Goal: Task Accomplishment & Management: Manage account settings

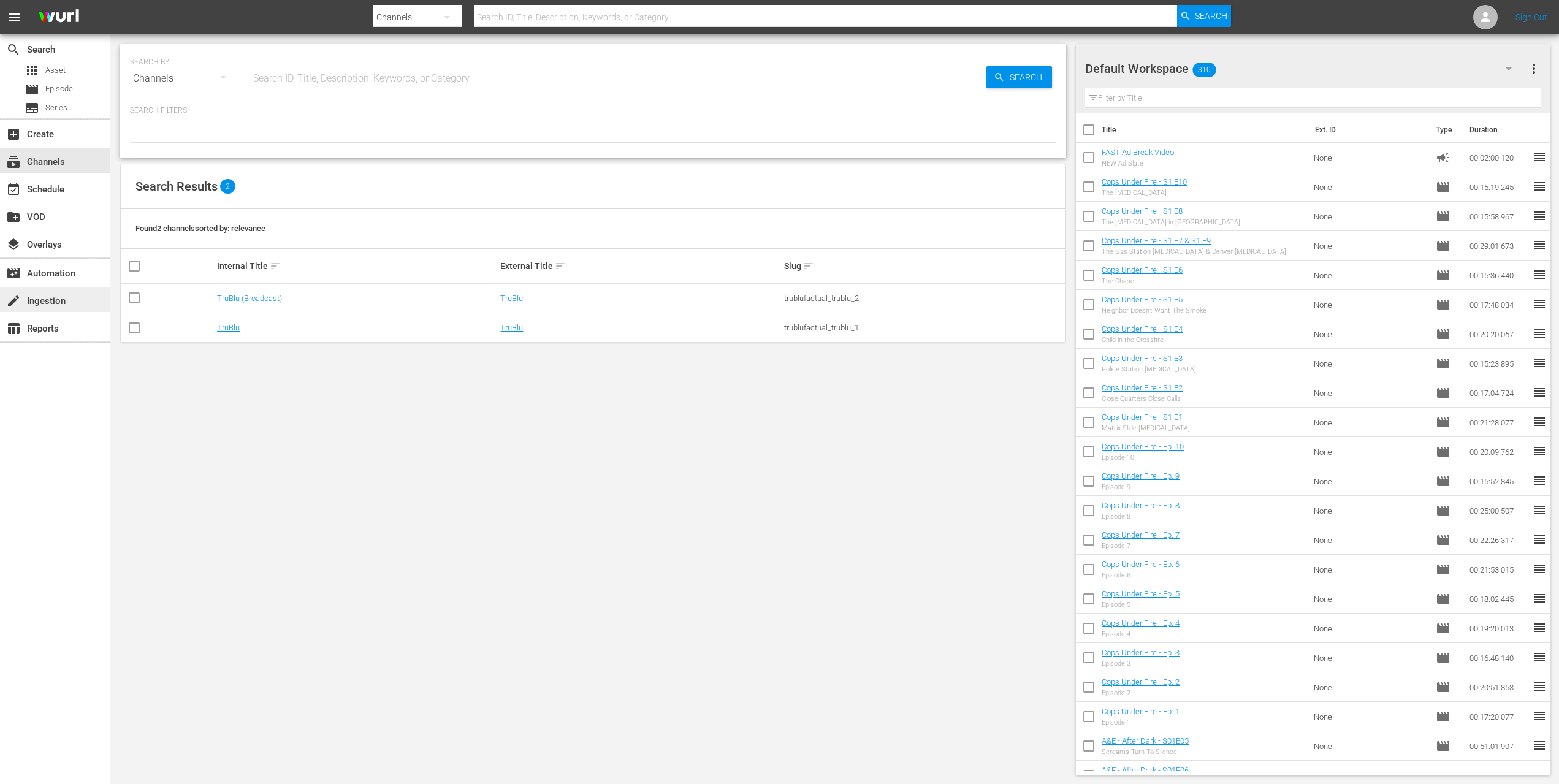
click at [60, 303] on div "create Ingestion" at bounding box center [34, 299] width 69 height 11
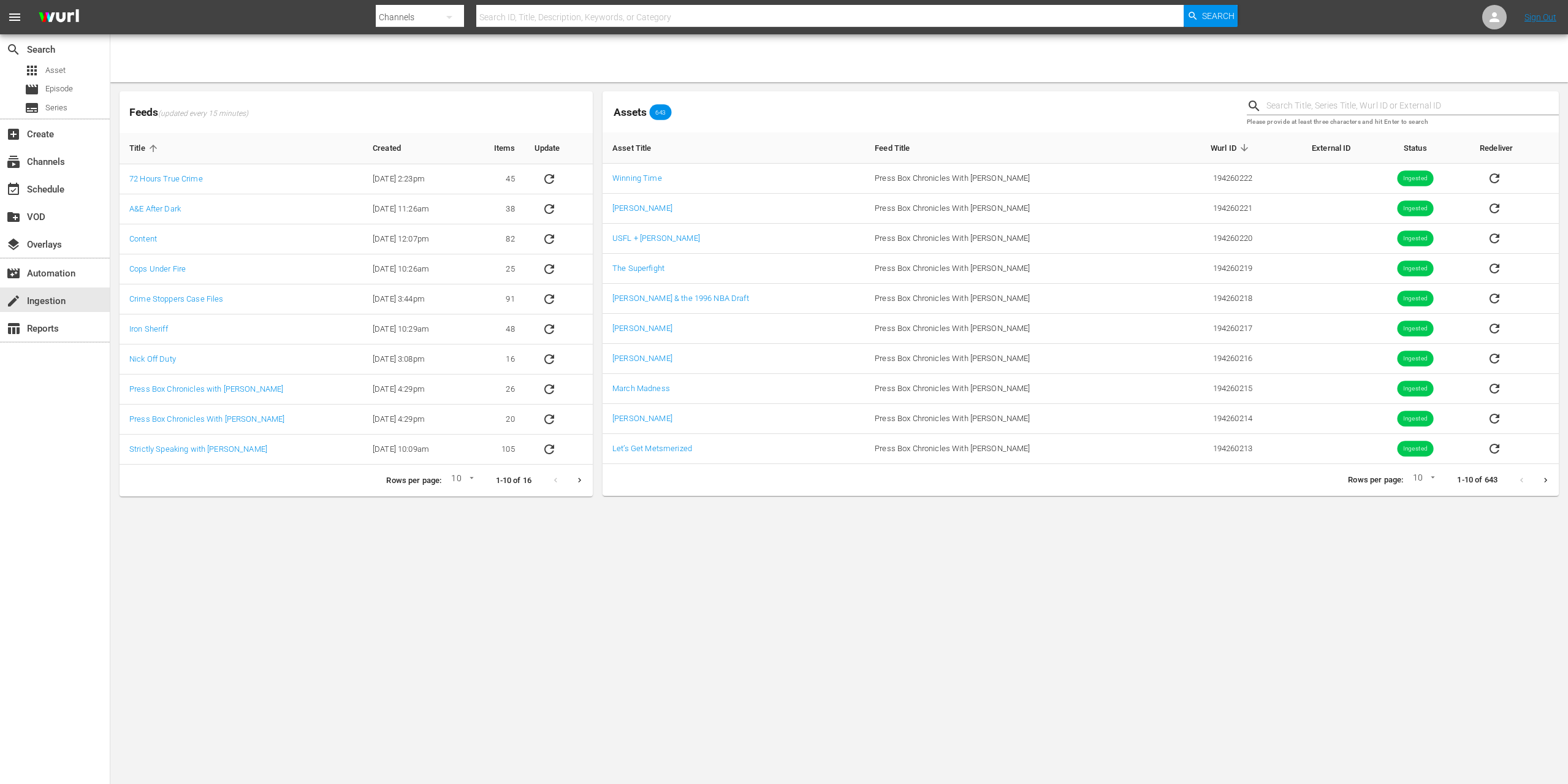
click at [1546, 480] on icon "Next page" at bounding box center [1546, 480] width 9 height 9
click at [1543, 480] on icon "Next page" at bounding box center [1546, 480] width 9 height 9
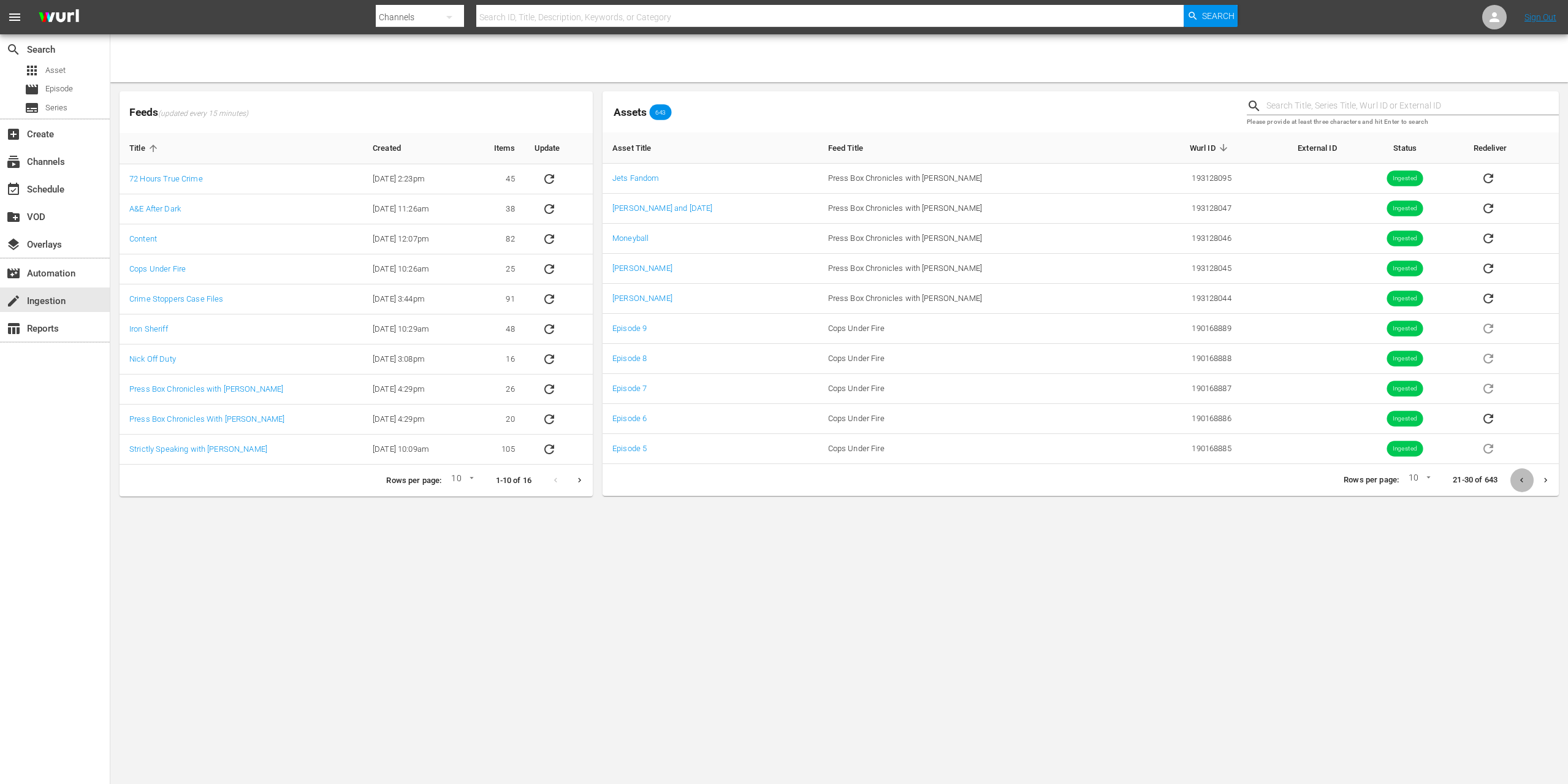
click at [1524, 481] on icon "Previous page" at bounding box center [1521, 480] width 9 height 9
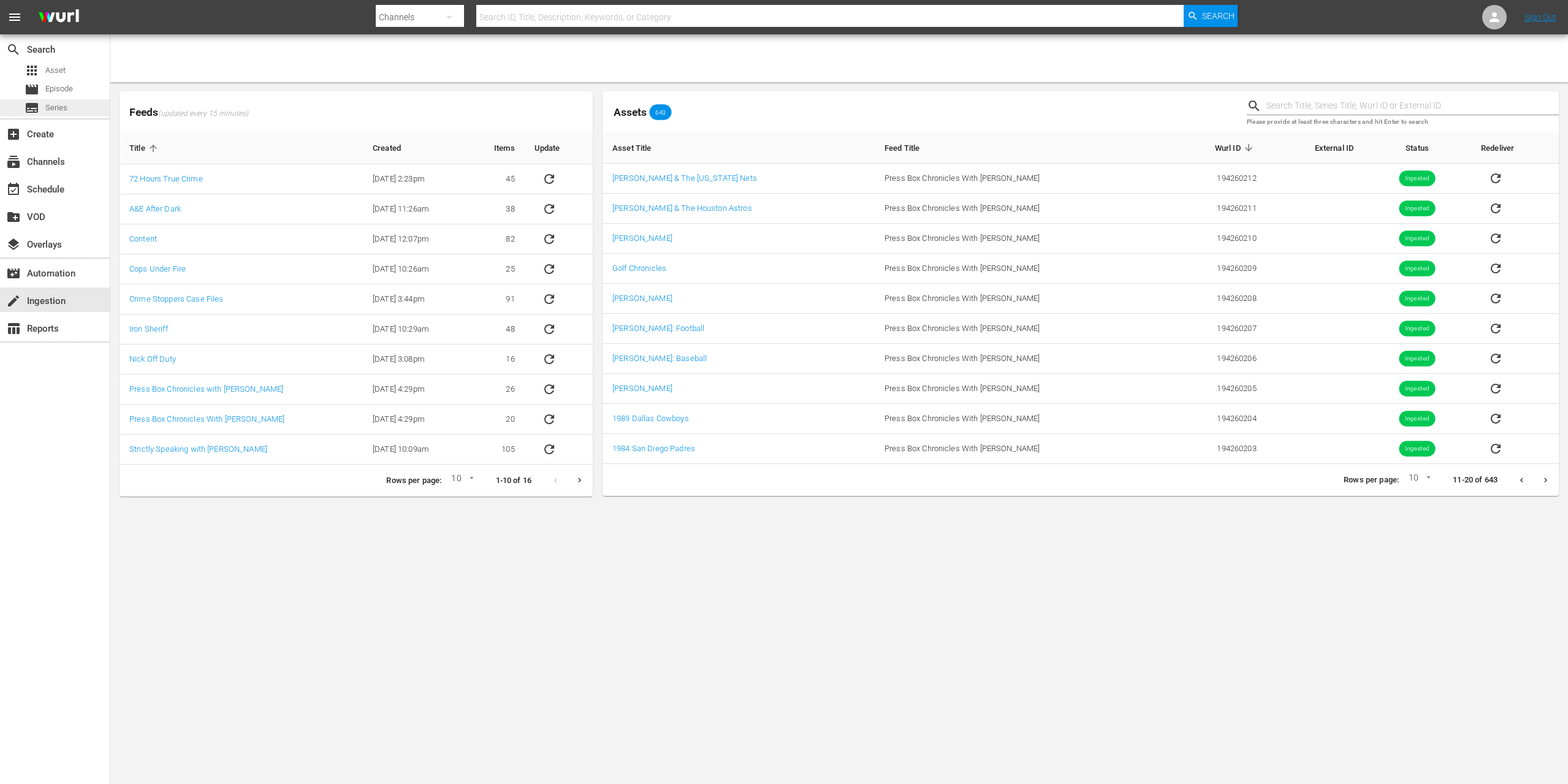
click at [58, 109] on span "Series" at bounding box center [56, 107] width 22 height 12
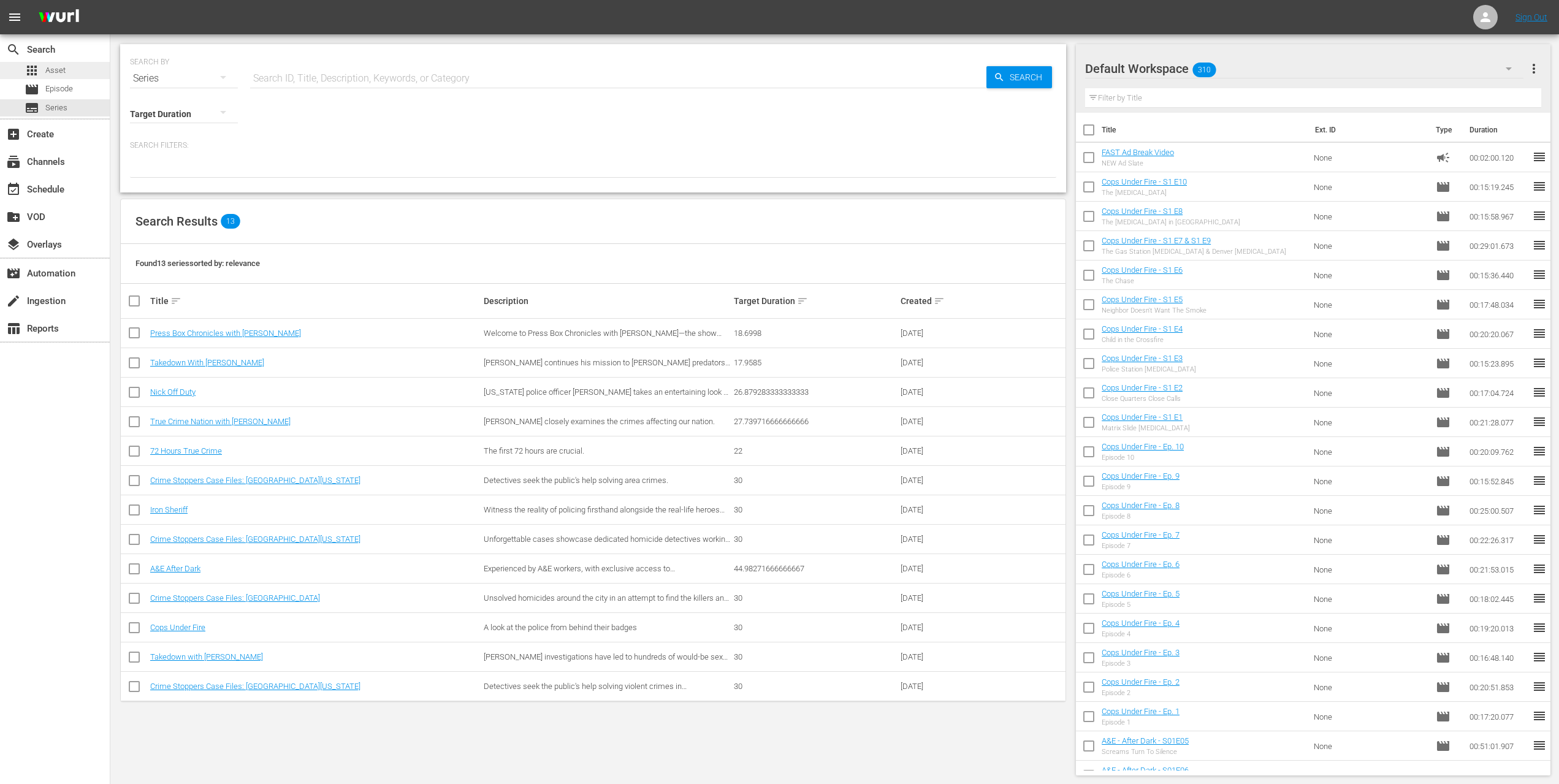
click at [57, 66] on span "Asset" at bounding box center [55, 71] width 20 height 12
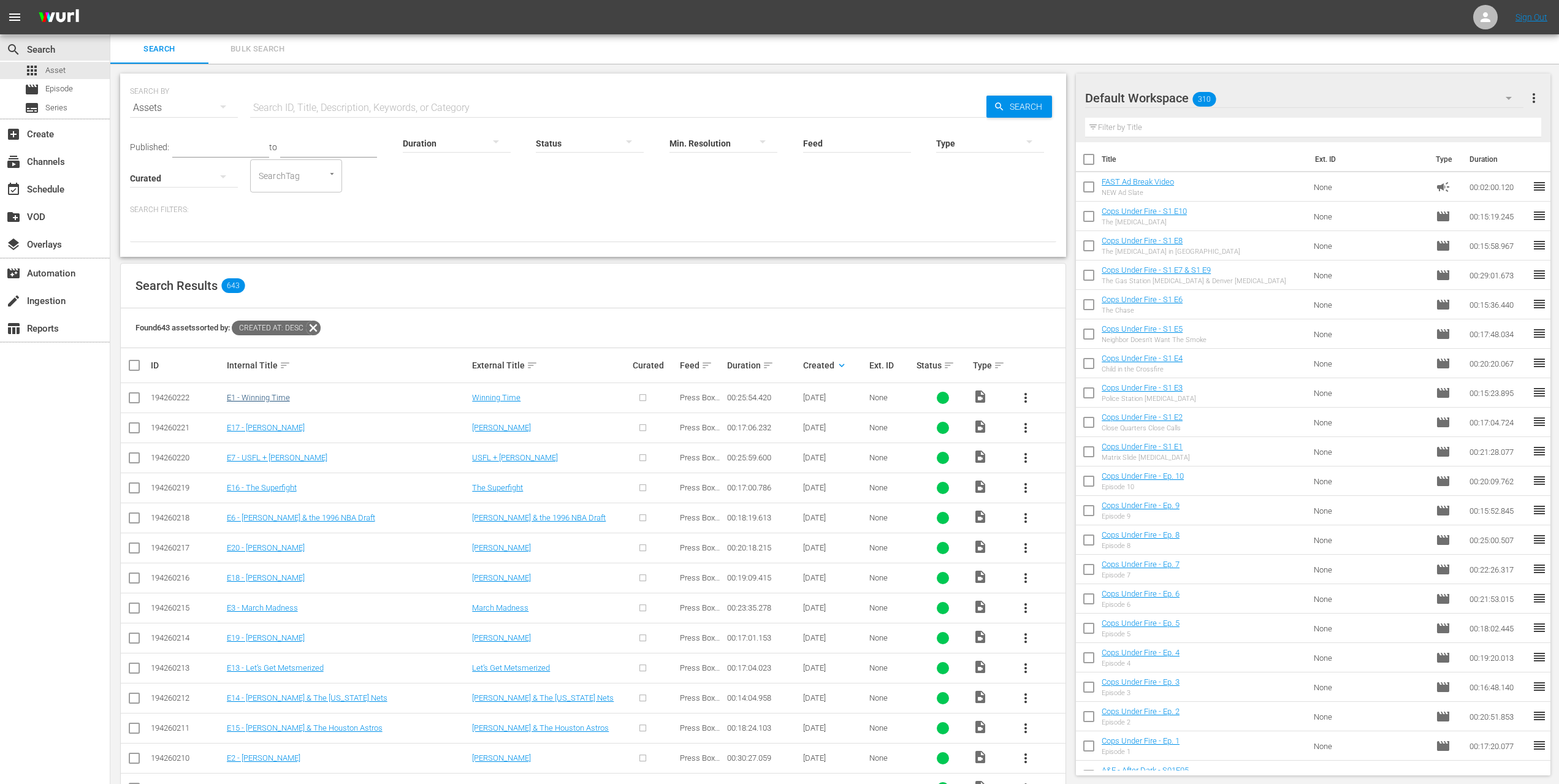
click at [252, 396] on link "E1 - Winning Time" at bounding box center [258, 397] width 63 height 9
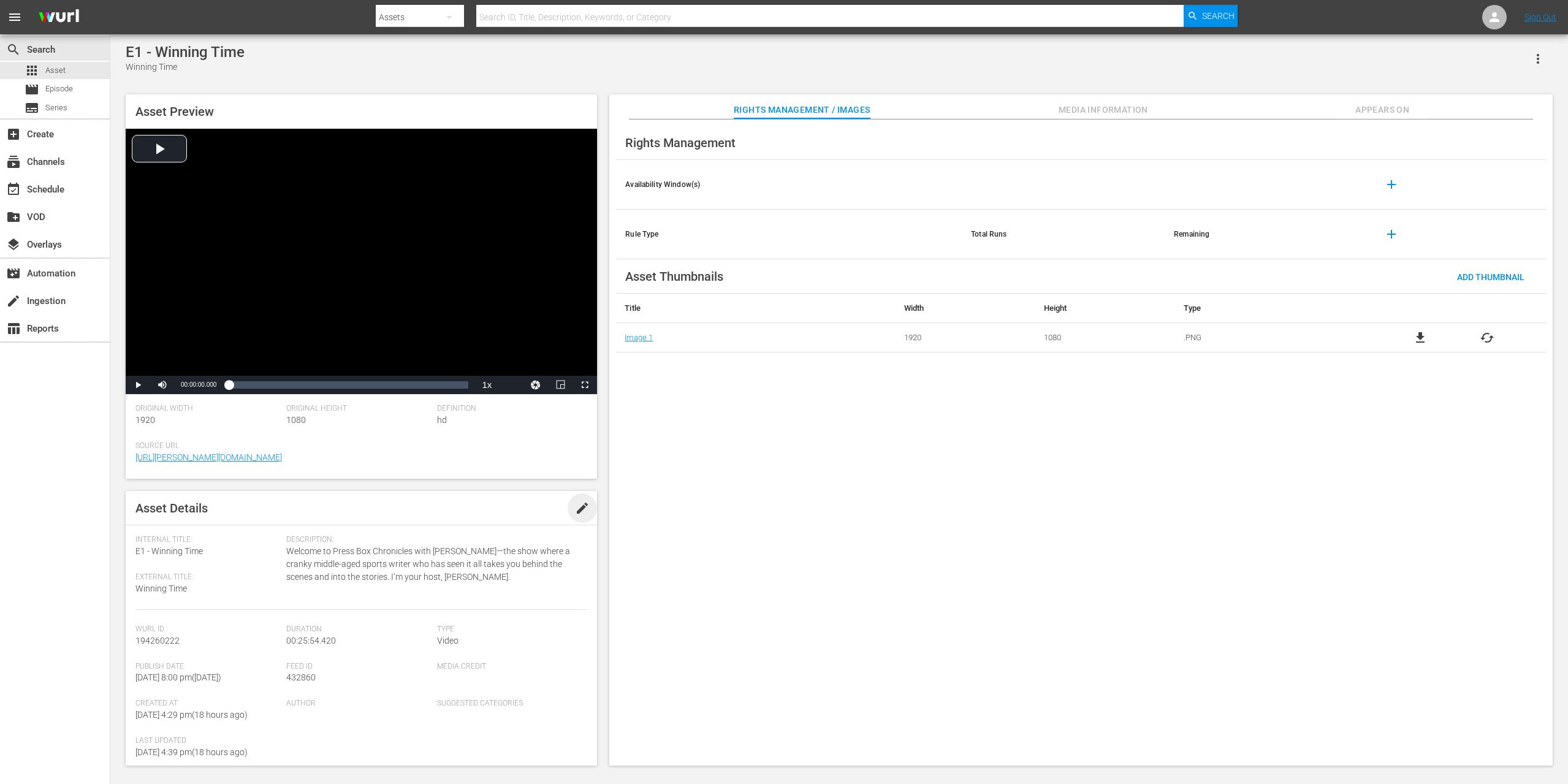
click at [579, 504] on span "edit" at bounding box center [582, 508] width 14 height 14
click at [314, 80] on div "E1 - Winning Time Winning Time Asset Preview Video Player is loading. Play Vide…" at bounding box center [839, 401] width 1439 height 716
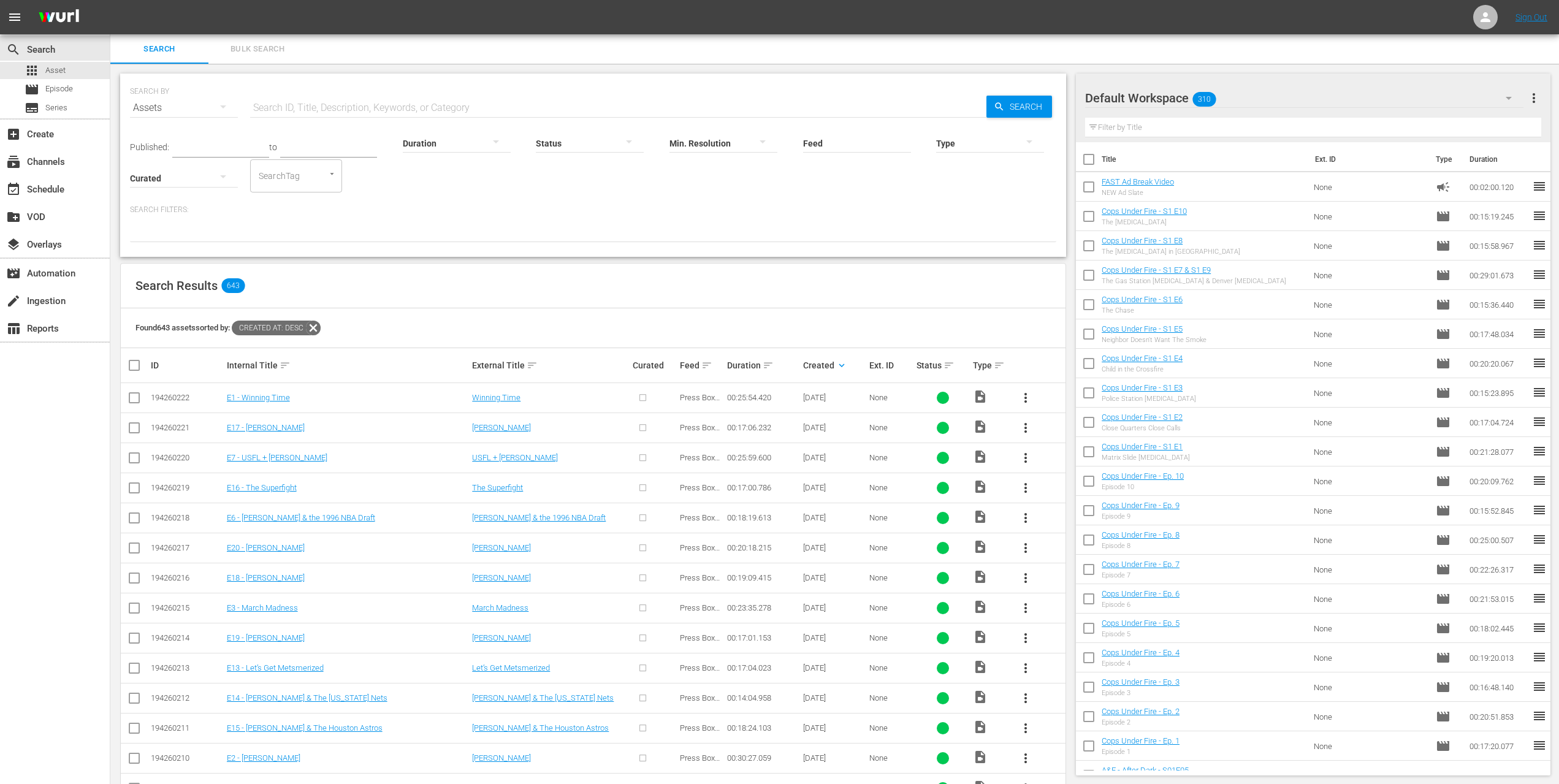
click at [639, 396] on div at bounding box center [654, 398] width 43 height 20
click at [644, 398] on div at bounding box center [654, 398] width 43 height 20
click at [1022, 401] on span "more_vert" at bounding box center [1025, 397] width 14 height 14
click at [330, 406] on td "E1 - Winning Time" at bounding box center [348, 398] width 245 height 30
click at [135, 399] on input "checkbox" at bounding box center [134, 400] width 14 height 14
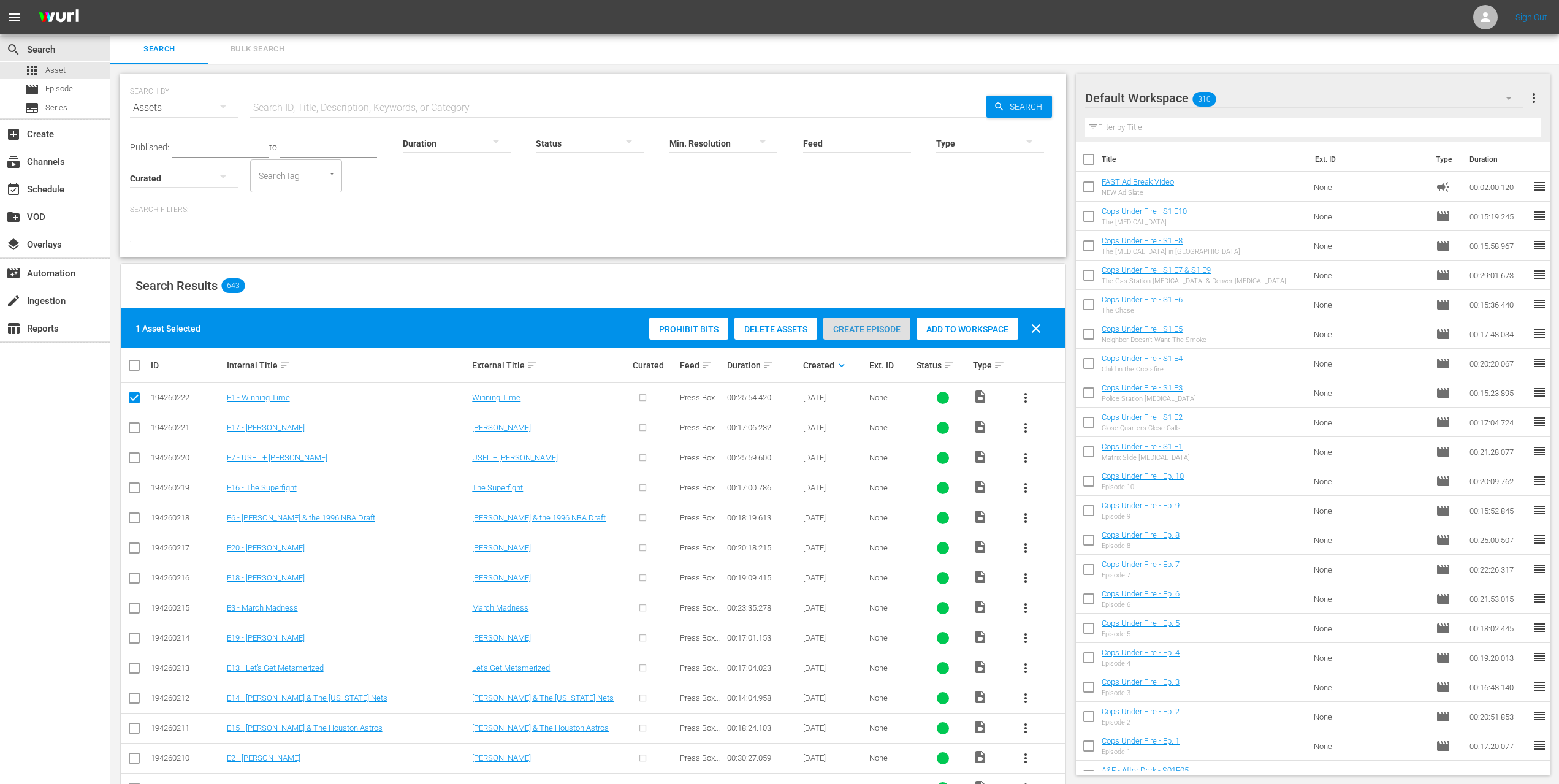
click at [865, 330] on span "Create Episode" at bounding box center [867, 330] width 87 height 10
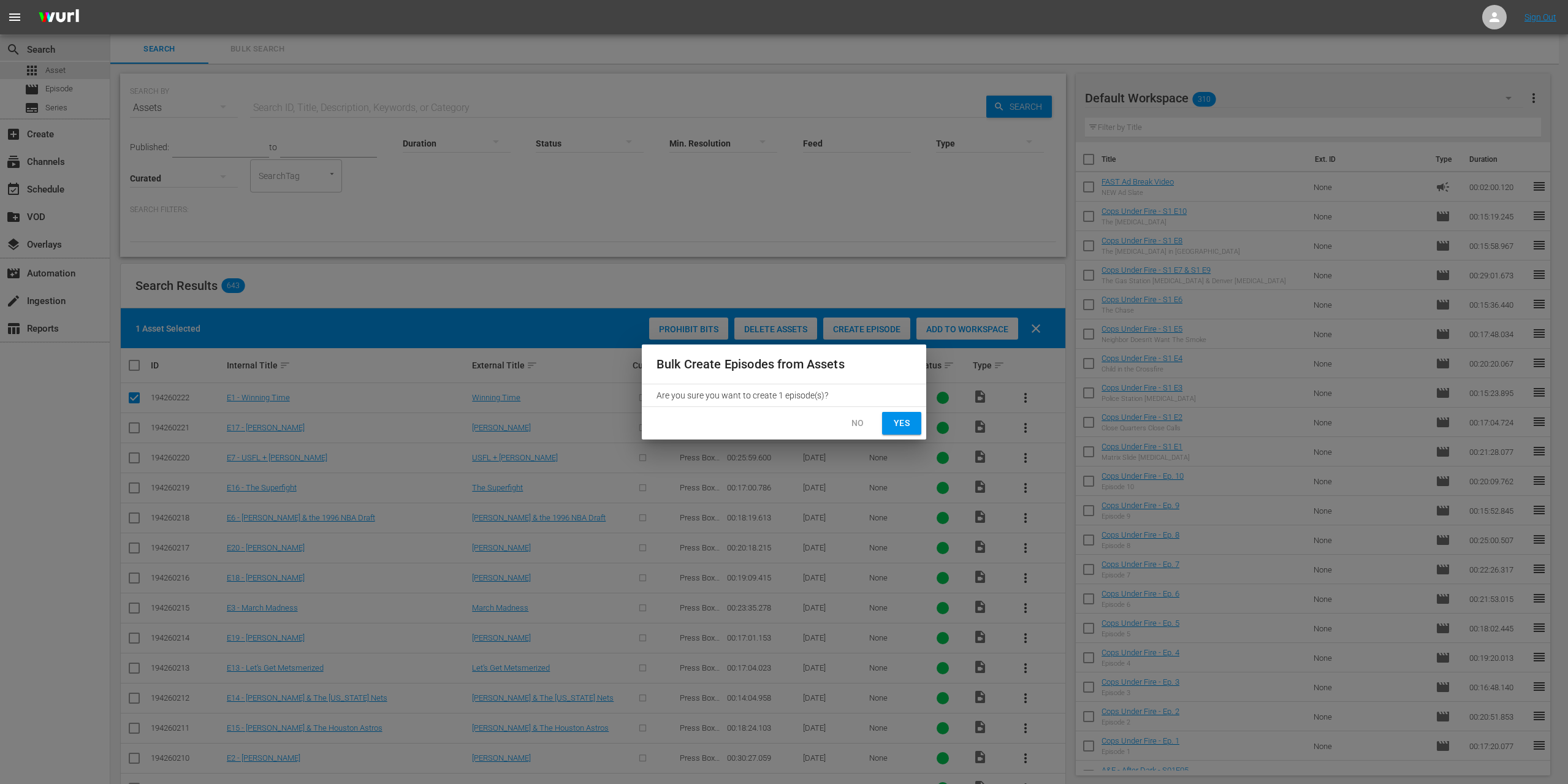
click at [892, 425] on span "Yes" at bounding box center [902, 424] width 20 height 15
checkbox input "false"
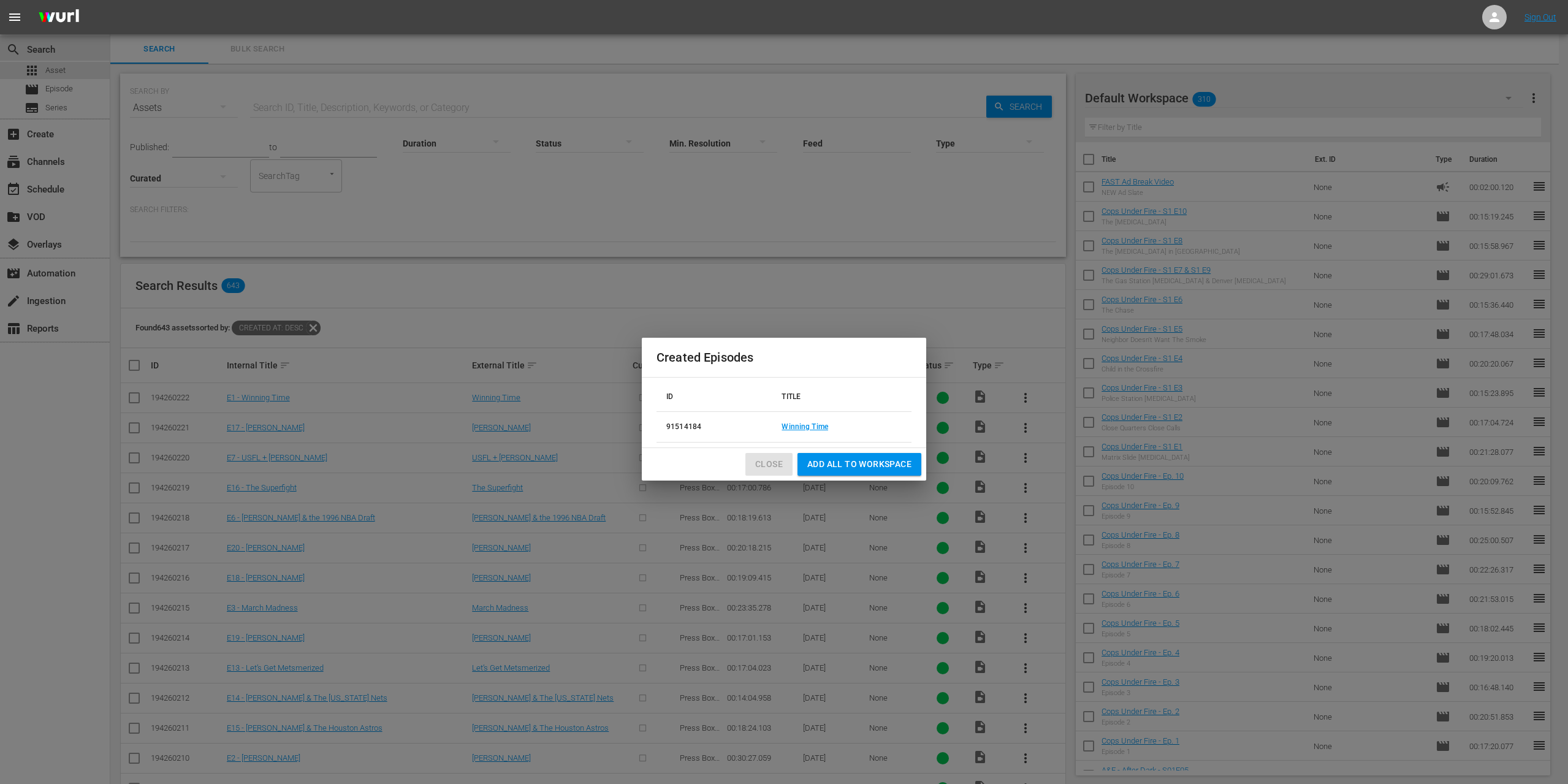
click at [772, 464] on span "Close" at bounding box center [769, 464] width 27 height 15
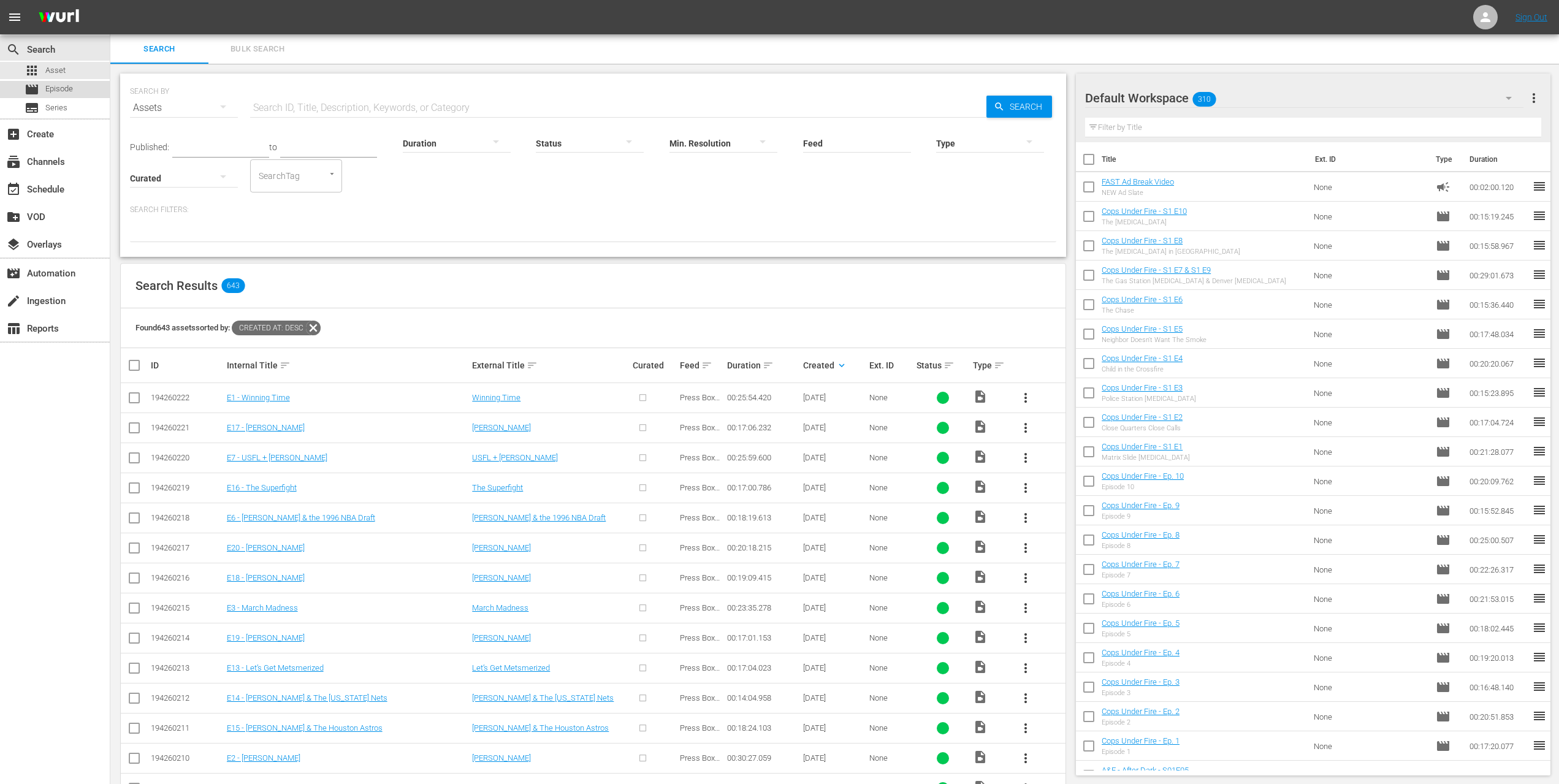
click at [60, 97] on div "movie Episode" at bounding box center [49, 89] width 49 height 17
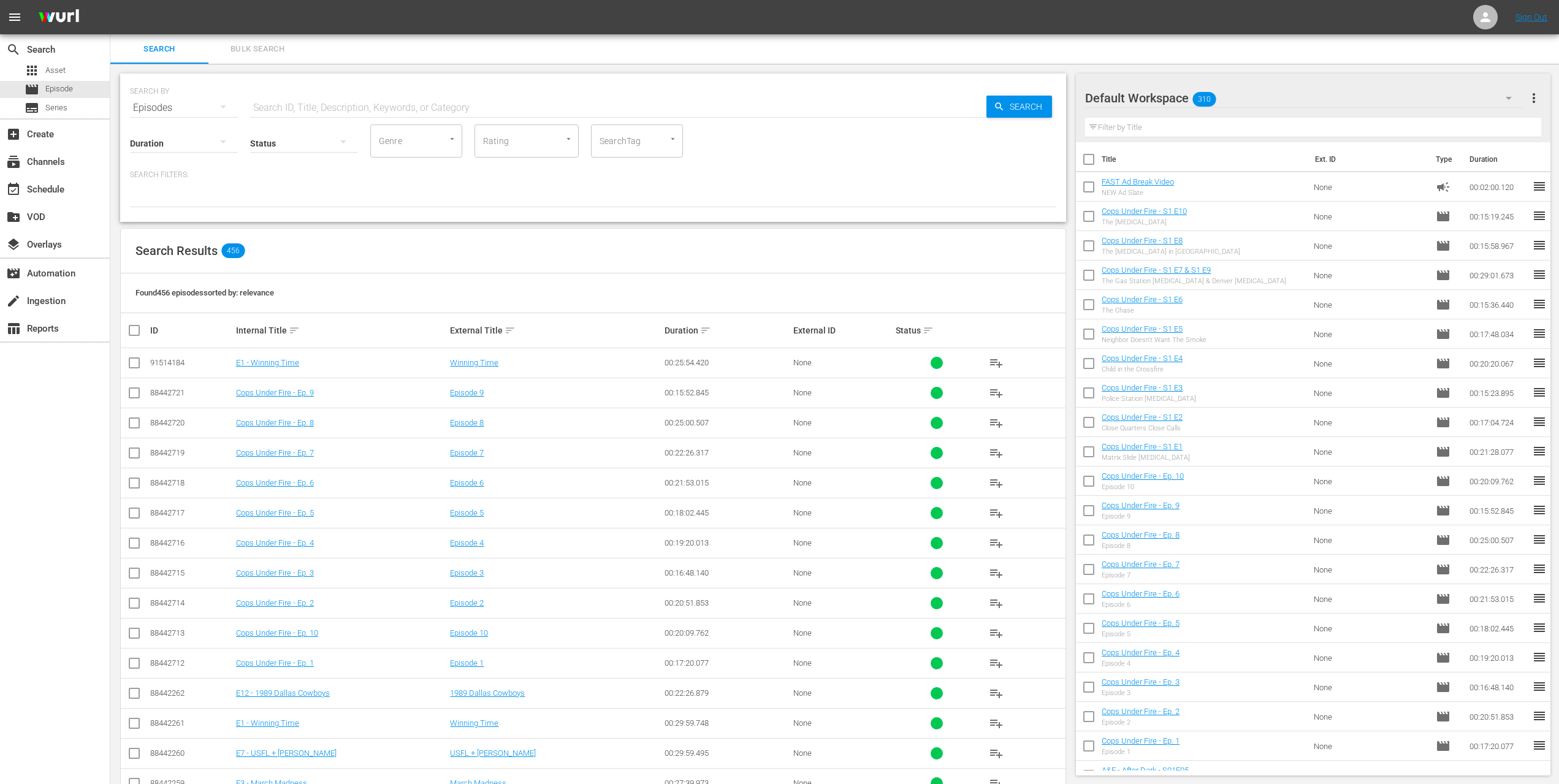
click at [131, 360] on input "checkbox" at bounding box center [134, 365] width 14 height 14
checkbox input "true"
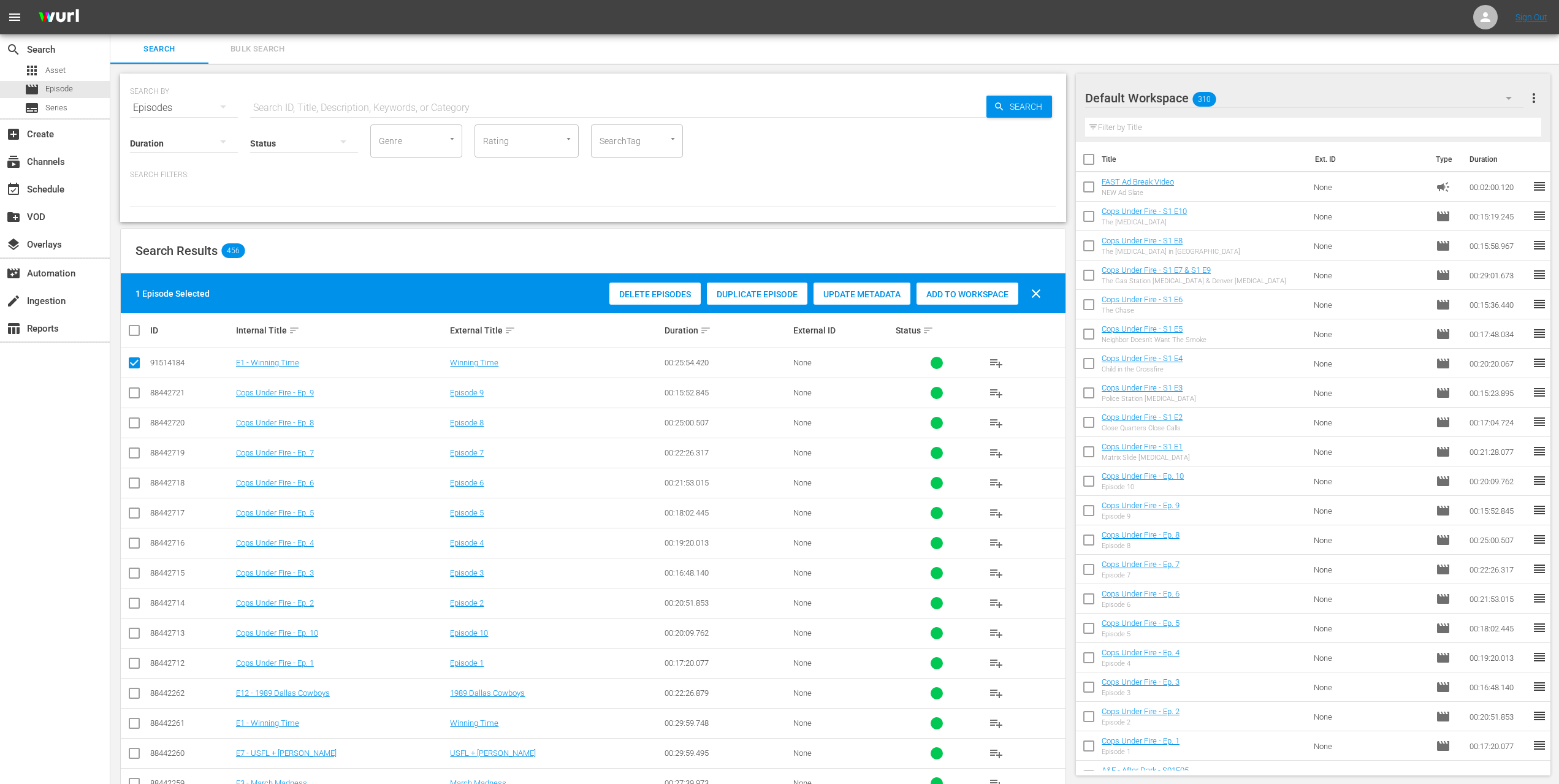
click at [638, 294] on span "Delete Episodes" at bounding box center [655, 295] width 91 height 10
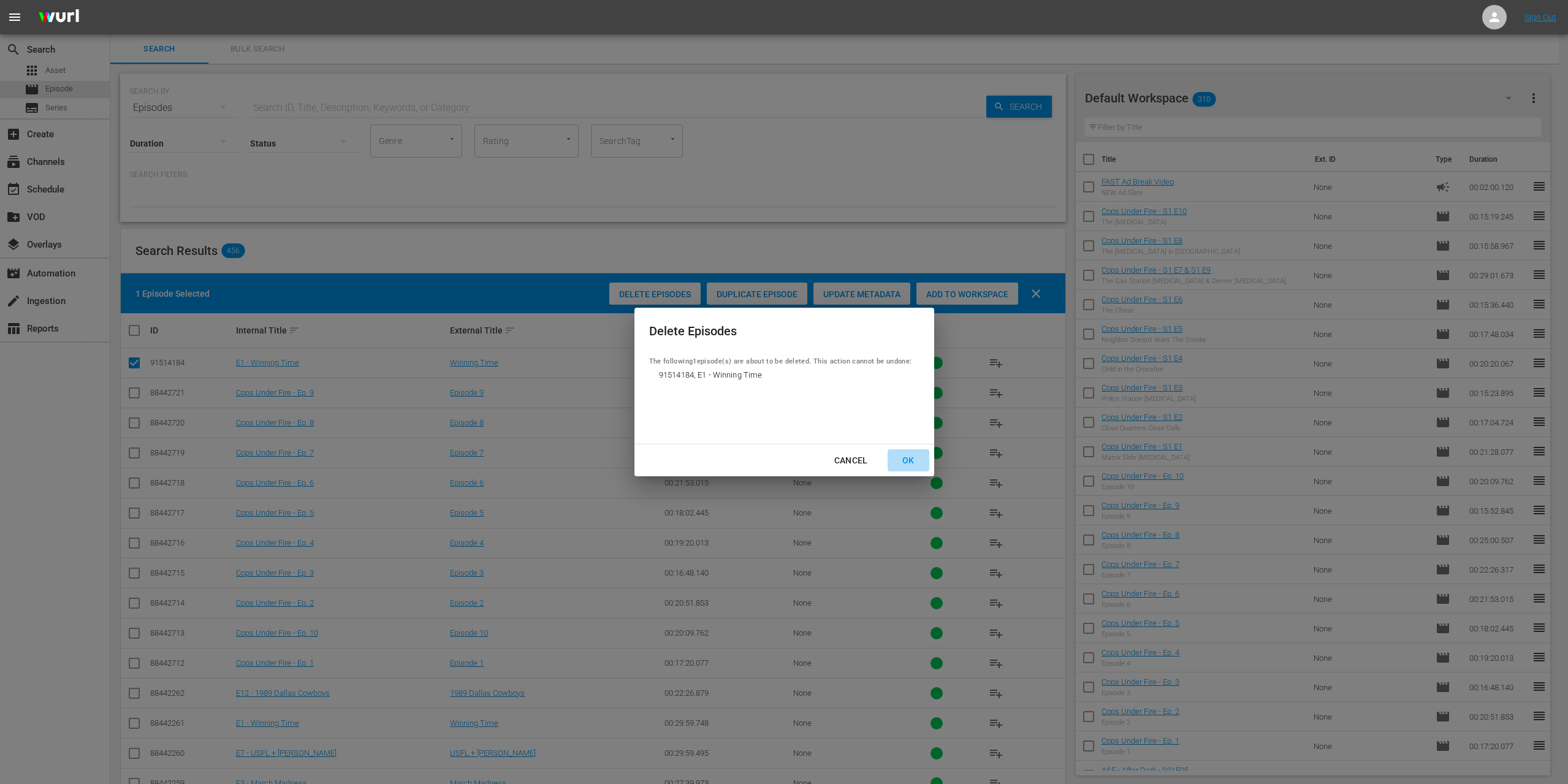
click at [910, 462] on div "OK" at bounding box center [908, 461] width 32 height 15
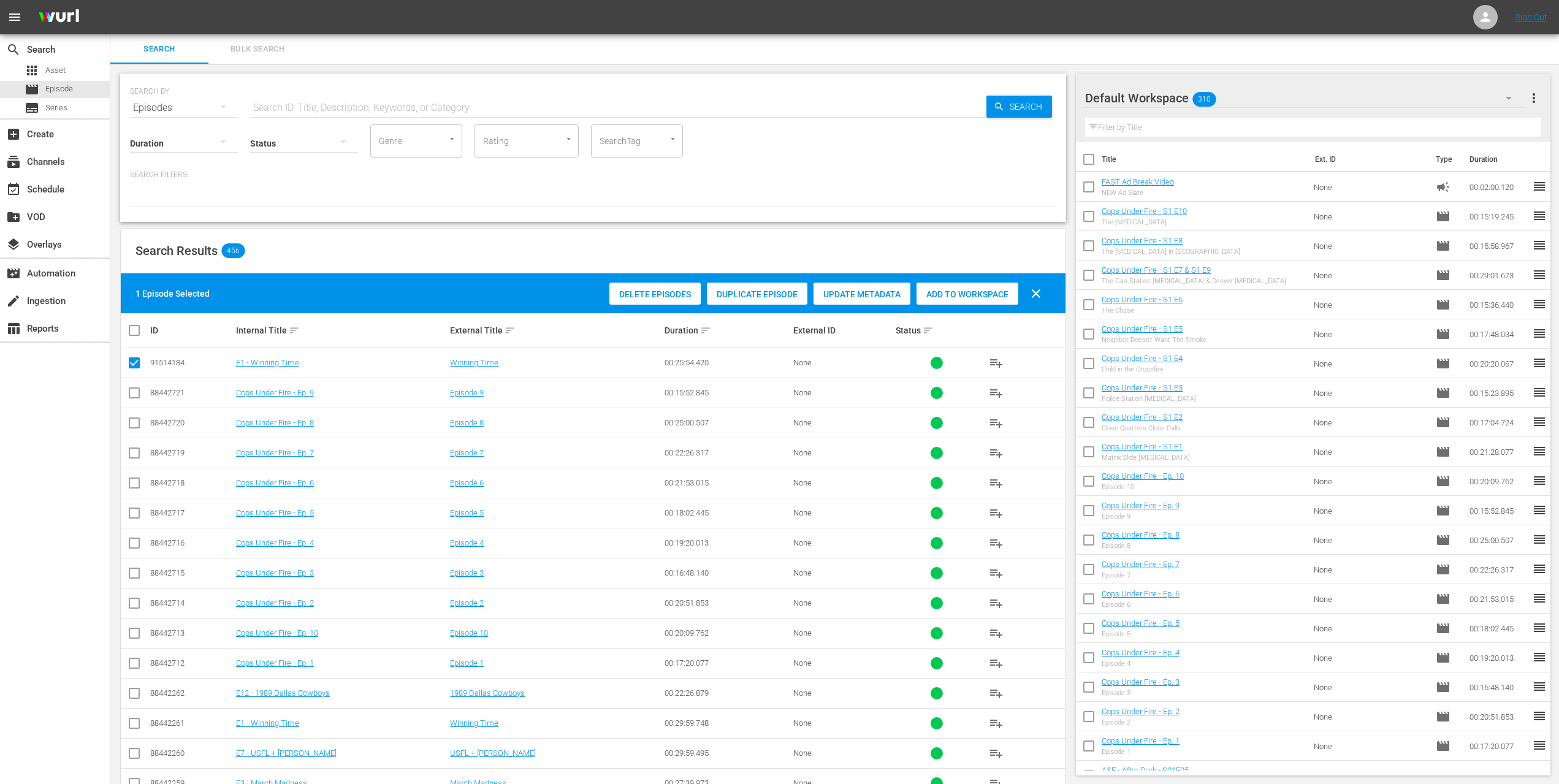
click at [637, 296] on span "Delete Episodes" at bounding box center [655, 295] width 91 height 10
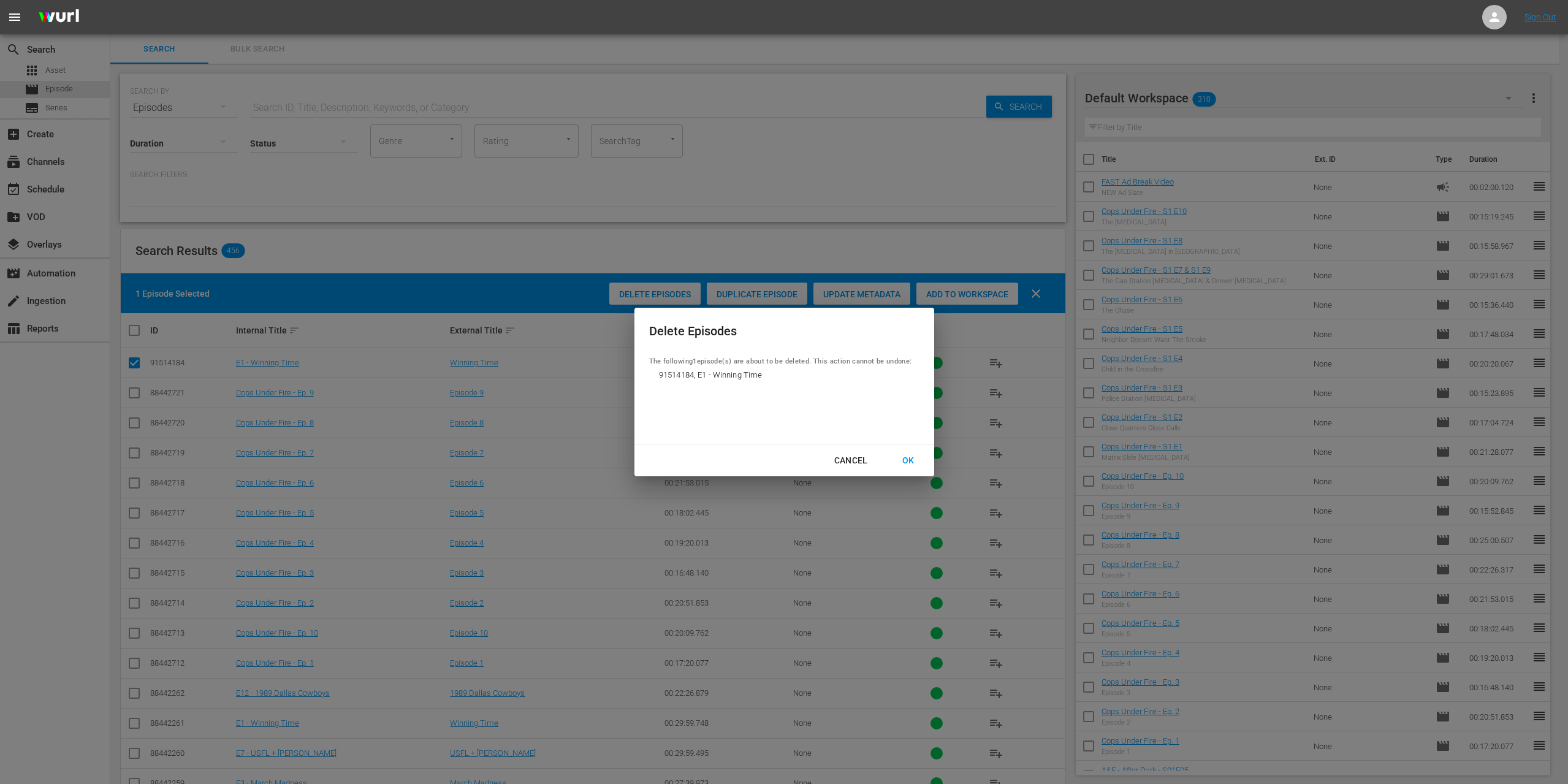
click at [911, 461] on div "OK" at bounding box center [908, 461] width 32 height 15
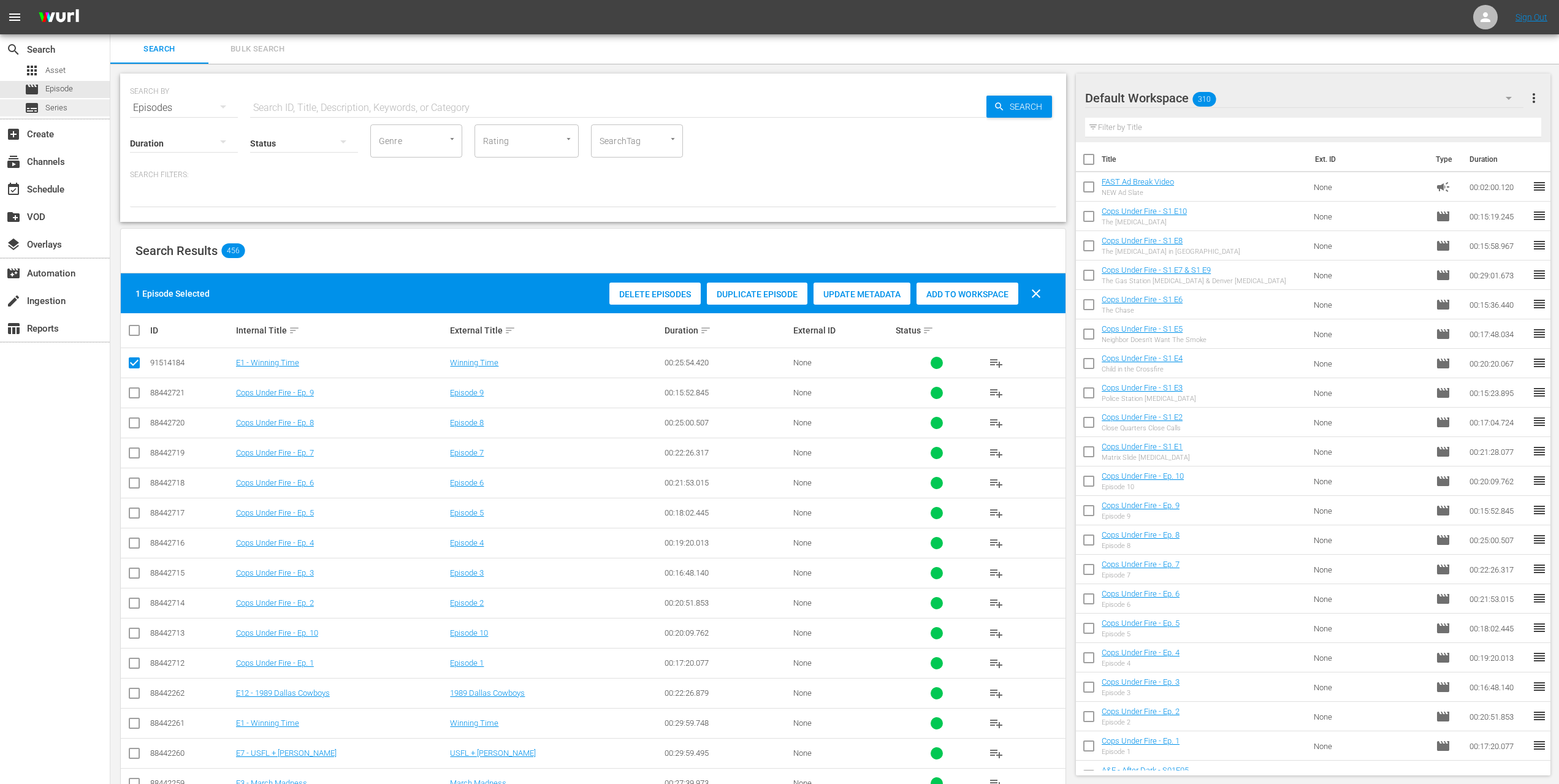
click at [54, 106] on span "Series" at bounding box center [56, 107] width 22 height 12
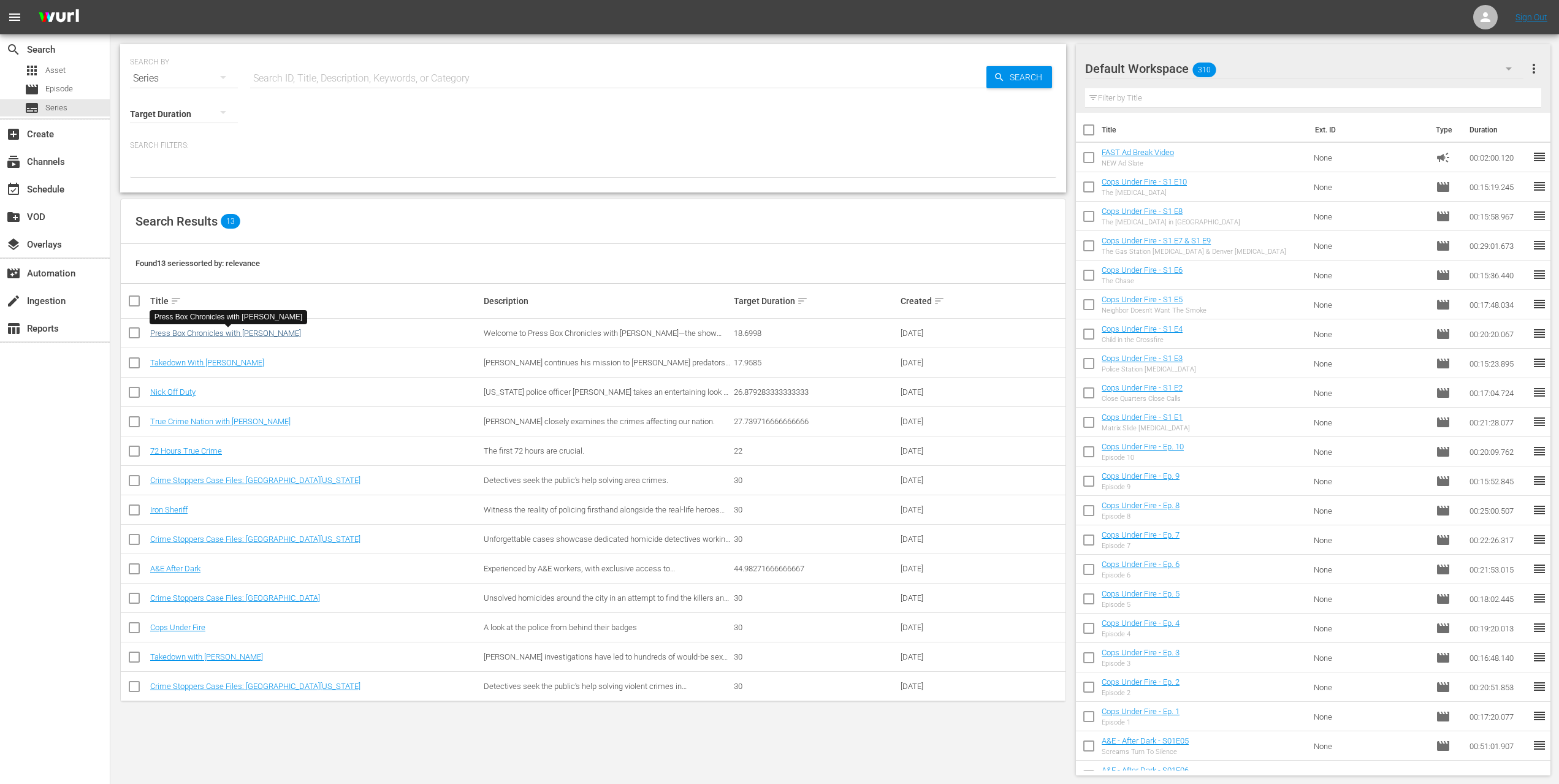
click at [210, 335] on link "Press Box Chronicles with [PERSON_NAME]" at bounding box center [225, 333] width 151 height 9
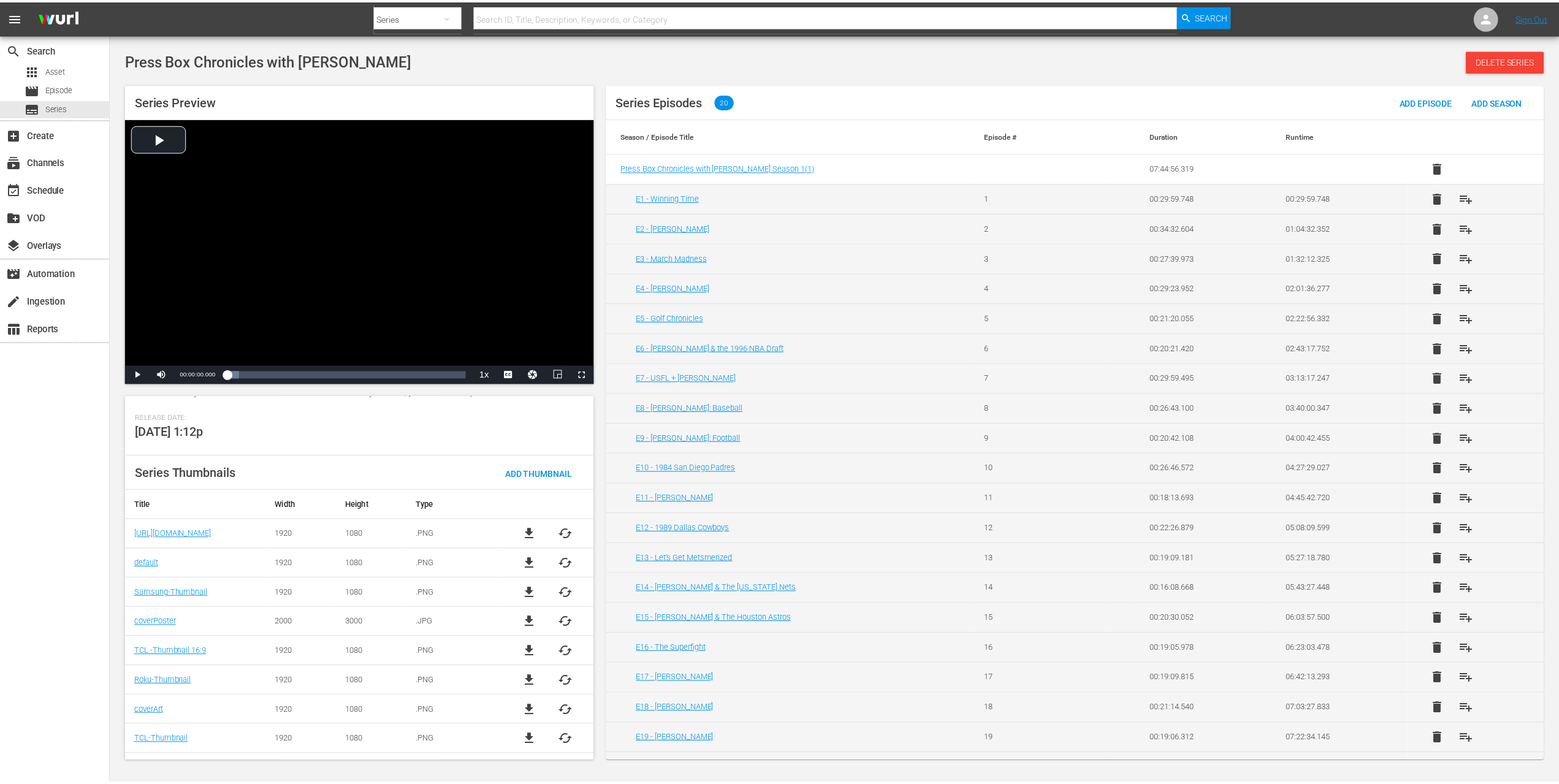
scroll to position [267, 0]
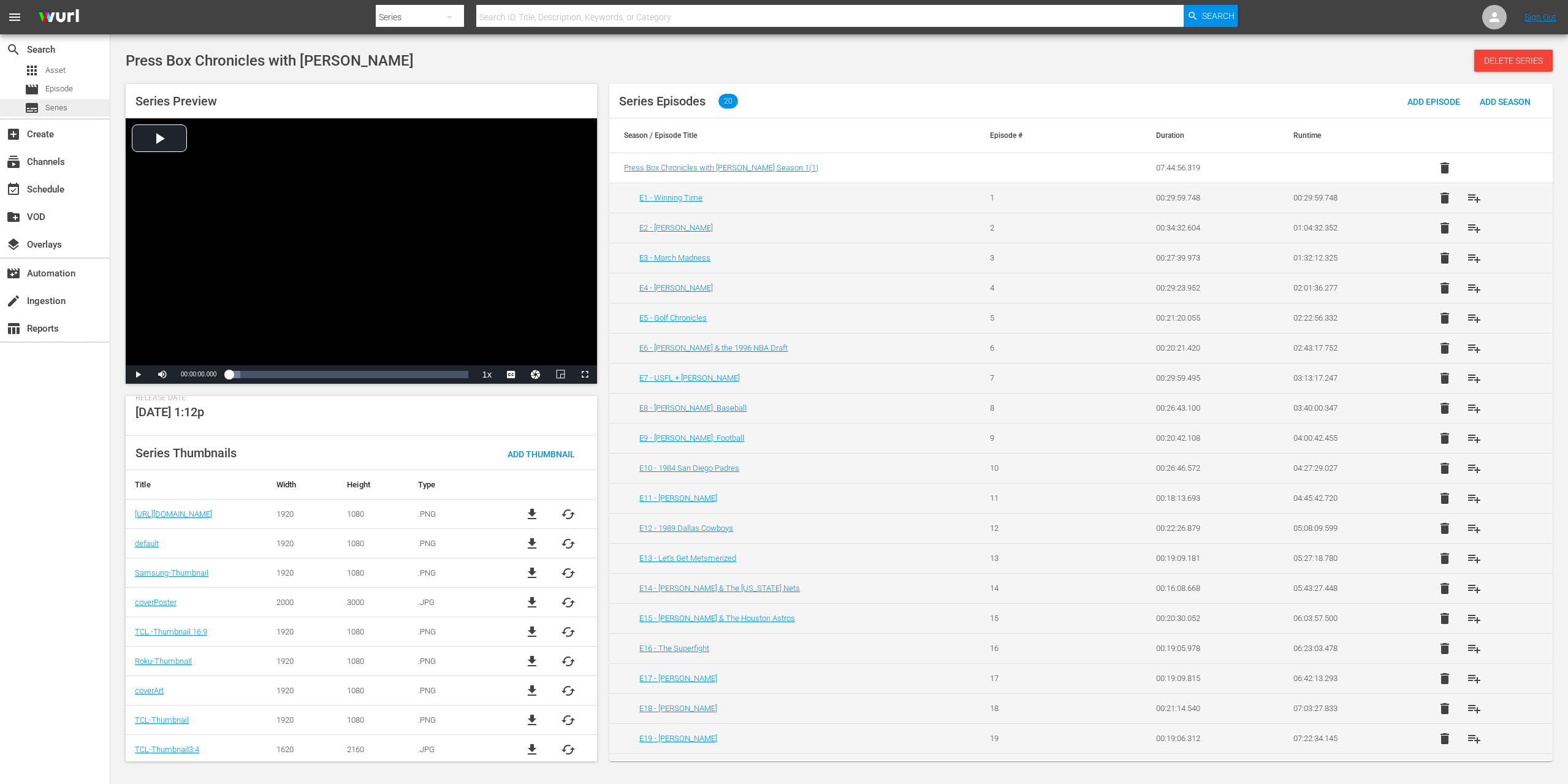
click at [70, 107] on div "subtitles Series" at bounding box center [55, 108] width 110 height 17
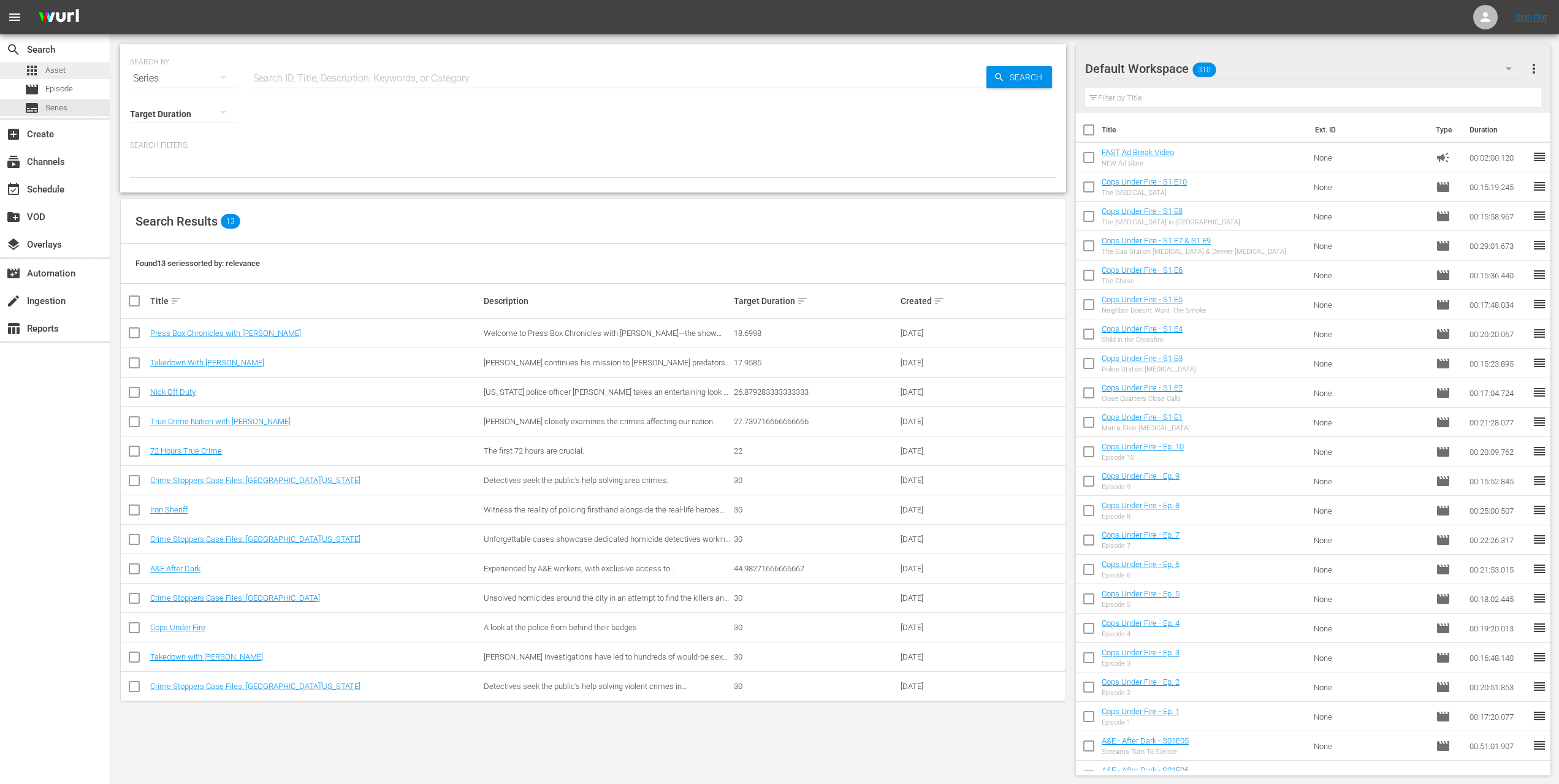
click at [56, 67] on span "Asset" at bounding box center [55, 71] width 20 height 12
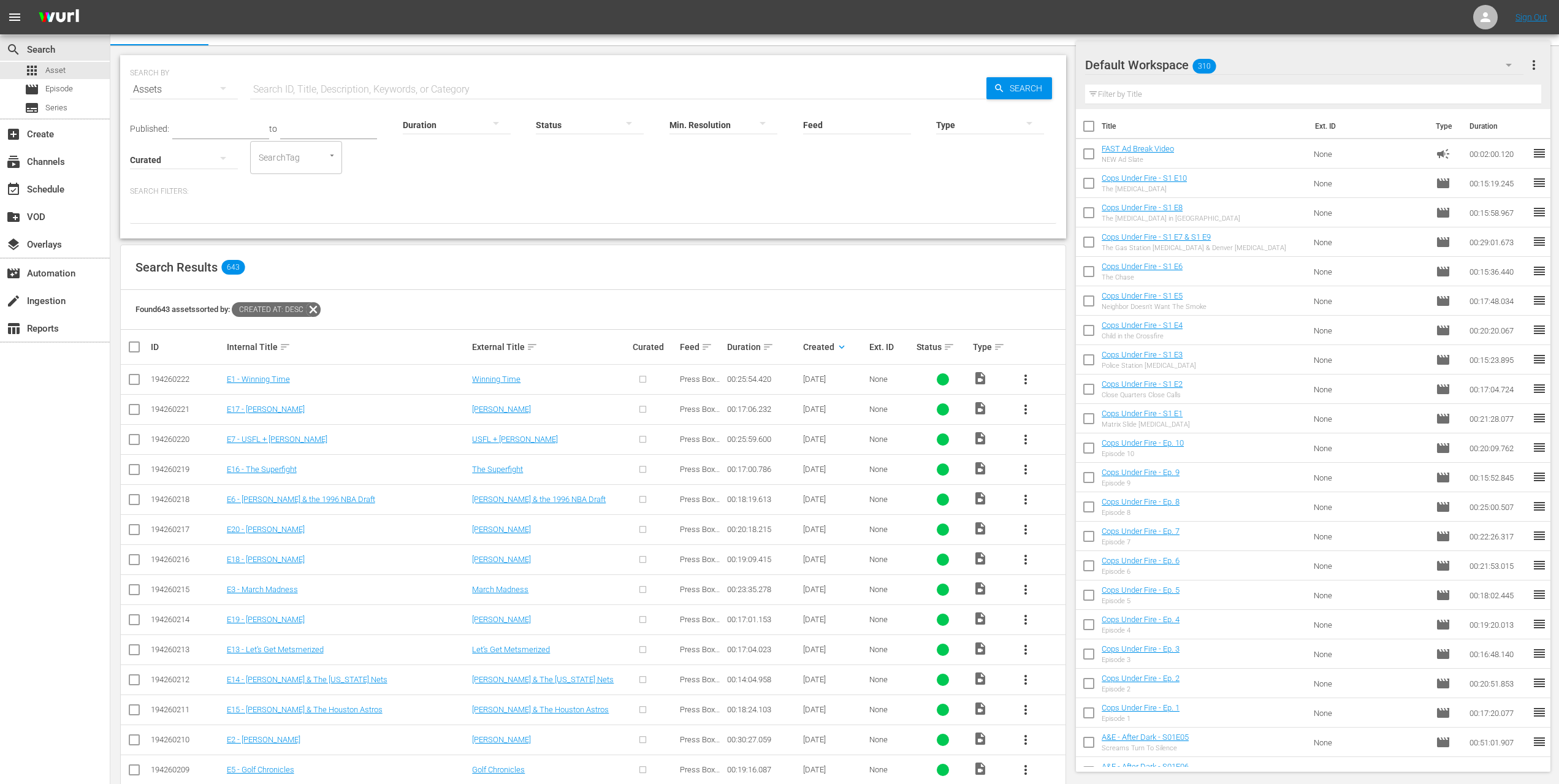
scroll to position [78, 0]
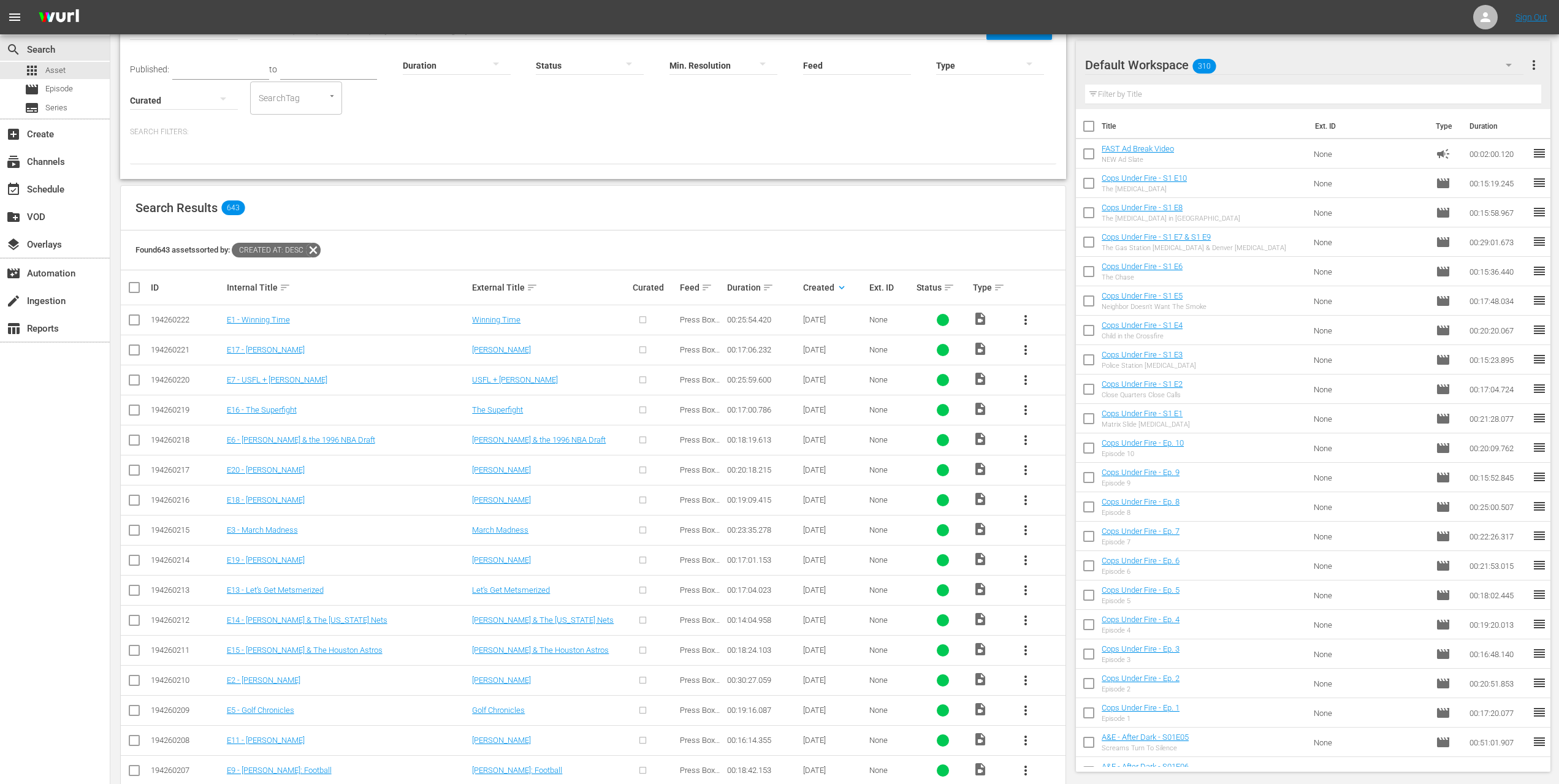
click at [641, 321] on div at bounding box center [654, 320] width 43 height 20
click at [139, 319] on input "checkbox" at bounding box center [134, 322] width 14 height 14
checkbox input "true"
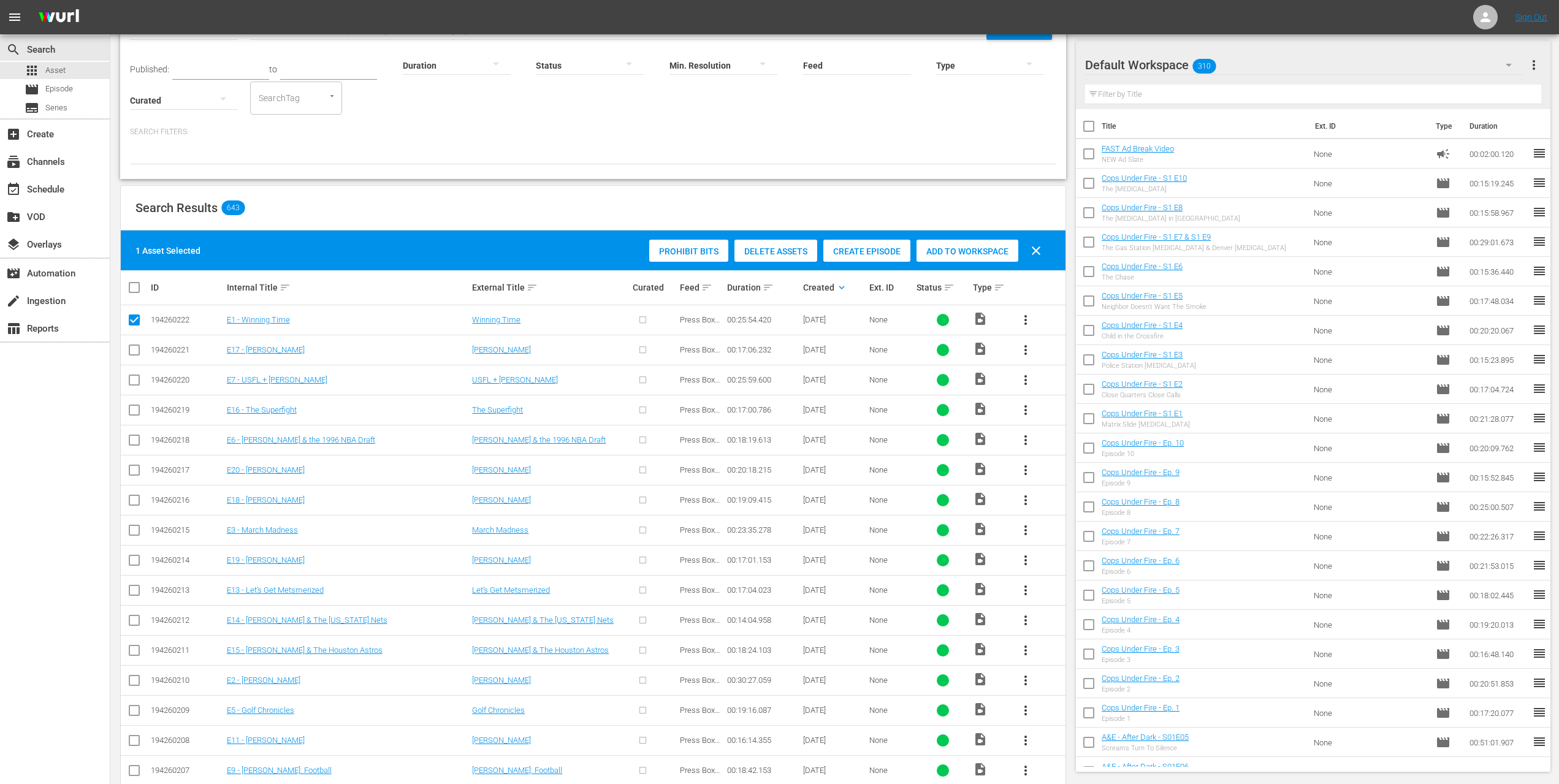
click at [135, 348] on input "checkbox" at bounding box center [134, 352] width 14 height 14
checkbox input "true"
click at [132, 381] on input "checkbox" at bounding box center [134, 382] width 14 height 14
click at [139, 375] on input "checkbox" at bounding box center [134, 382] width 14 height 14
checkbox input "false"
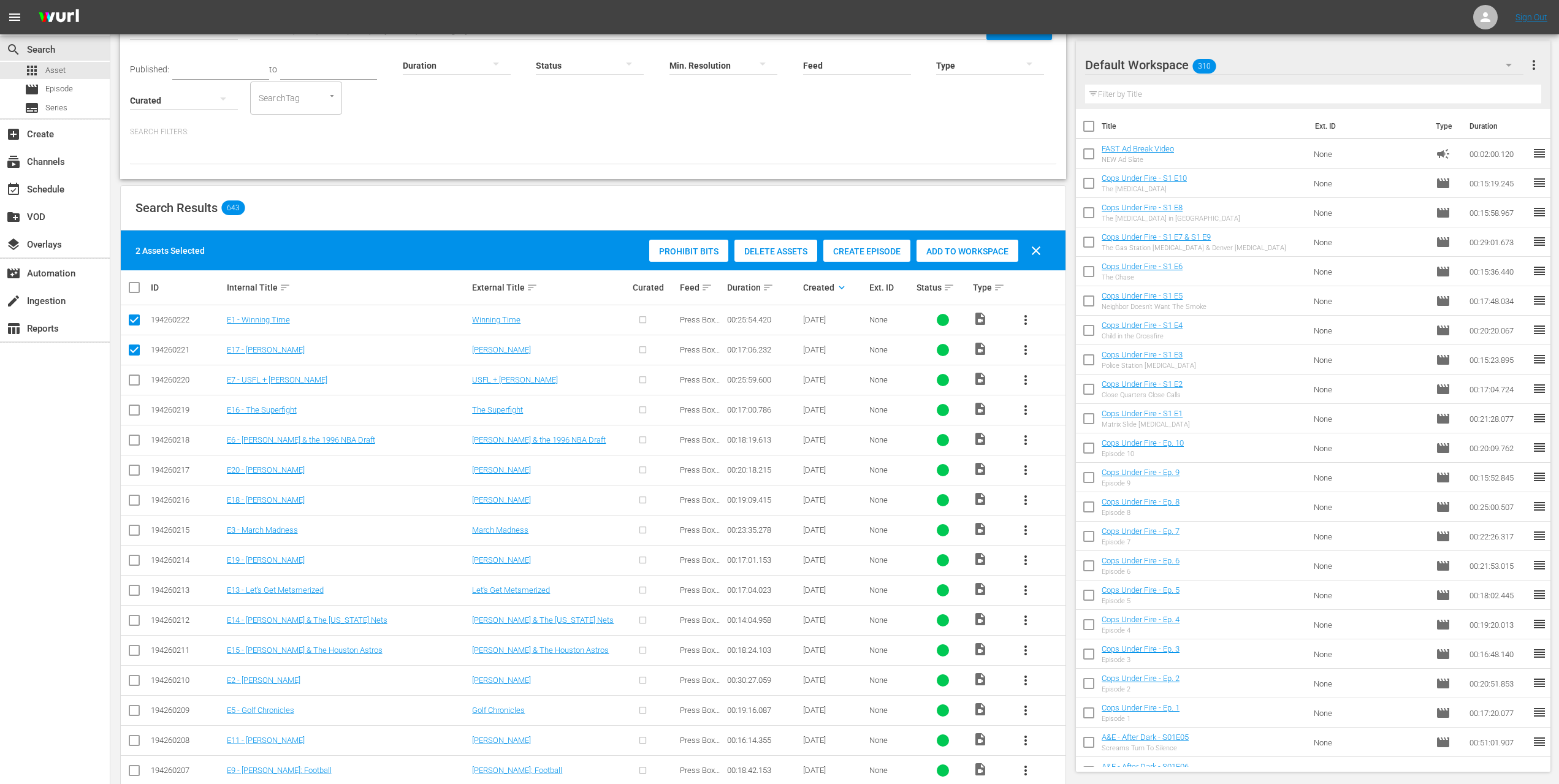
click at [134, 350] on input "checkbox" at bounding box center [134, 352] width 14 height 14
checkbox input "false"
click at [133, 322] on input "checkbox" at bounding box center [134, 322] width 14 height 14
checkbox input "false"
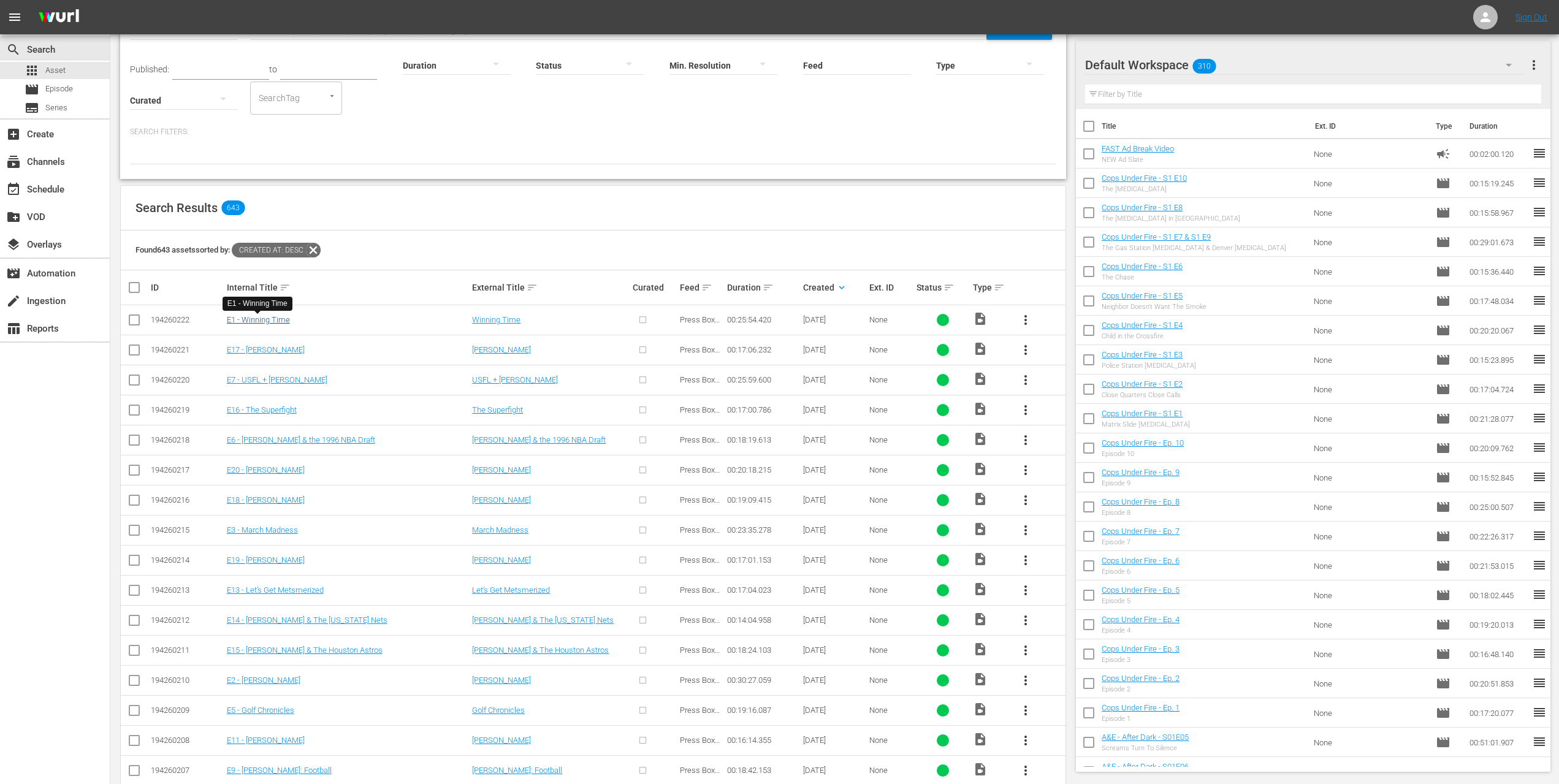
click at [267, 320] on link "E1 - Winning Time" at bounding box center [258, 320] width 63 height 9
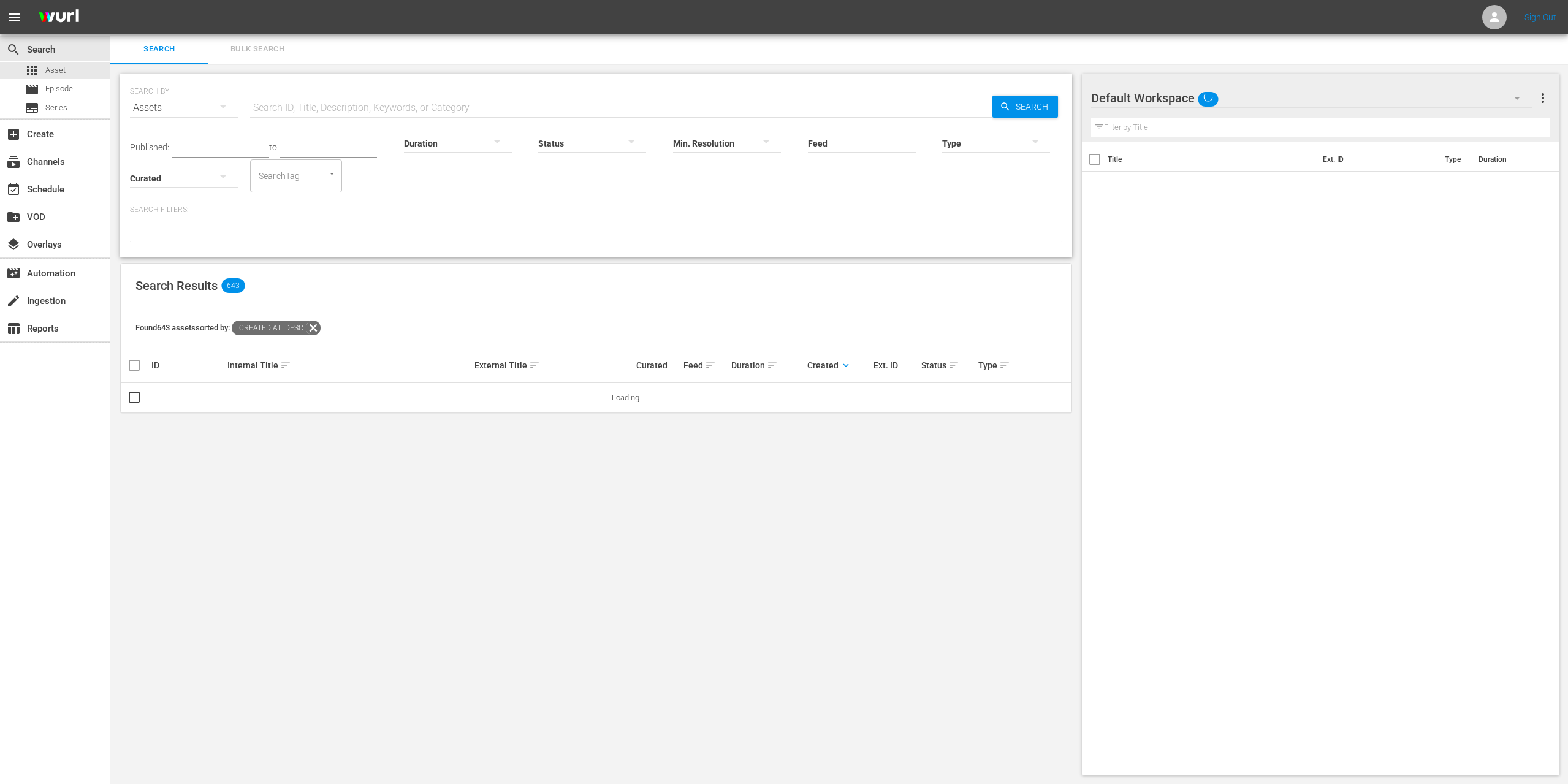
scroll to position [1, 0]
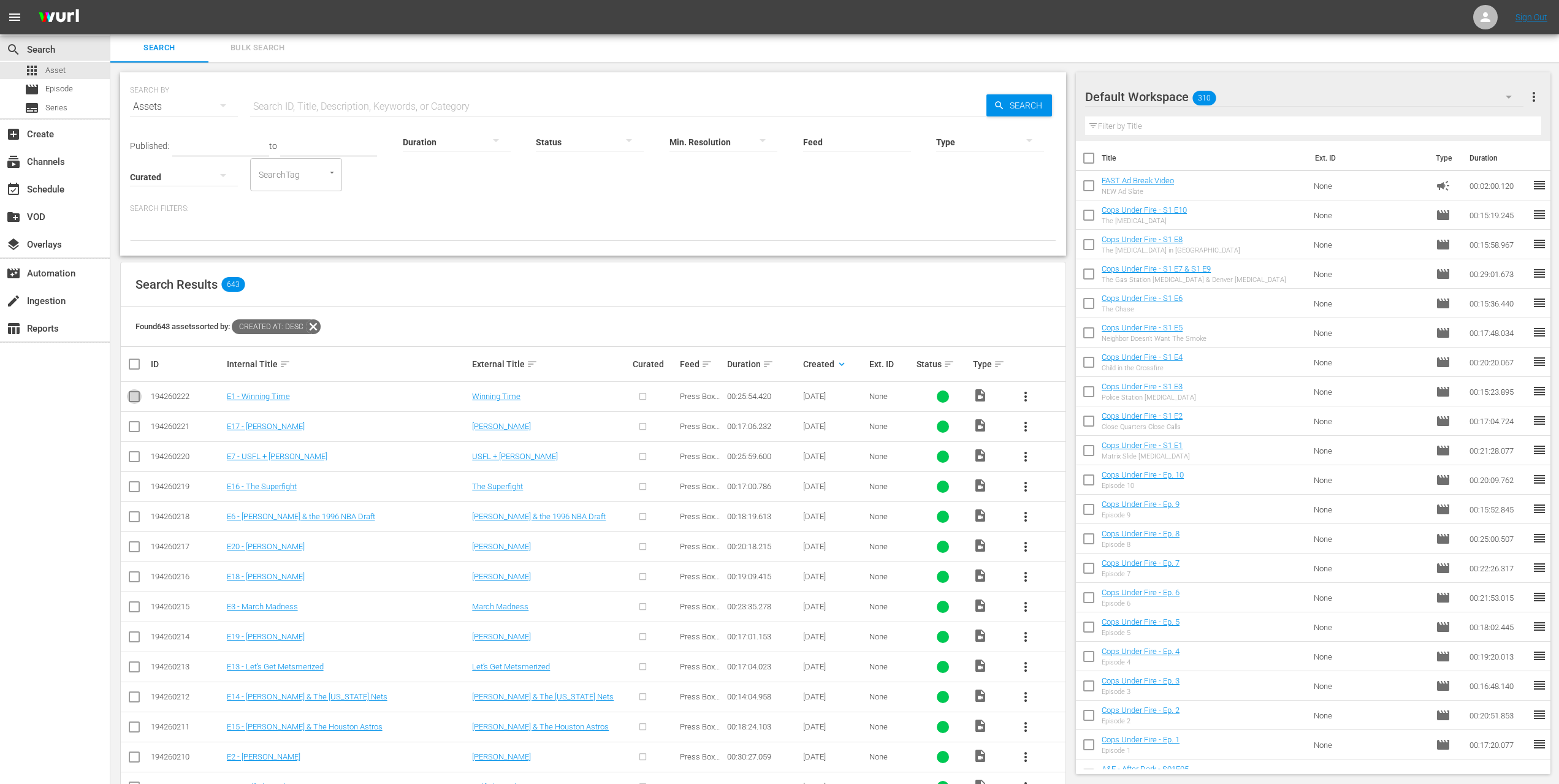
click at [136, 395] on input "checkbox" at bounding box center [134, 399] width 14 height 14
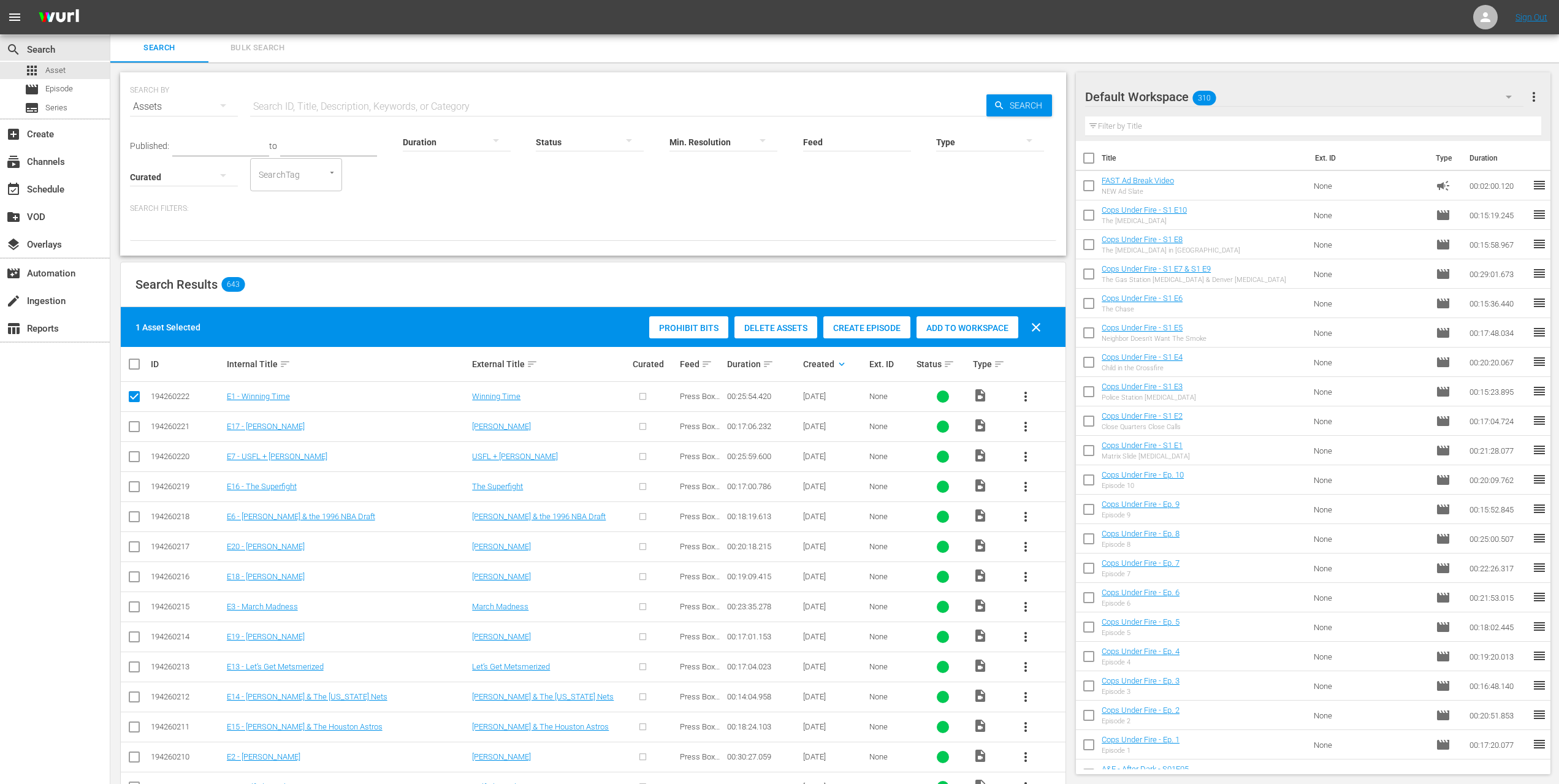
click at [870, 330] on span "Create Episode" at bounding box center [867, 328] width 87 height 10
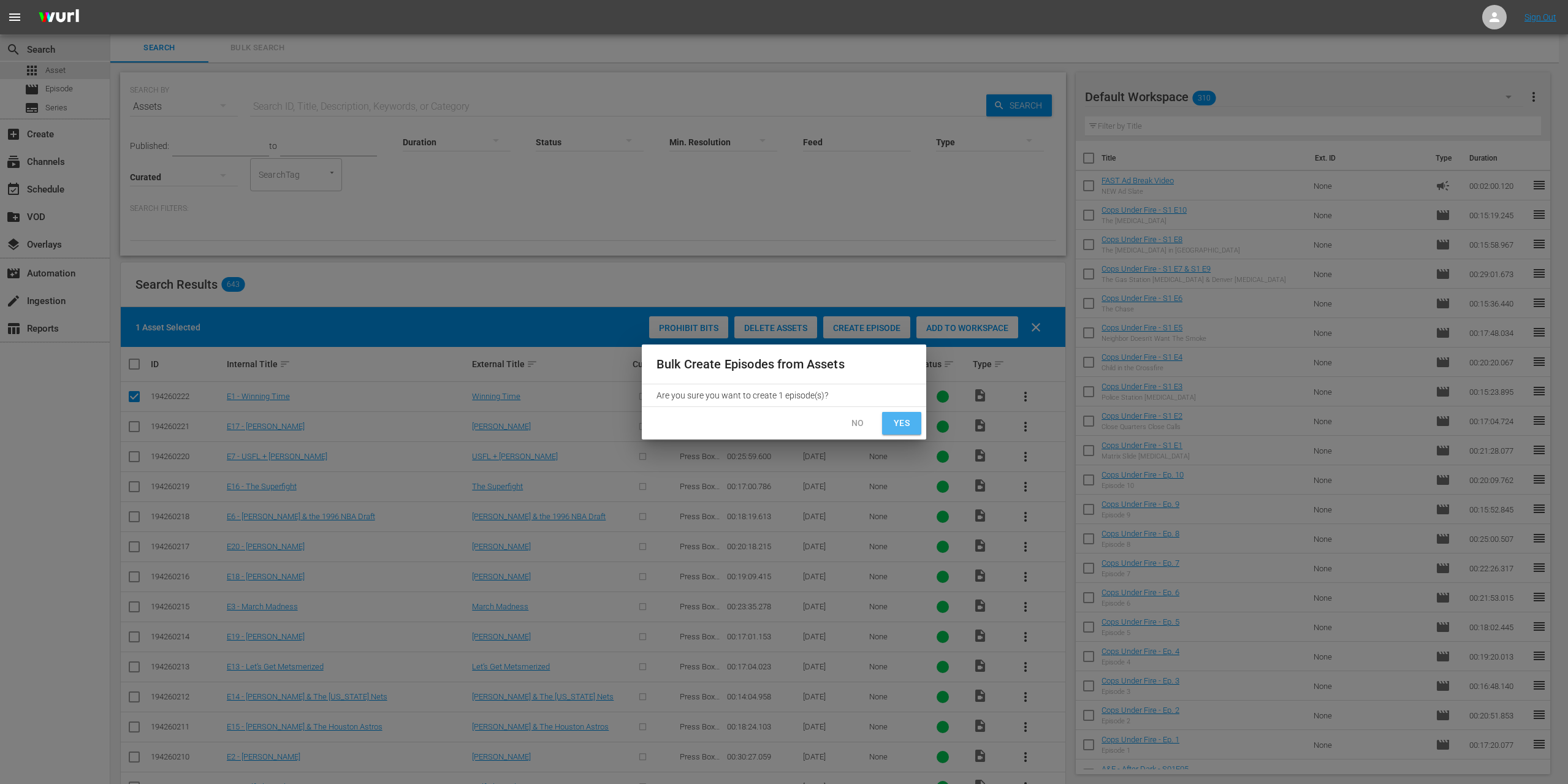
click at [899, 424] on span "Yes" at bounding box center [902, 424] width 20 height 15
checkbox input "false"
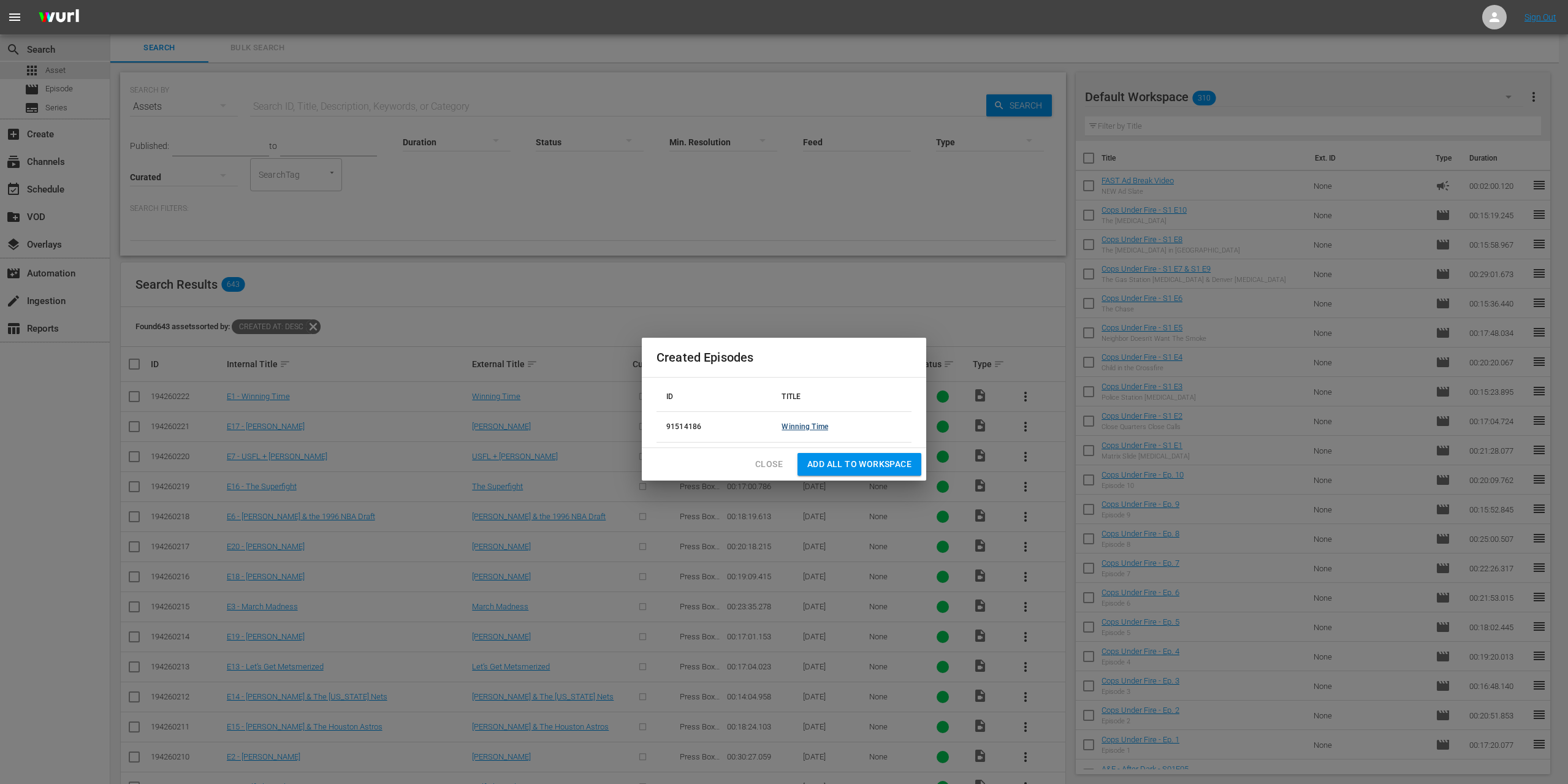
click at [798, 424] on link "Winning Time" at bounding box center [804, 427] width 47 height 9
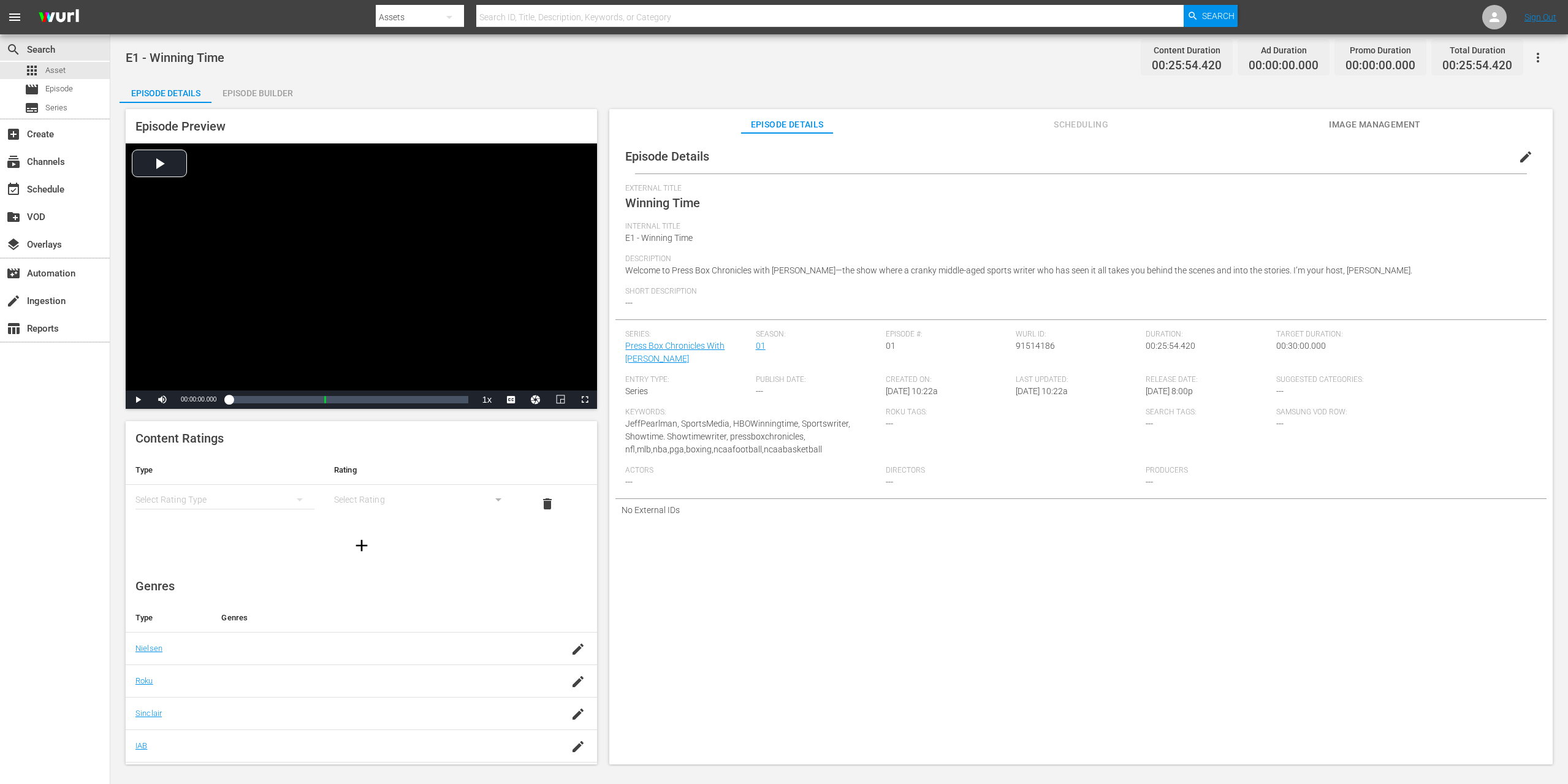
click at [250, 75] on div "E1 - Winning Time Content Duration 00:25:54.420 Ad Duration 00:00:00.000 Promo …" at bounding box center [839, 400] width 1458 height 732
click at [247, 93] on div "Episode Builder" at bounding box center [257, 93] width 92 height 30
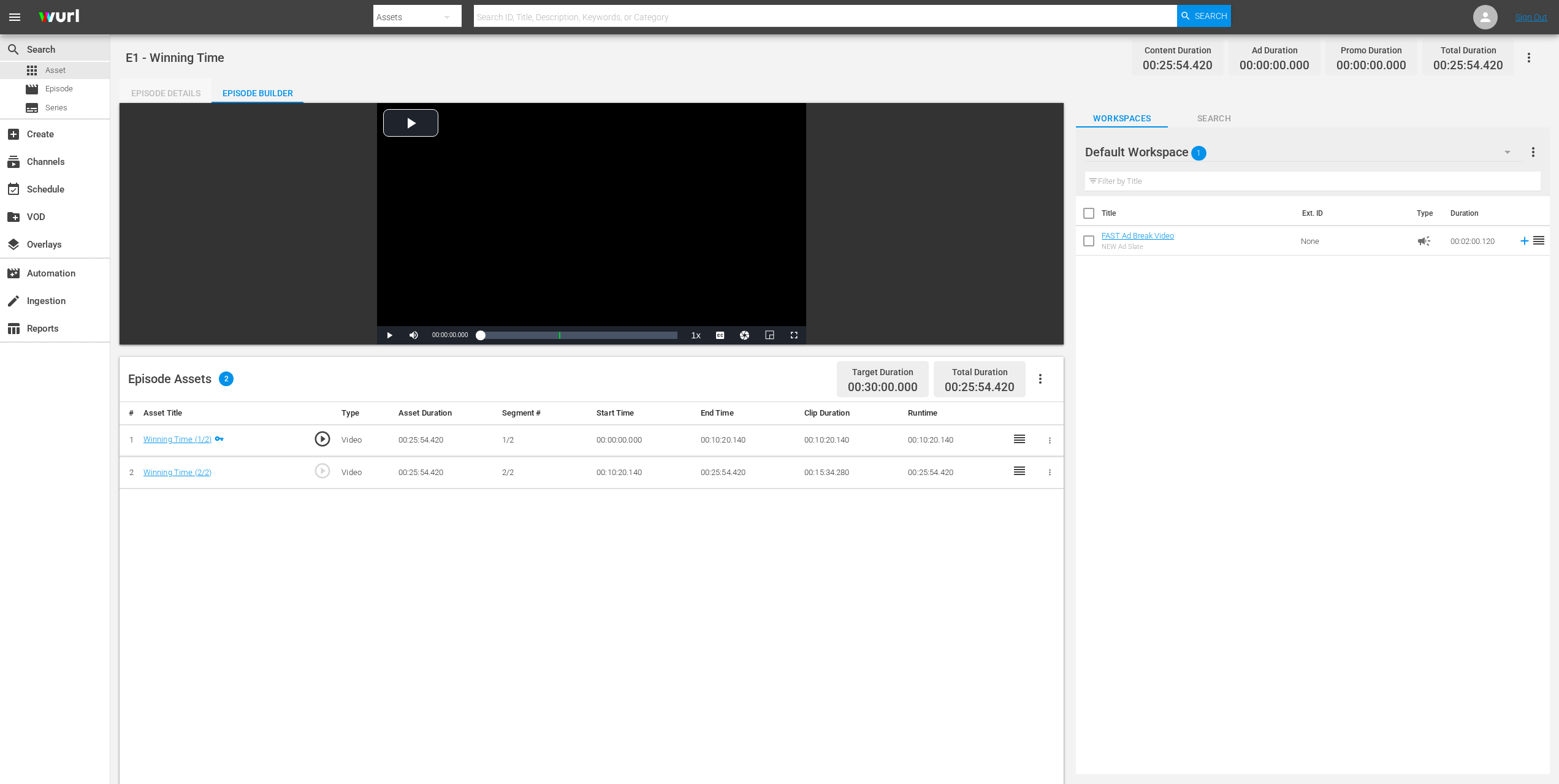
click at [160, 93] on div "Episode Details" at bounding box center [165, 93] width 92 height 30
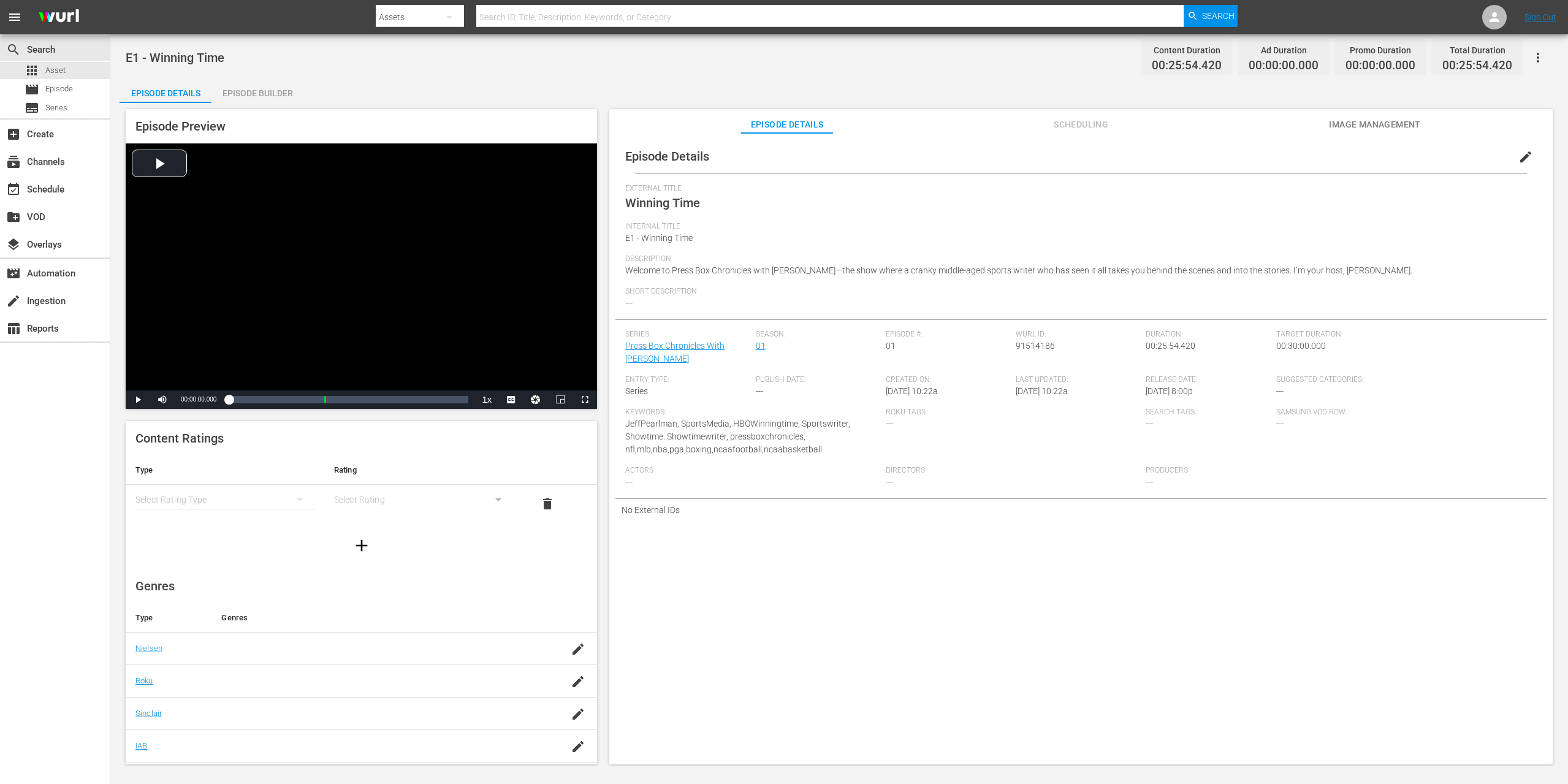
click at [193, 499] on div "simple table" at bounding box center [225, 499] width 179 height 34
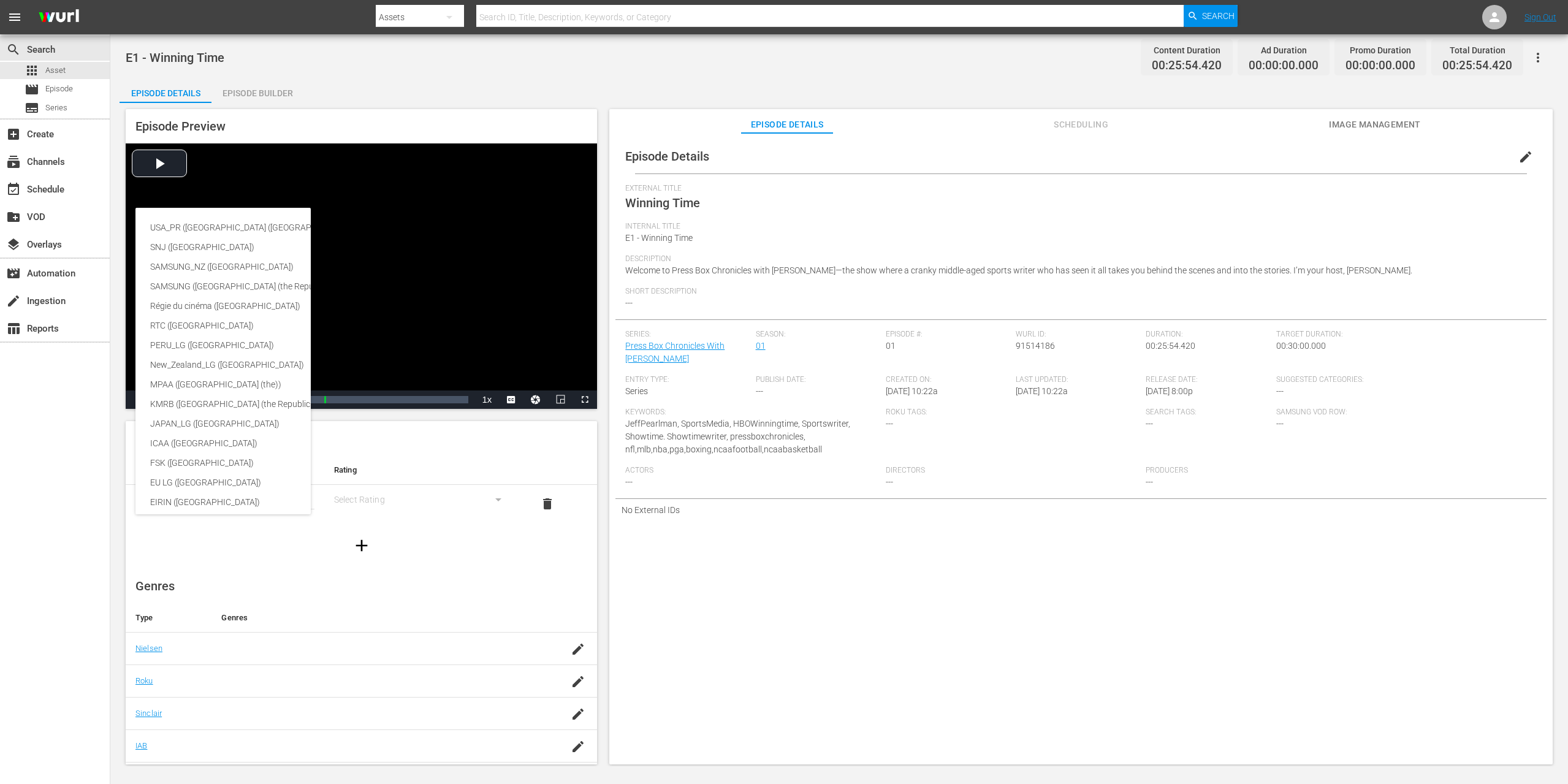
click at [401, 480] on div "USA_PR ([GEOGRAPHIC_DATA] ([GEOGRAPHIC_DATA])) SNJ ([GEOGRAPHIC_DATA]) SAMSUNG_…" at bounding box center [784, 392] width 1568 height 784
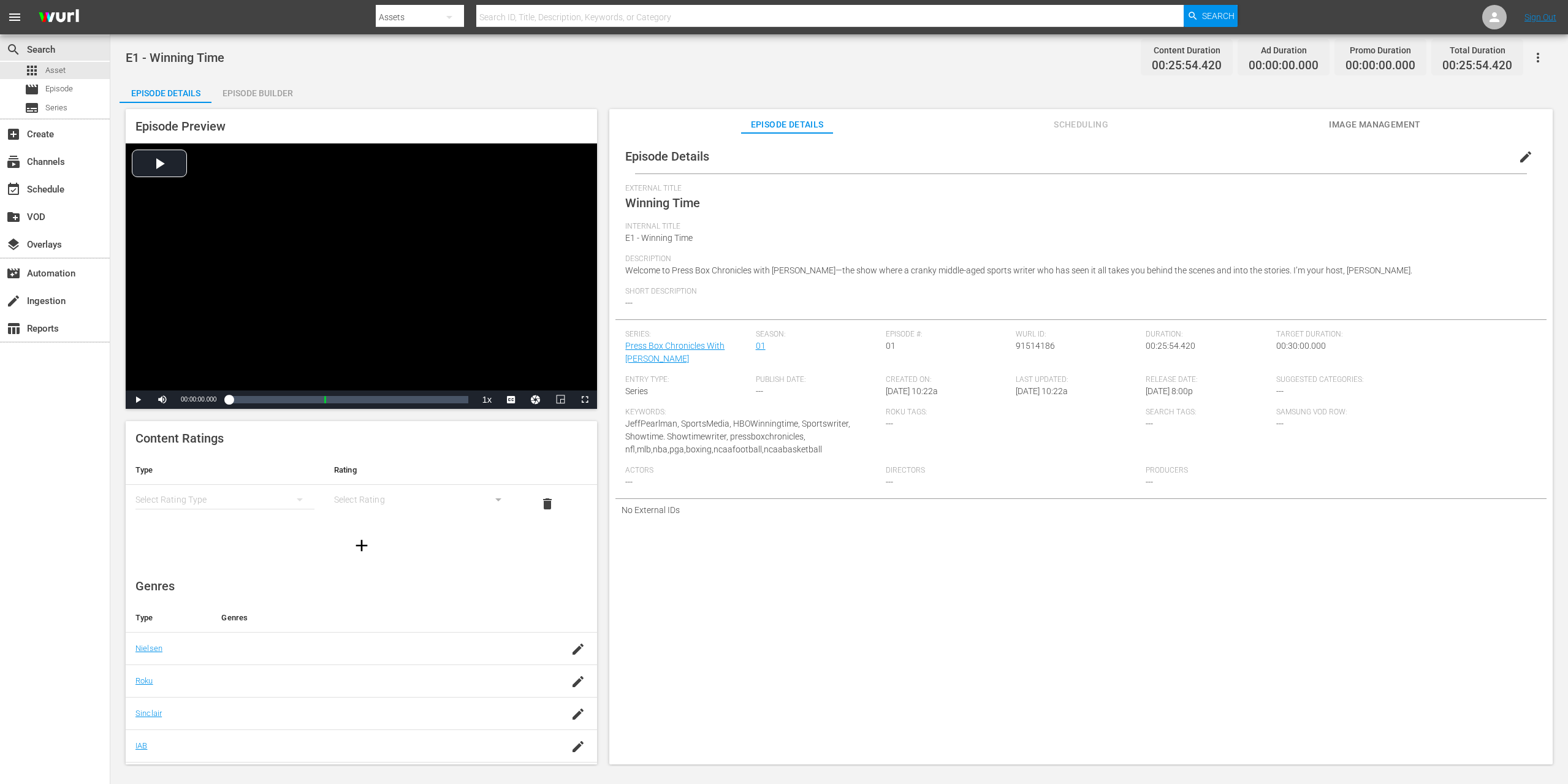
click at [255, 89] on div "Episode Builder" at bounding box center [257, 93] width 92 height 30
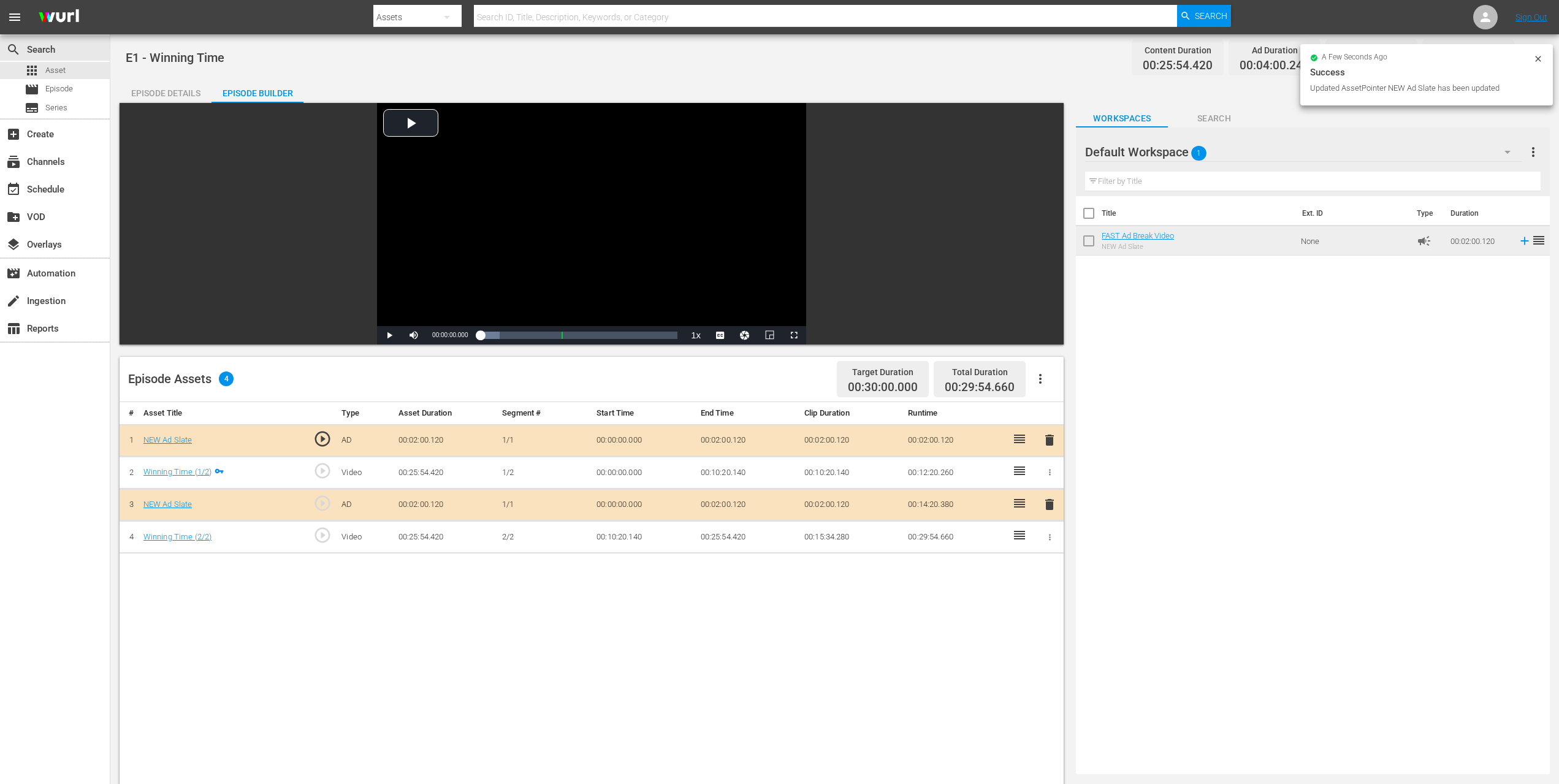
click at [160, 98] on div "Episode Details" at bounding box center [165, 93] width 92 height 30
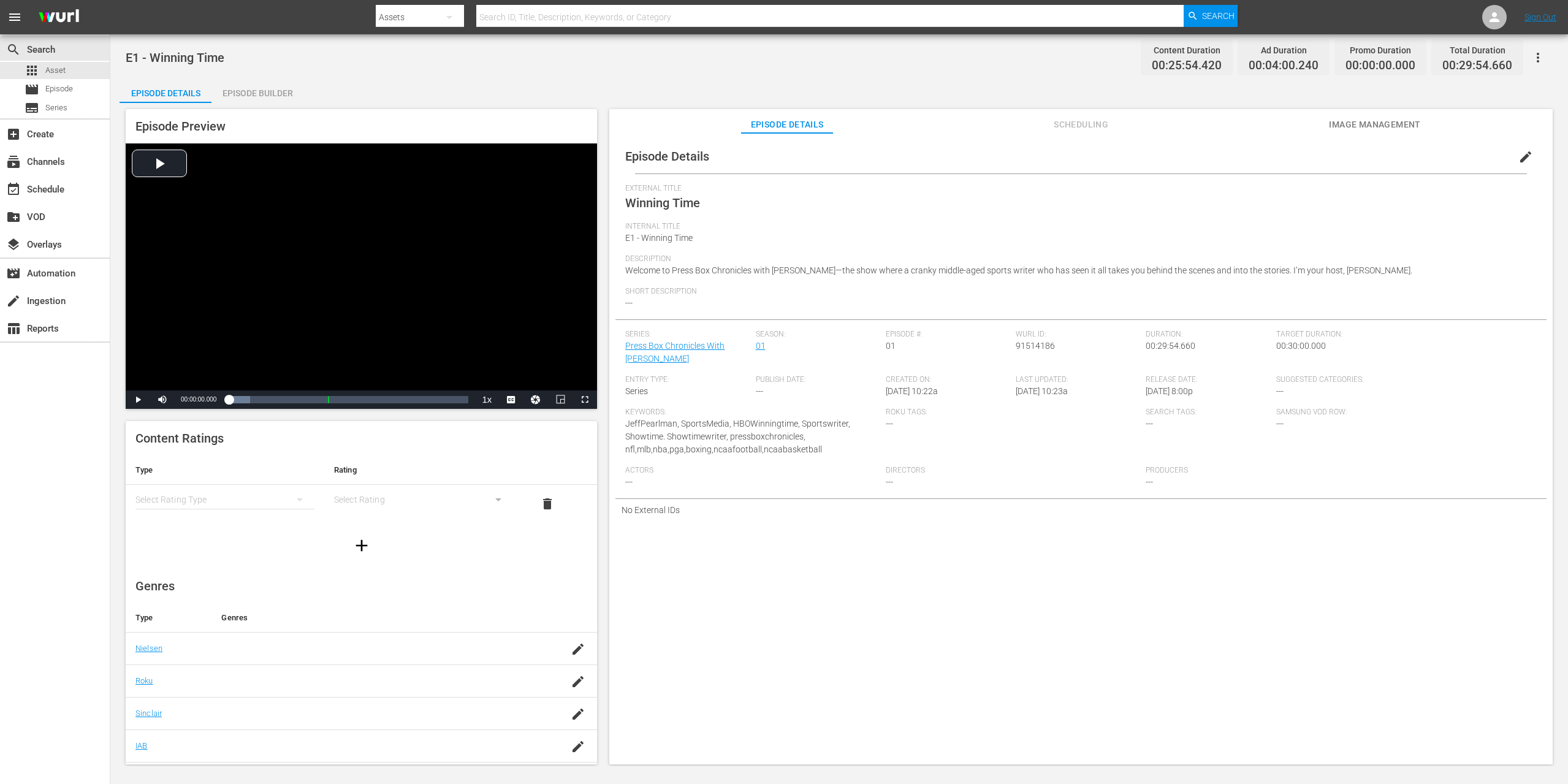
click at [1350, 130] on span "Image Management" at bounding box center [1375, 124] width 92 height 15
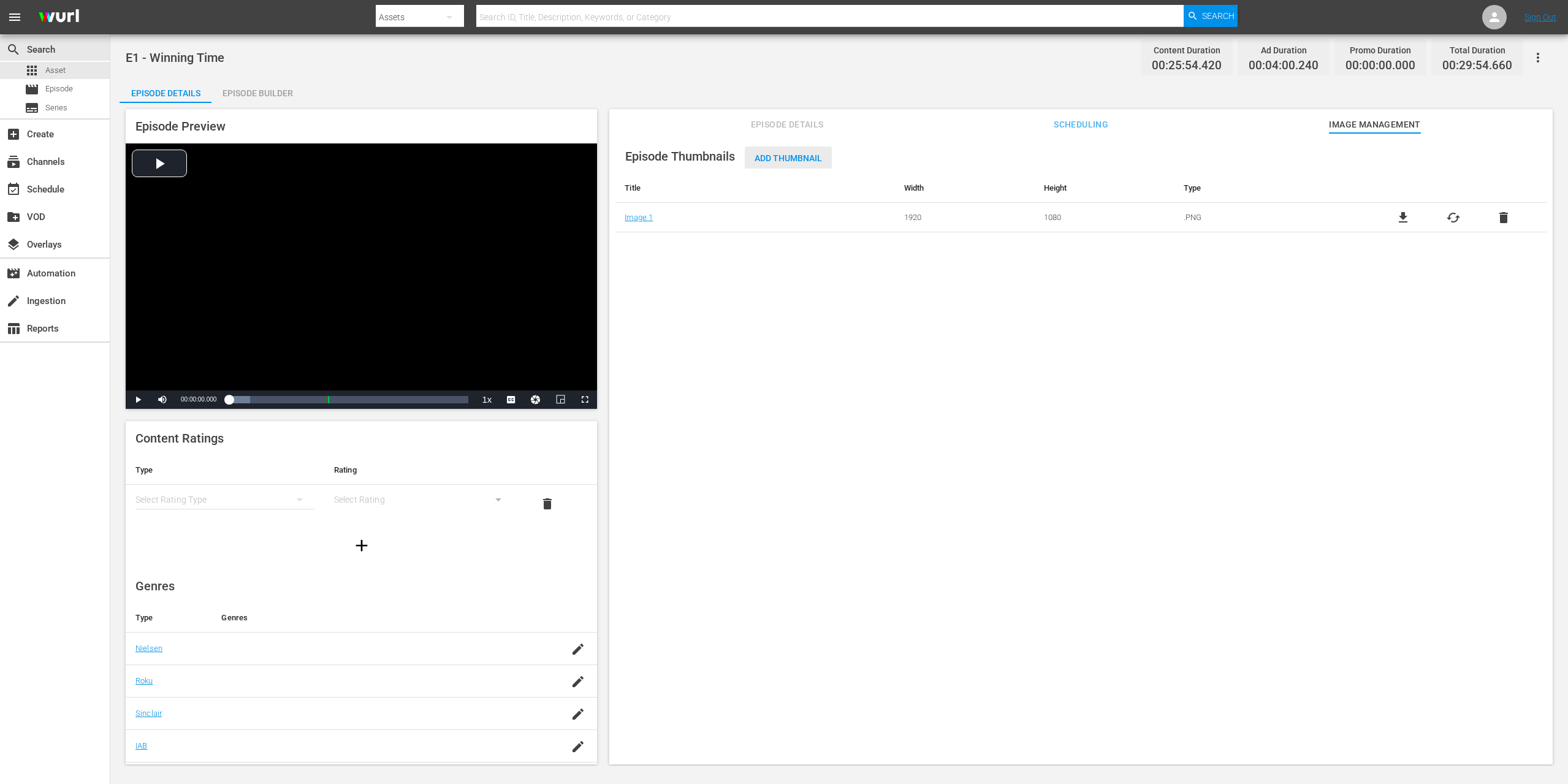
click at [780, 159] on span "Add Thumbnail" at bounding box center [788, 159] width 87 height 10
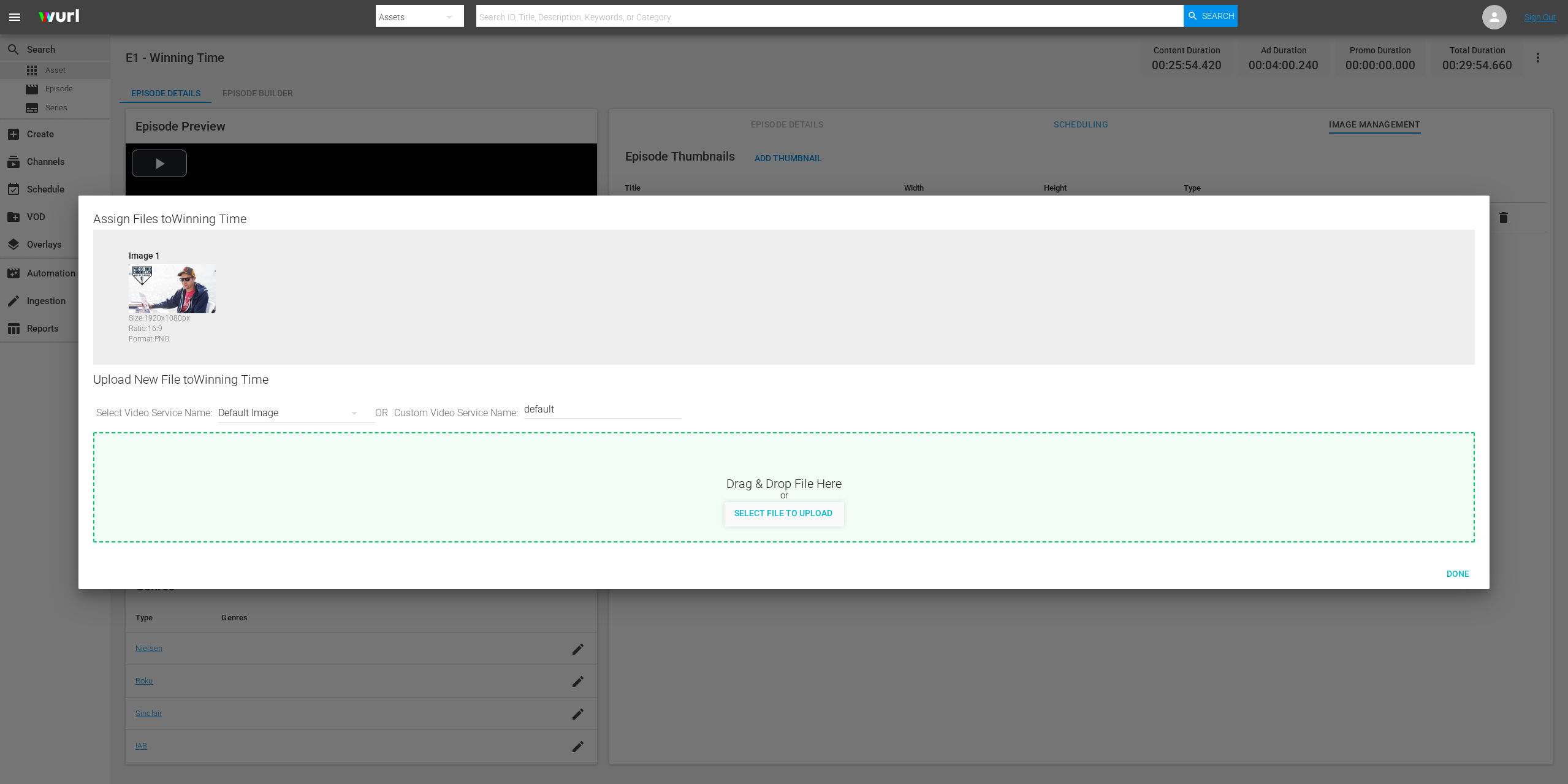
click at [277, 412] on div "Default Image" at bounding box center [293, 413] width 151 height 34
click at [287, 477] on div "Roku-Thumbnail" at bounding box center [297, 476] width 121 height 20
type input "Roku-Thumbnail"
click at [804, 515] on span "Select File to Upload" at bounding box center [783, 513] width 118 height 10
type input "C:\fakepath\PBC_PRIMARY_THUMB.png"
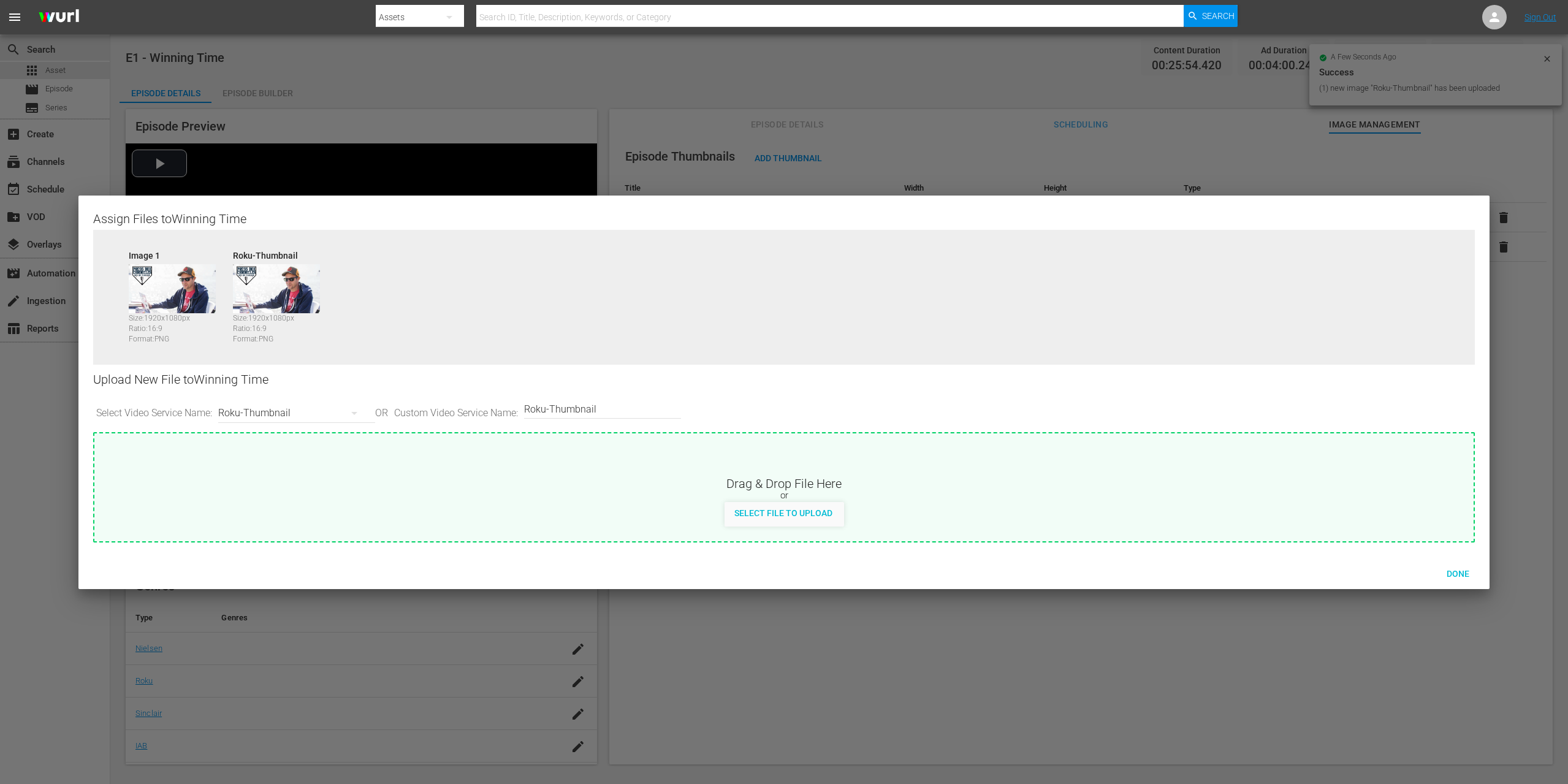
click at [309, 412] on div "Roku-Thumbnail" at bounding box center [293, 413] width 151 height 34
click at [308, 514] on div "Samsung-Thumbnail" at bounding box center [297, 516] width 121 height 20
type input "Samsung-Thumbnail"
click at [785, 516] on span "Select File to Upload" at bounding box center [783, 513] width 118 height 10
type input "C:\fakepath\PBC_PRIMARY_THUMB.png"
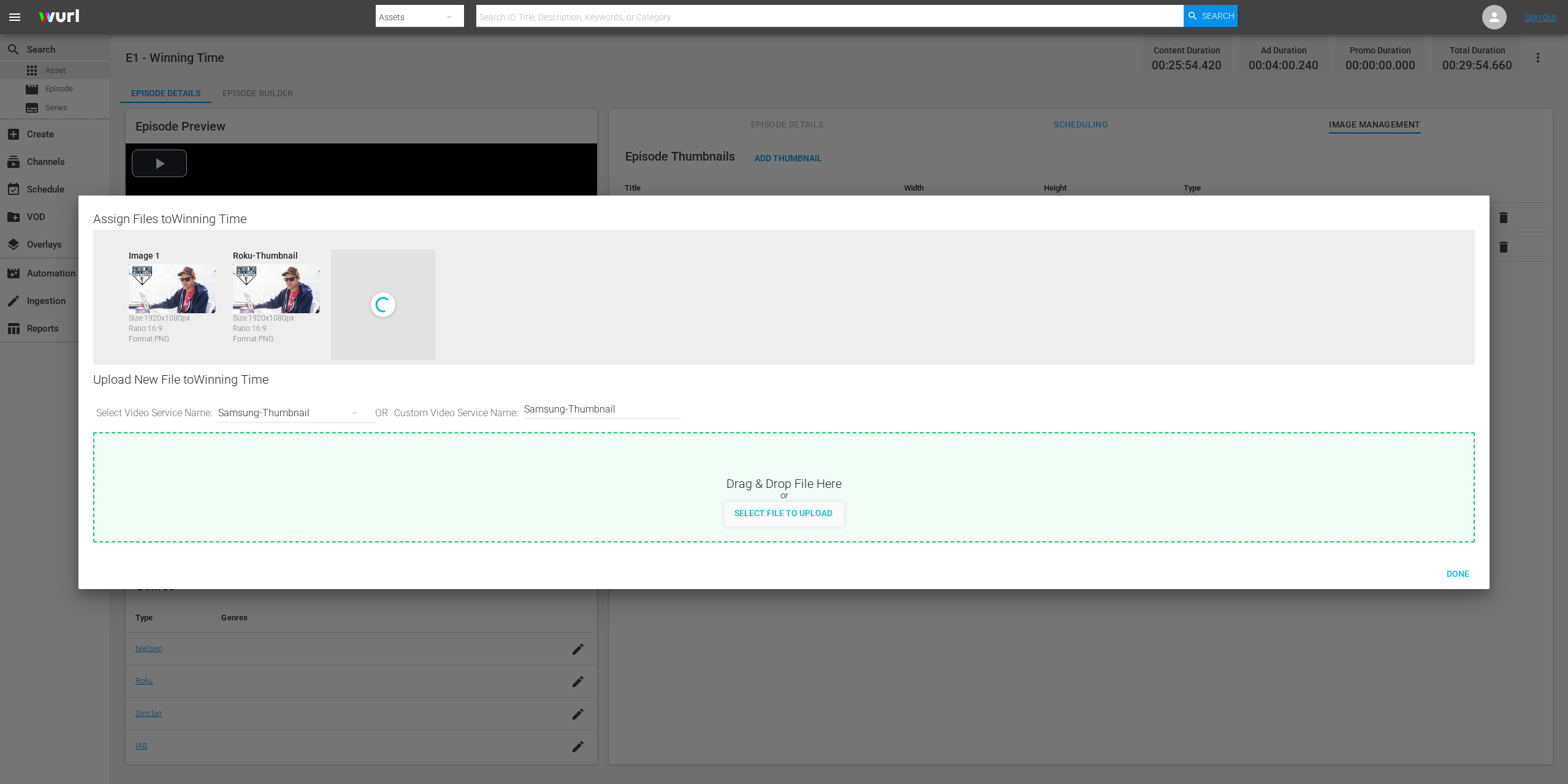
click at [291, 416] on div "Samsung-Thumbnail" at bounding box center [293, 413] width 151 height 34
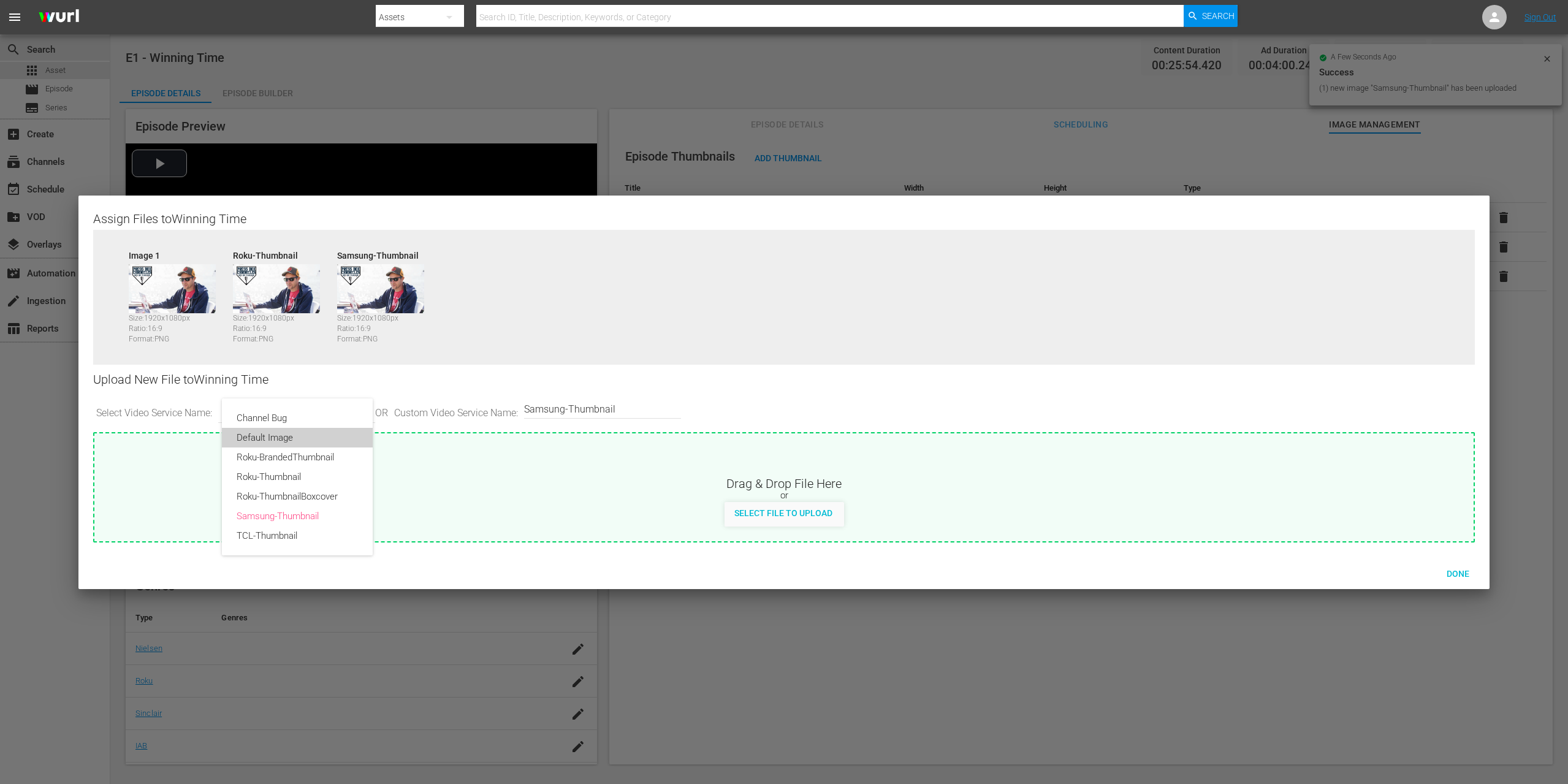
click at [285, 434] on div "Default Image" at bounding box center [297, 437] width 121 height 20
type input "default"
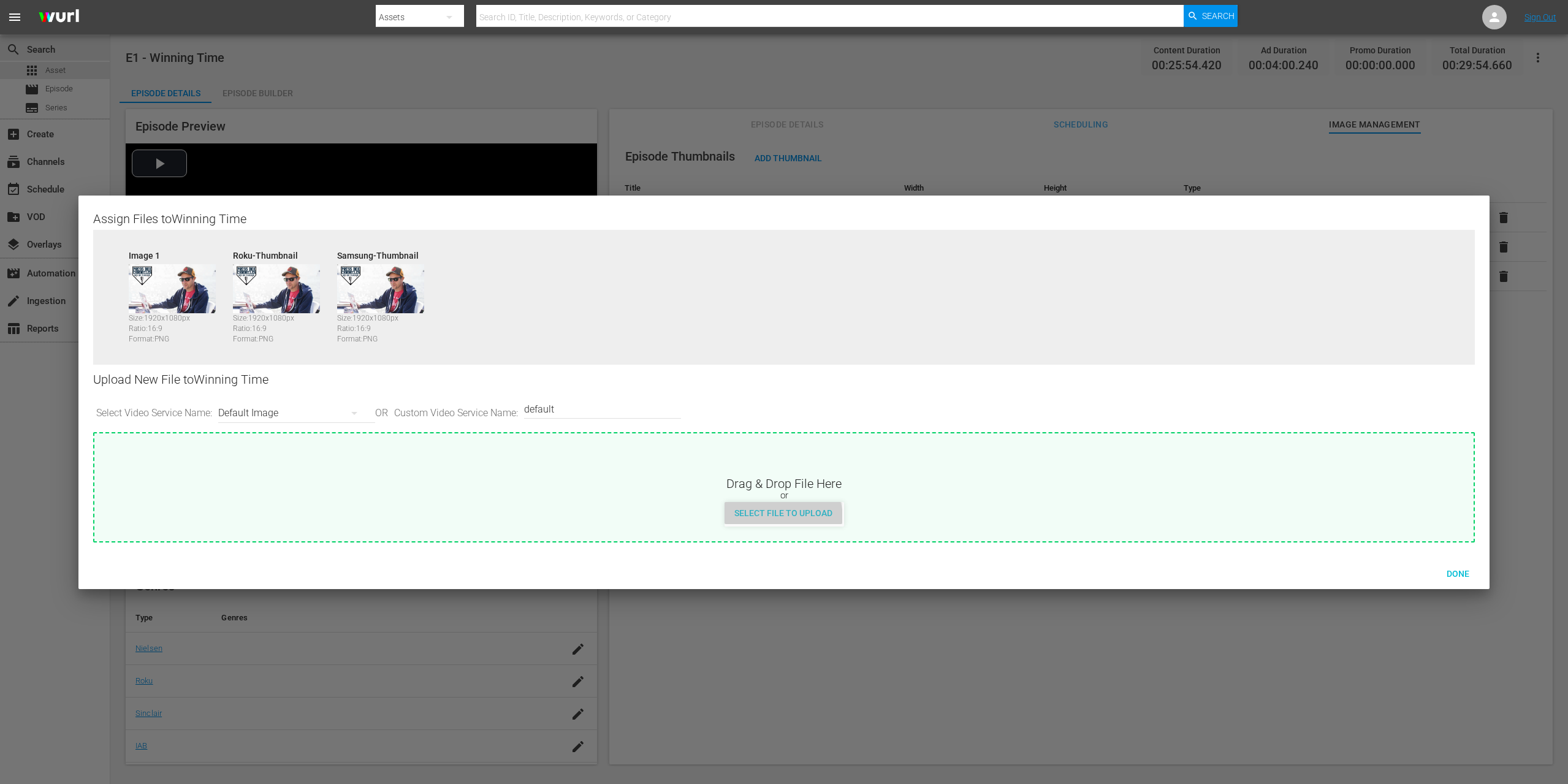
click at [779, 518] on span "Select File to Upload" at bounding box center [783, 513] width 118 height 10
type input "C:\fakepath\PBC_PRIMARY_THUMB.png"
click at [350, 416] on button "button" at bounding box center [355, 413] width 30 height 30
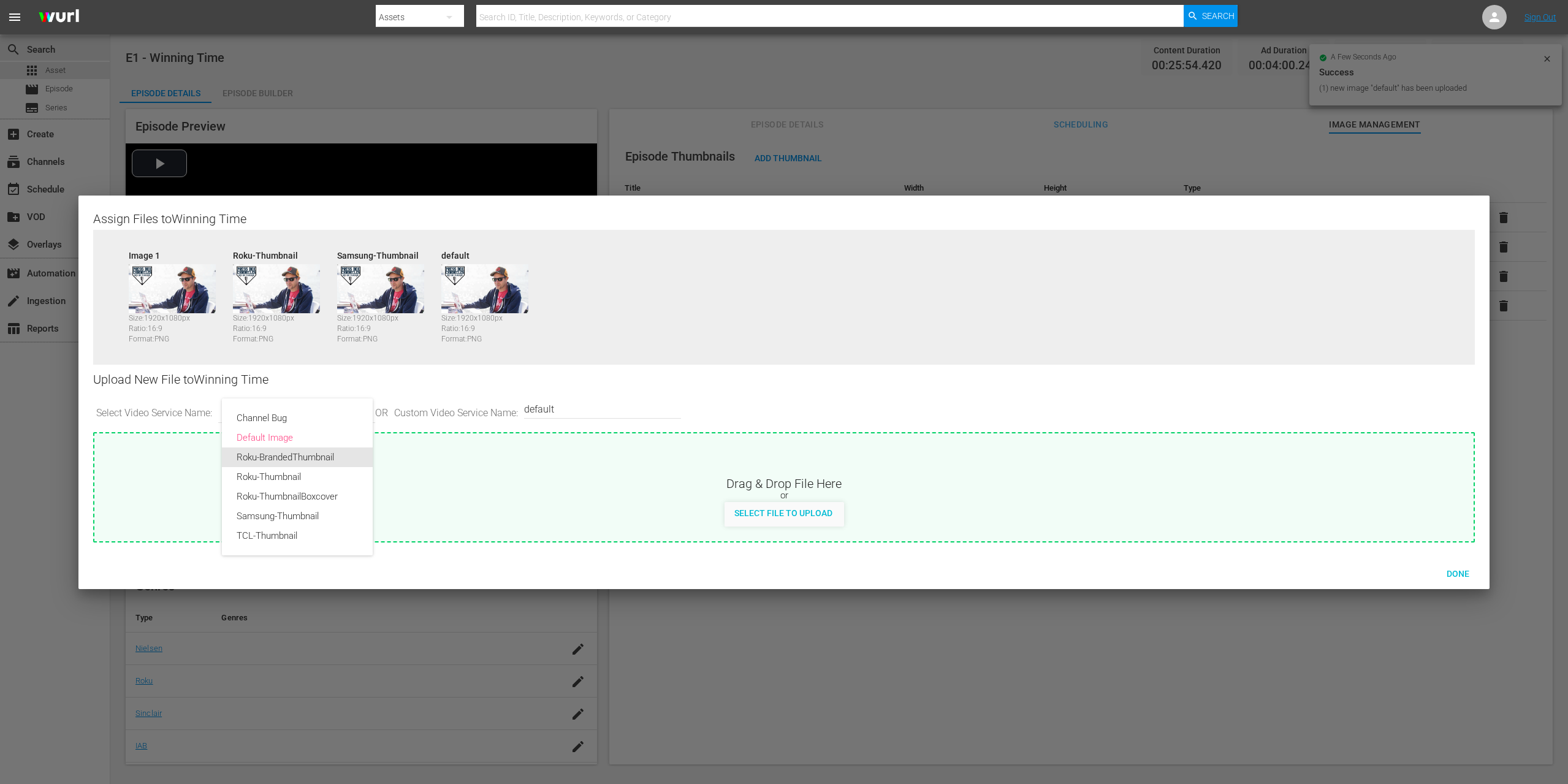
click at [311, 457] on div "Roku-BrandedThumbnail" at bounding box center [297, 457] width 121 height 20
type input "Roku-BrandedThumbnail"
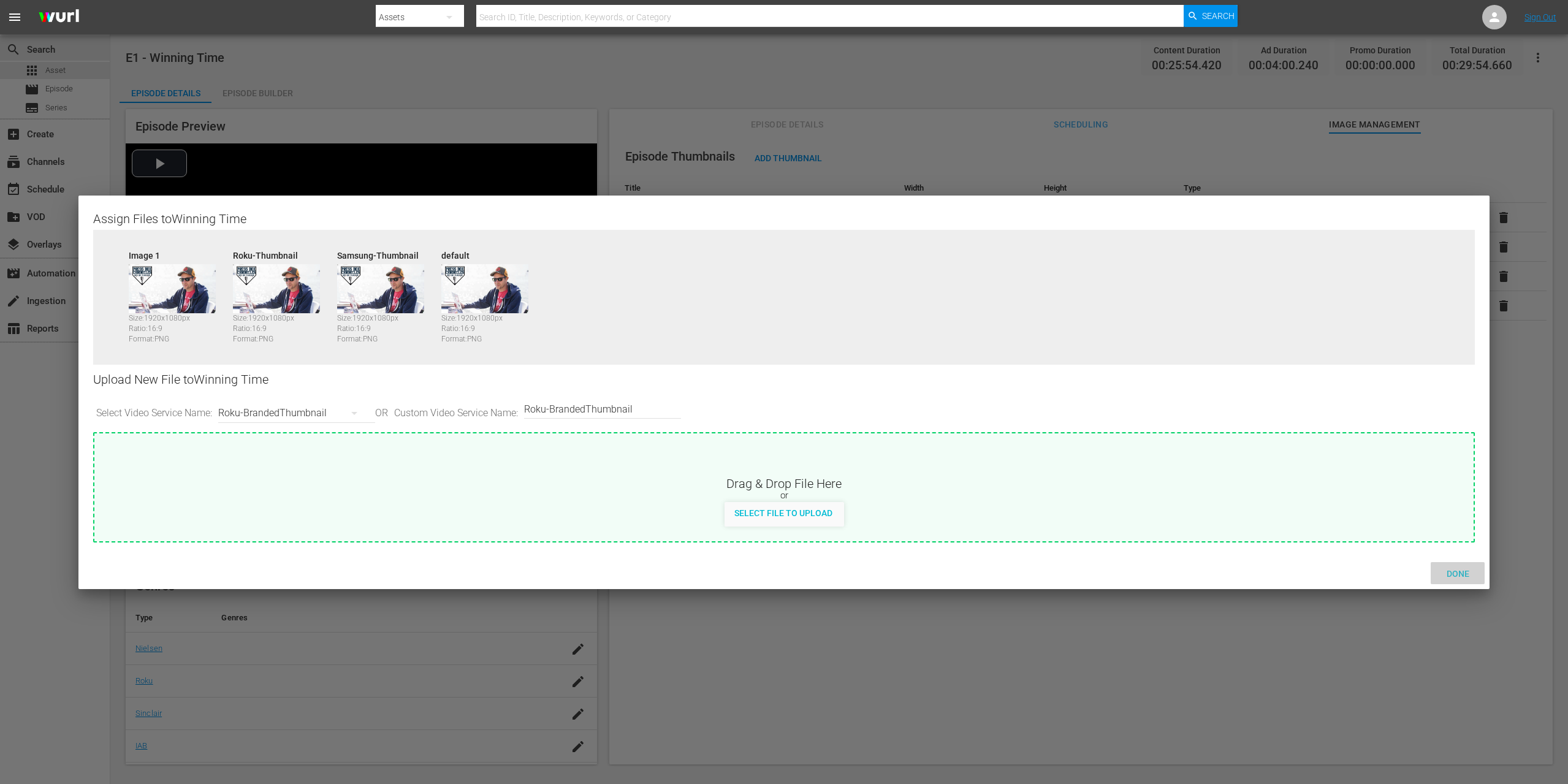
click at [1467, 573] on span "Done" at bounding box center [1458, 574] width 43 height 10
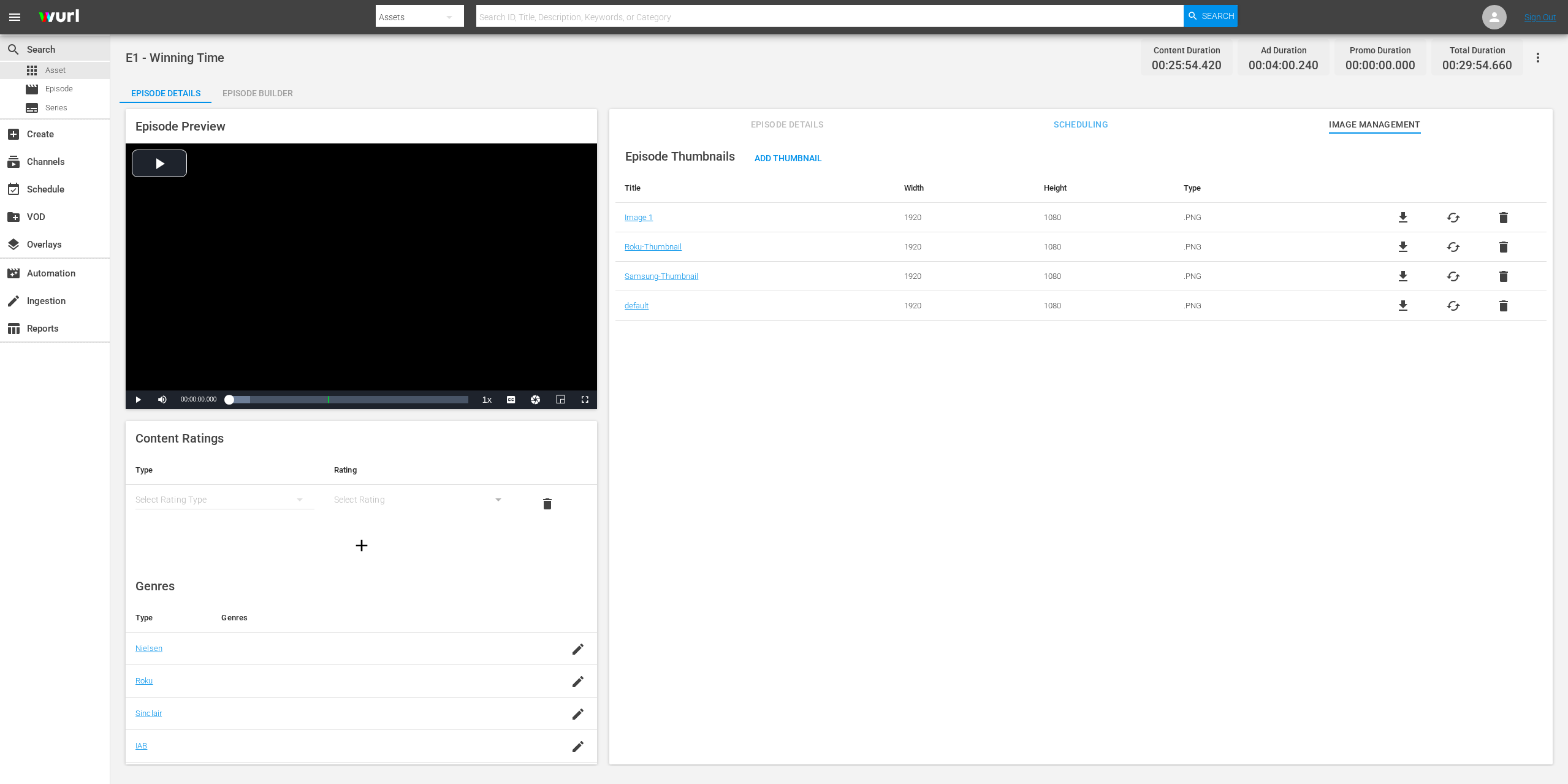
click at [245, 91] on div "Episode Builder" at bounding box center [257, 93] width 92 height 30
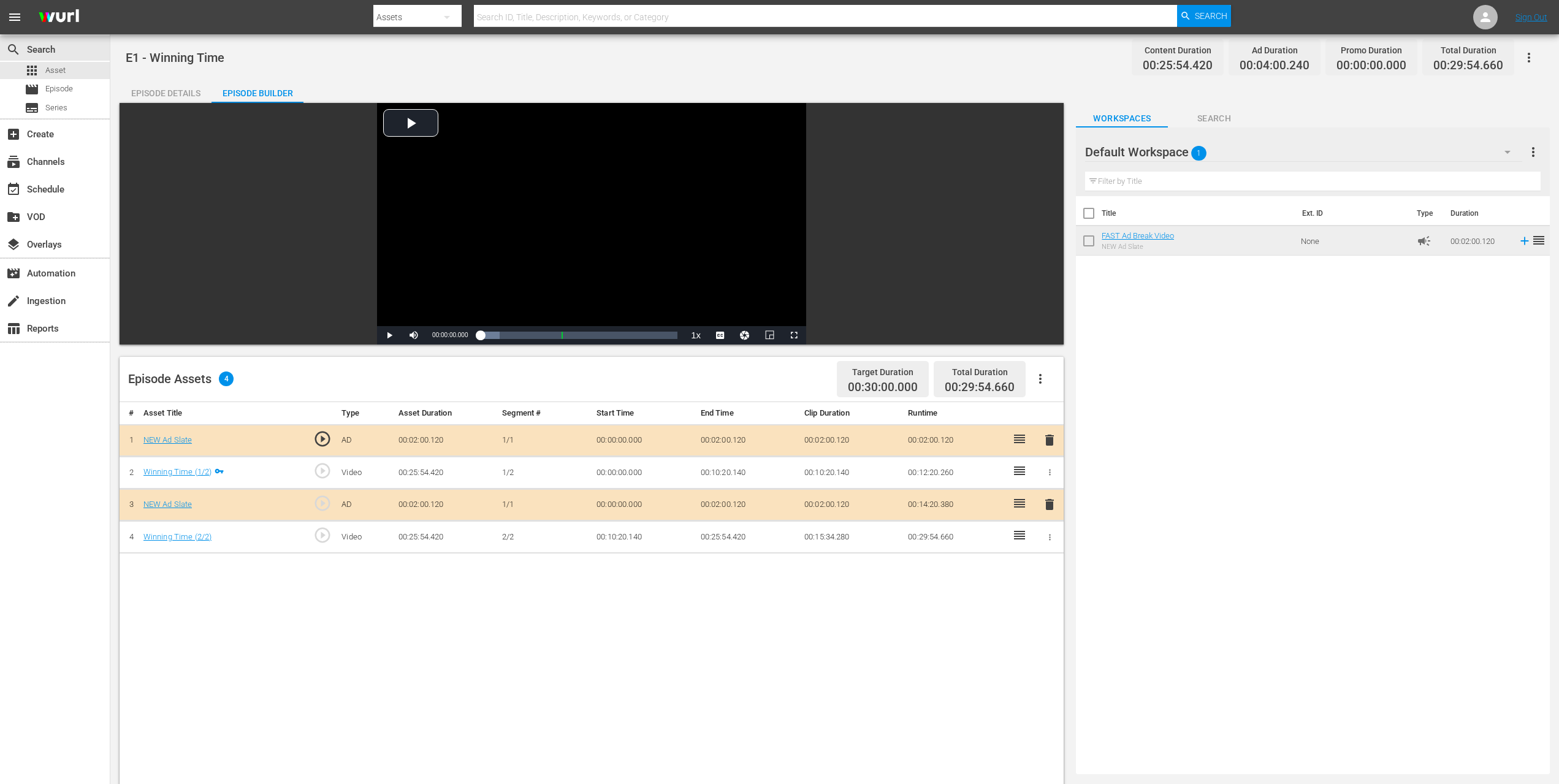
click at [193, 94] on div "Episode Details" at bounding box center [165, 93] width 92 height 30
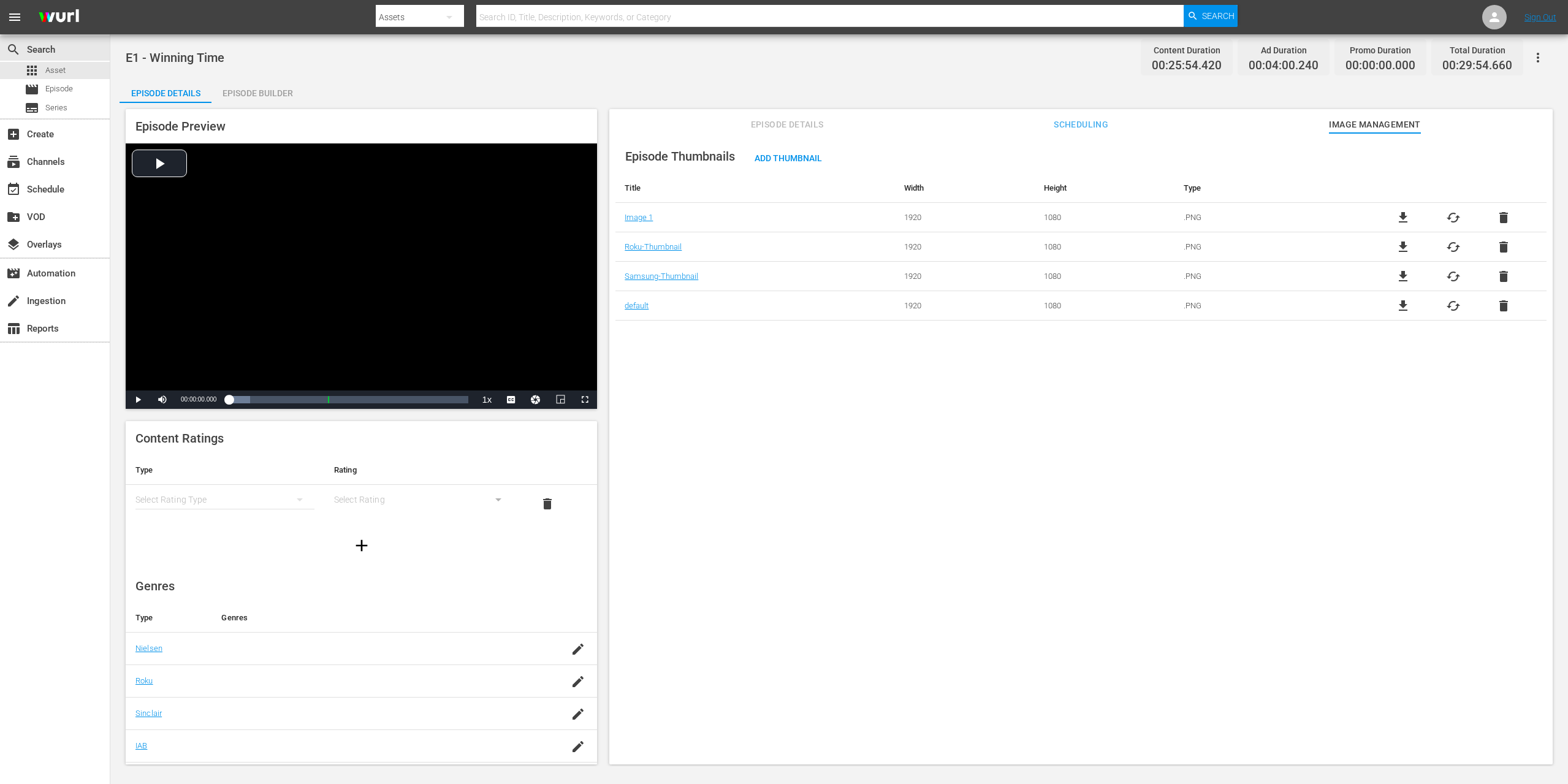
click at [706, 130] on div "Episode Details Scheduling Image Management" at bounding box center [1081, 121] width 882 height 25
click at [775, 124] on span "Episode Details" at bounding box center [787, 124] width 92 height 15
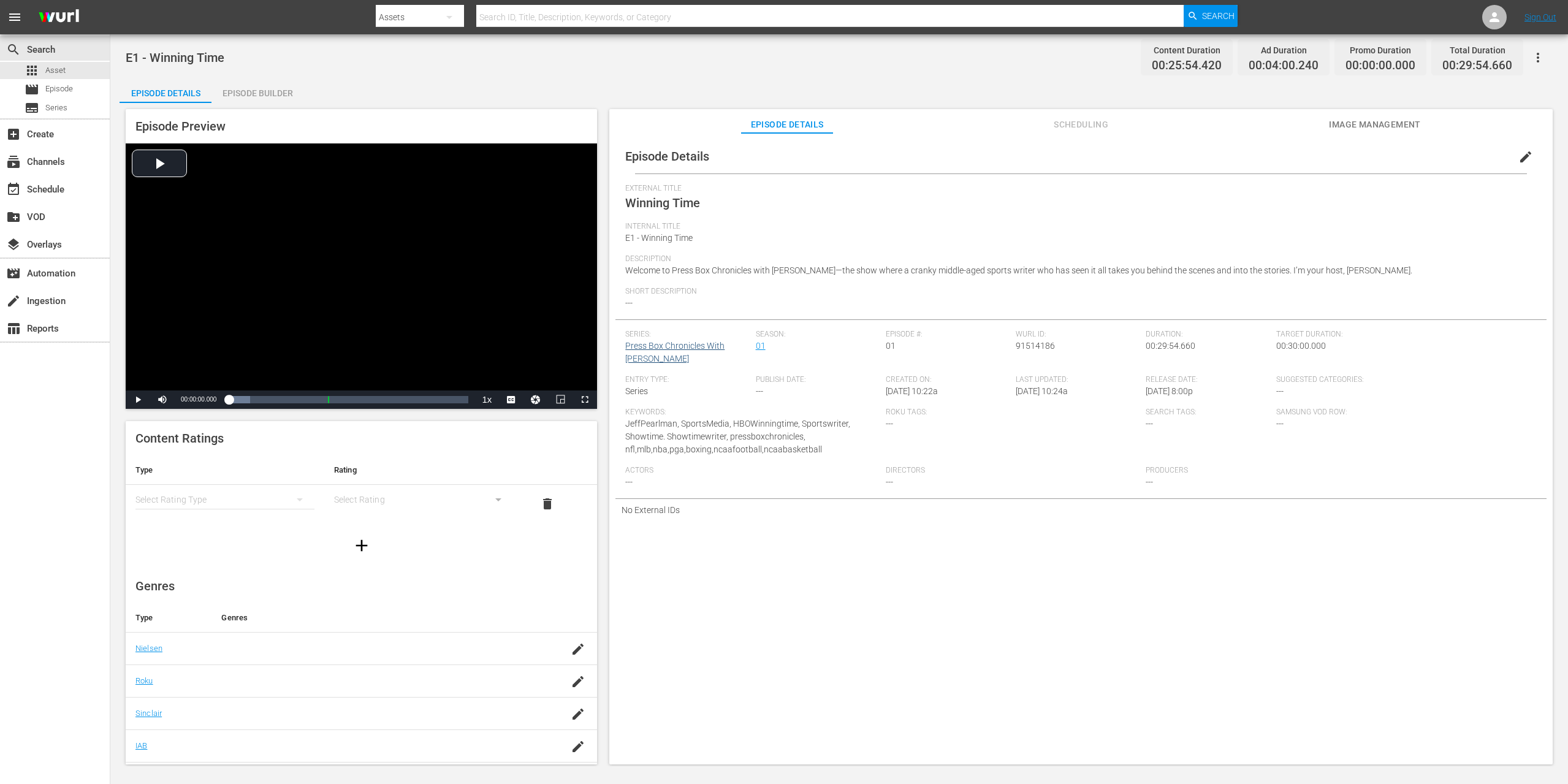
click at [663, 344] on link "Press Box Chronicles With [PERSON_NAME]" at bounding box center [675, 352] width 100 height 23
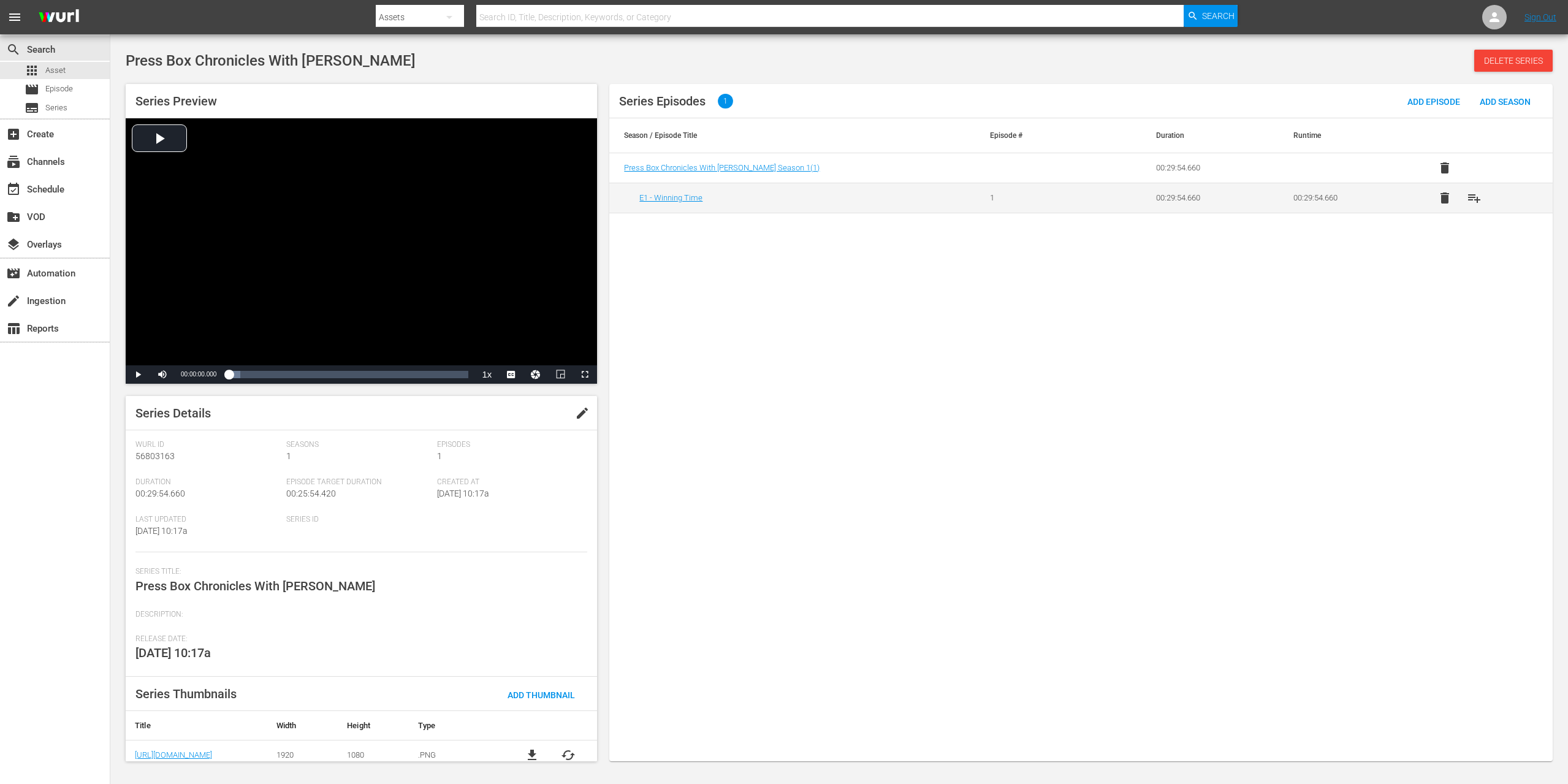
scroll to position [5, 0]
click at [582, 406] on span "edit" at bounding box center [582, 407] width 14 height 14
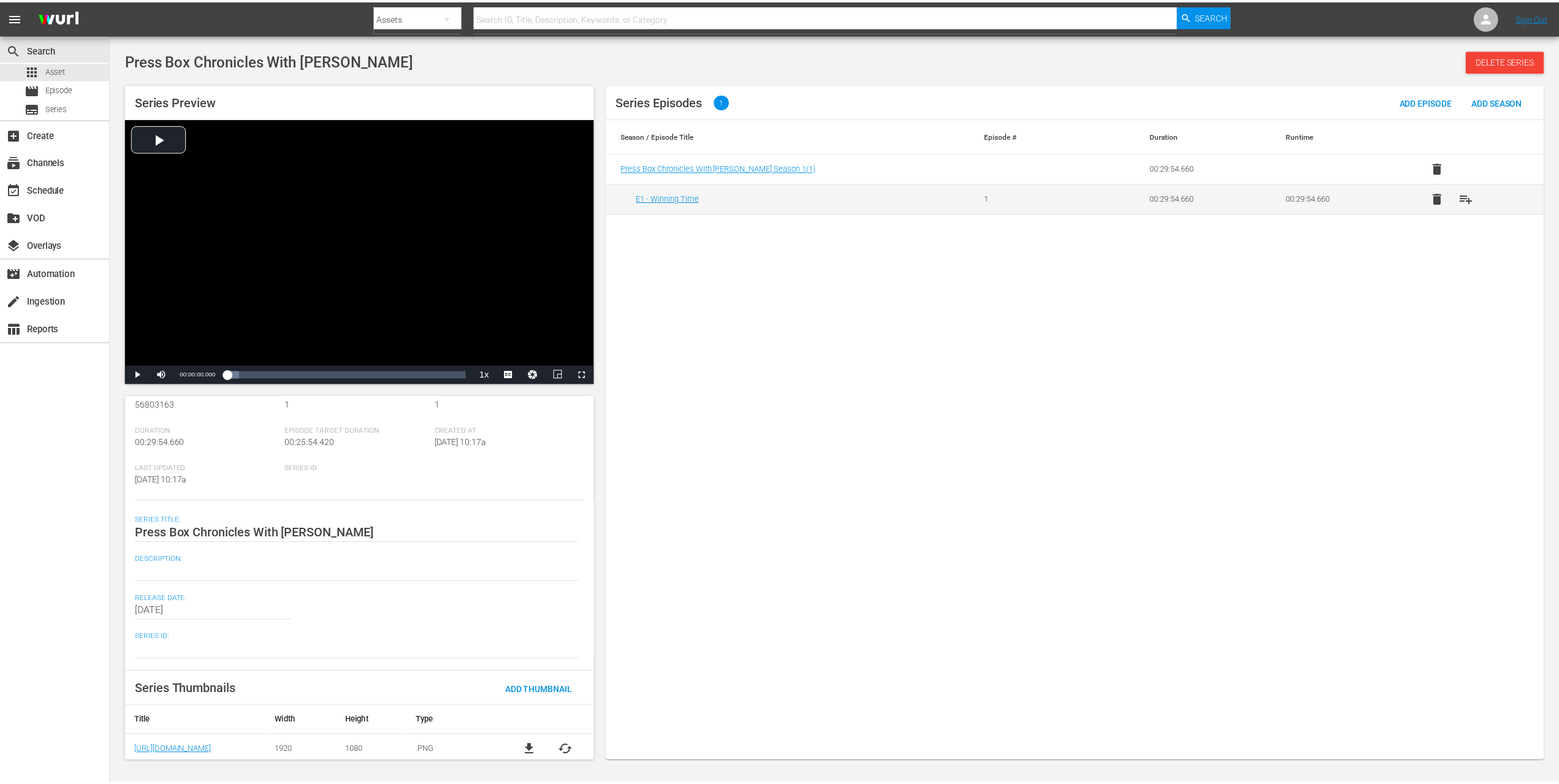
scroll to position [0, 0]
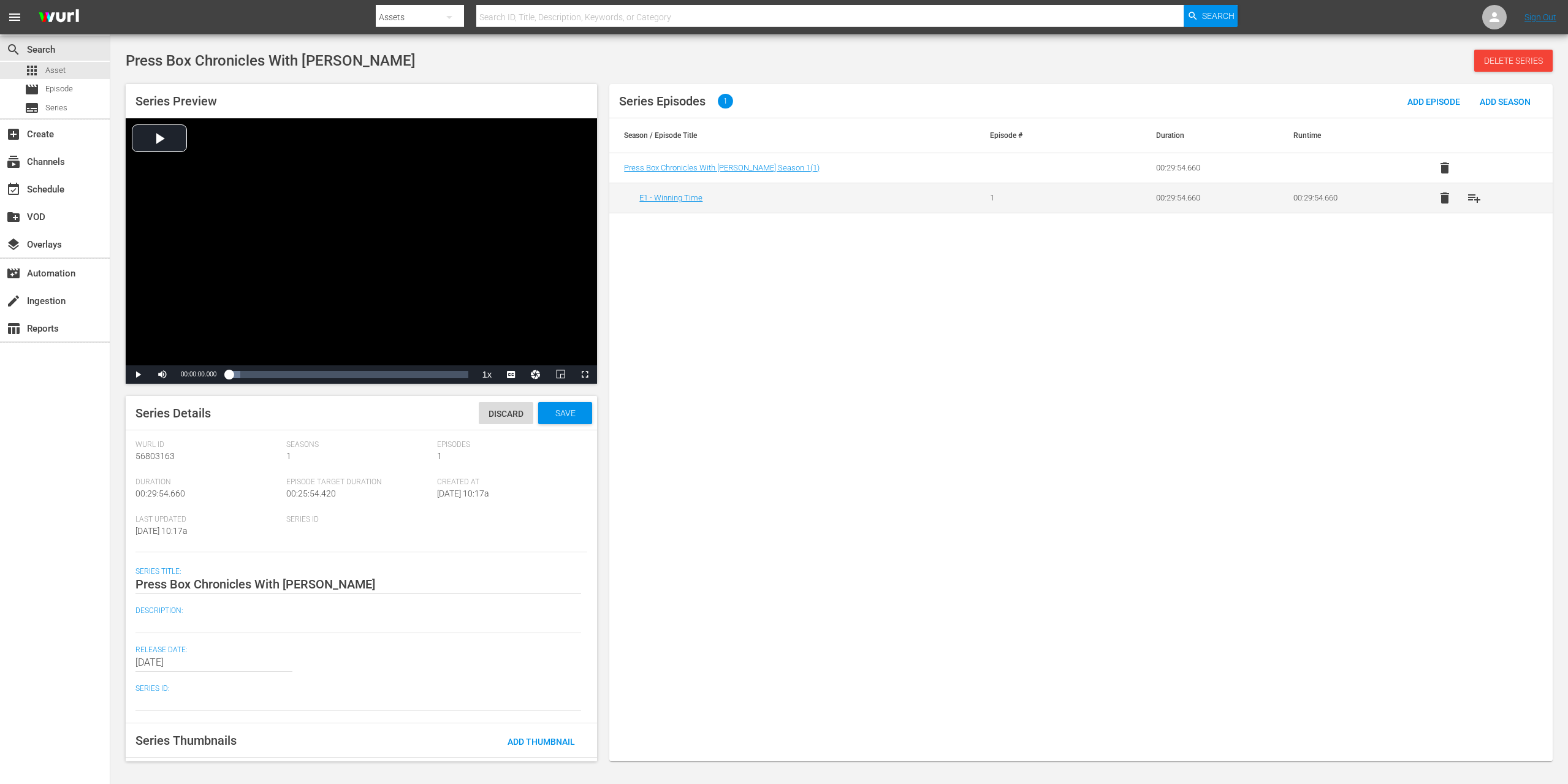
click at [272, 462] on div "[PERSON_NAME] Id 56803163" at bounding box center [210, 459] width 151 height 37
click at [487, 412] on span "Discard" at bounding box center [506, 414] width 55 height 10
click at [63, 71] on span "Asset" at bounding box center [55, 71] width 20 height 12
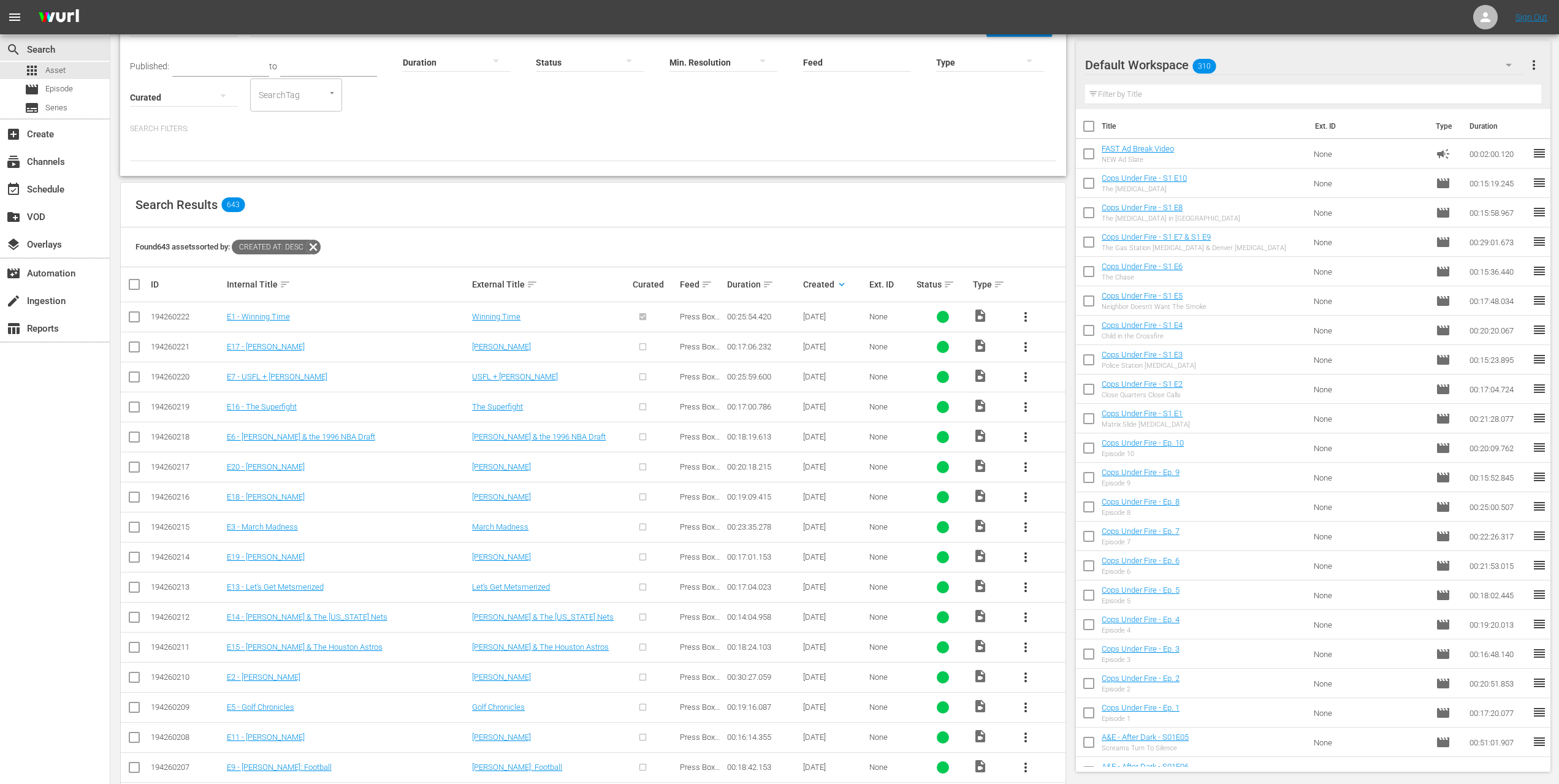
scroll to position [84, 0]
click at [139, 346] on input "checkbox" at bounding box center [134, 347] width 14 height 14
checkbox input "true"
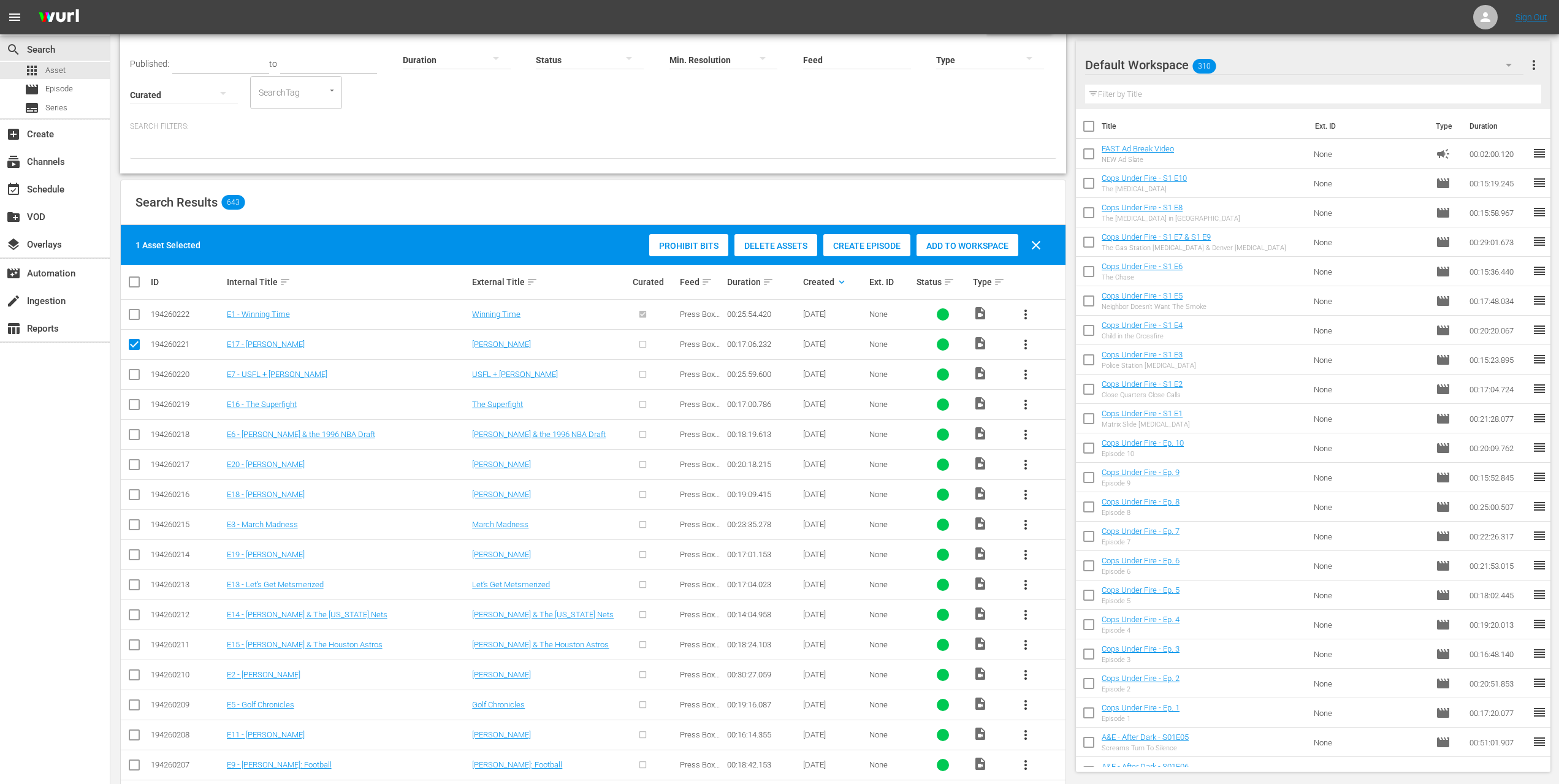
click at [140, 375] on input "checkbox" at bounding box center [134, 377] width 14 height 14
checkbox input "true"
click at [132, 403] on input "checkbox" at bounding box center [134, 406] width 14 height 14
checkbox input "true"
click at [136, 439] on input "checkbox" at bounding box center [134, 436] width 14 height 14
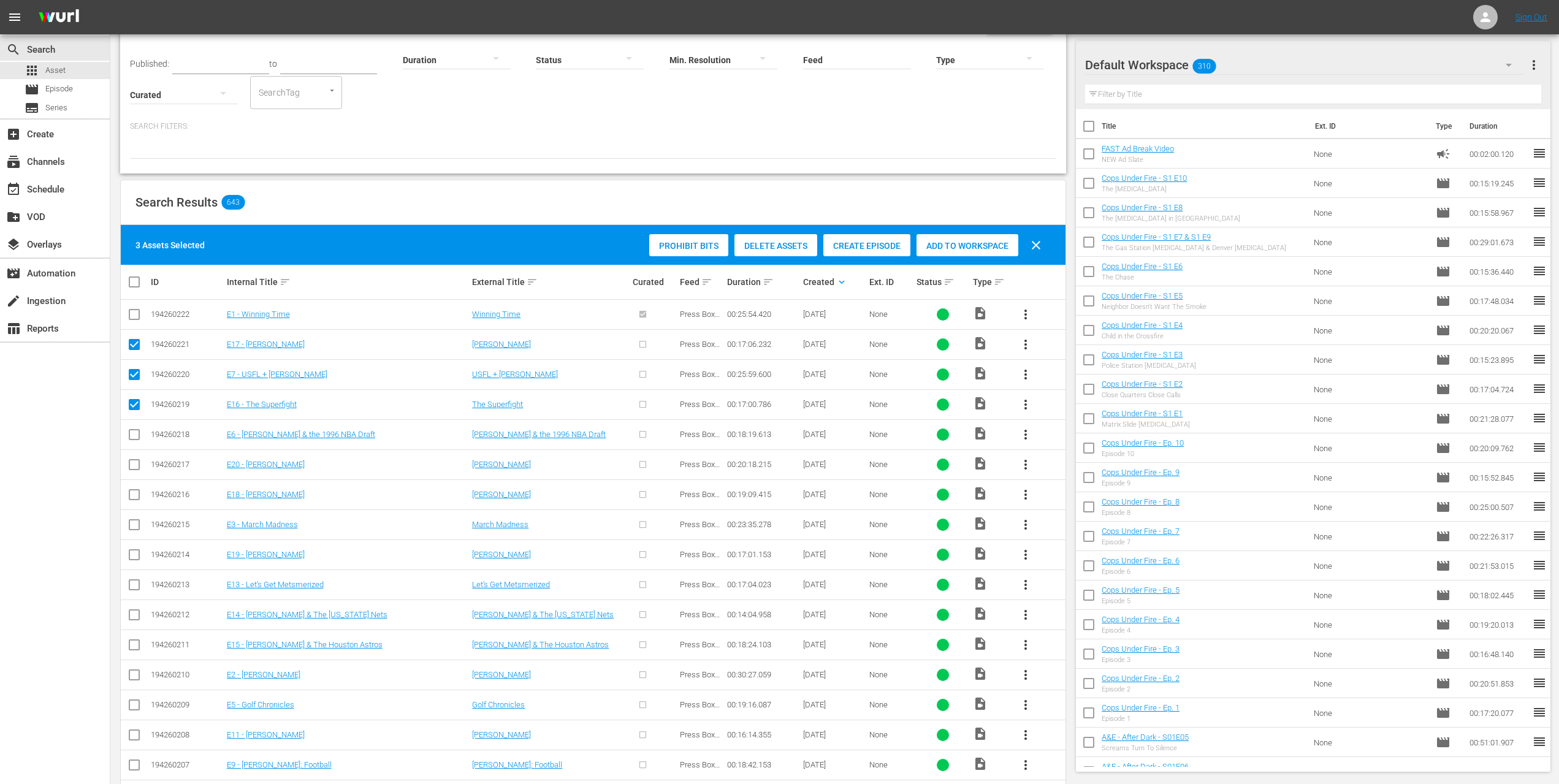
checkbox input "true"
click at [135, 462] on input "checkbox" at bounding box center [134, 467] width 14 height 14
checkbox input "true"
click at [136, 490] on input "checkbox" at bounding box center [134, 497] width 14 height 14
checkbox input "true"
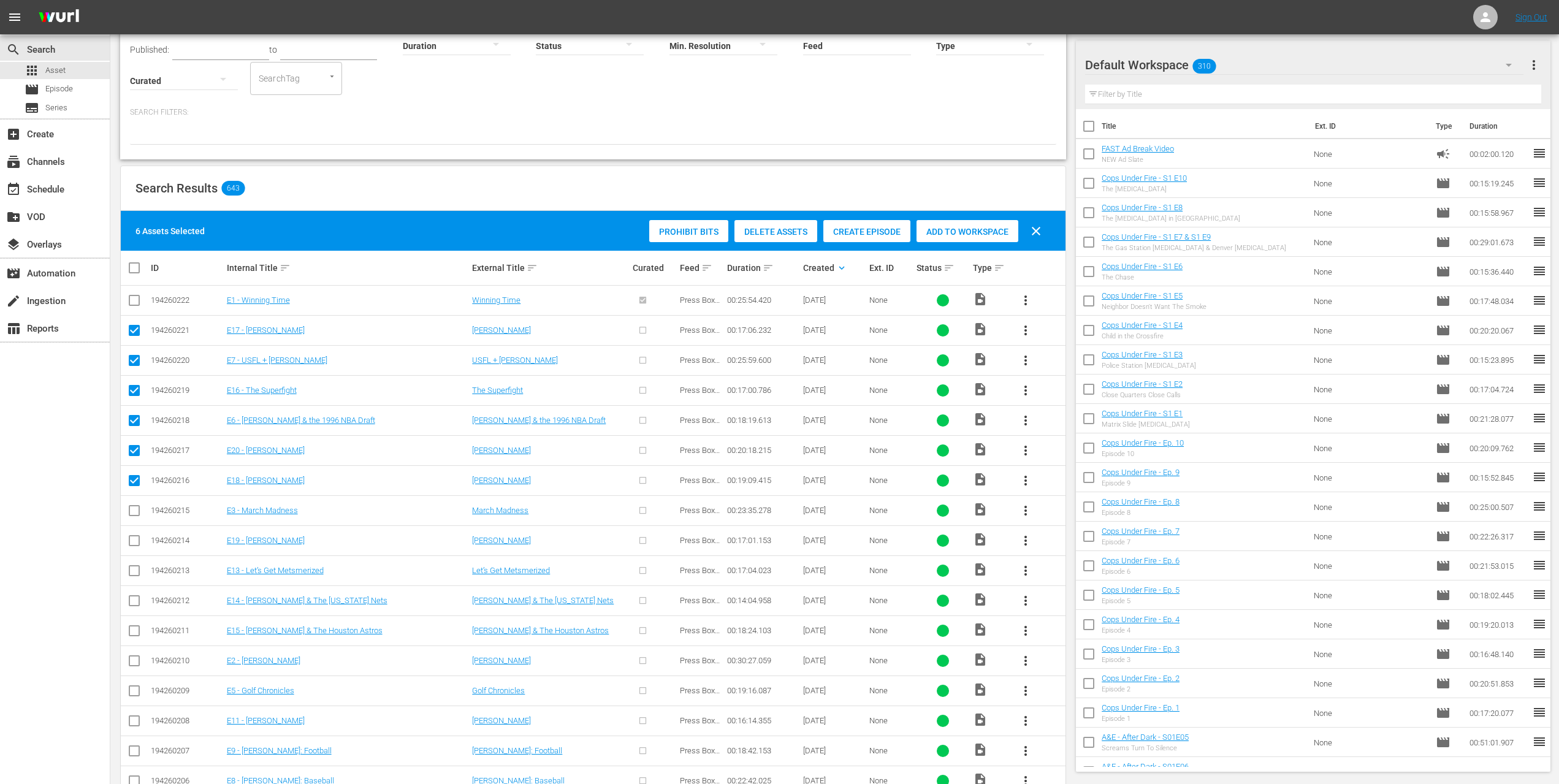
scroll to position [213, 0]
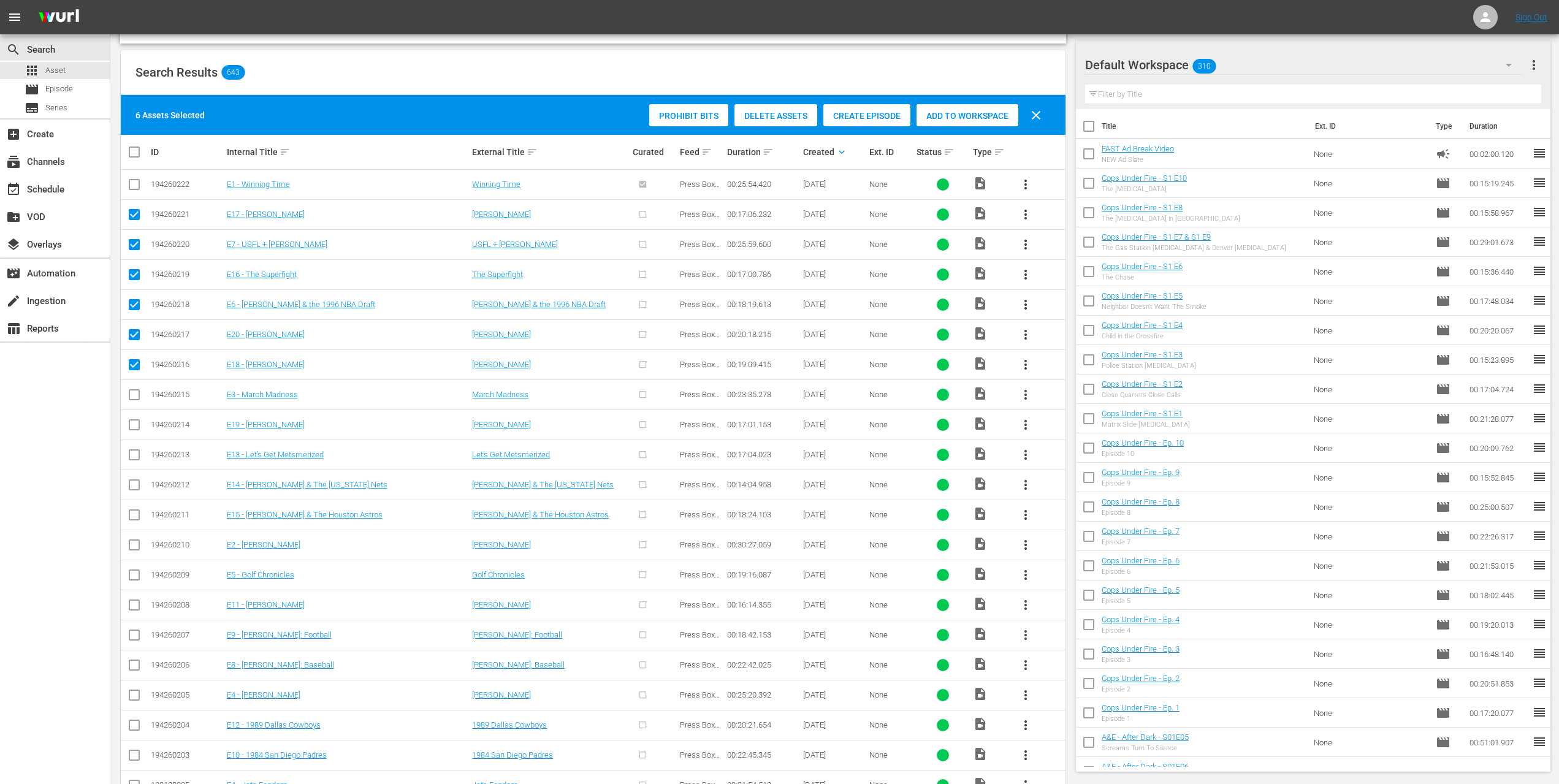
click at [135, 392] on input "checkbox" at bounding box center [134, 397] width 14 height 14
checkbox input "true"
click at [132, 420] on input "checkbox" at bounding box center [134, 427] width 14 height 14
checkbox input "true"
click at [136, 450] on input "checkbox" at bounding box center [134, 457] width 14 height 14
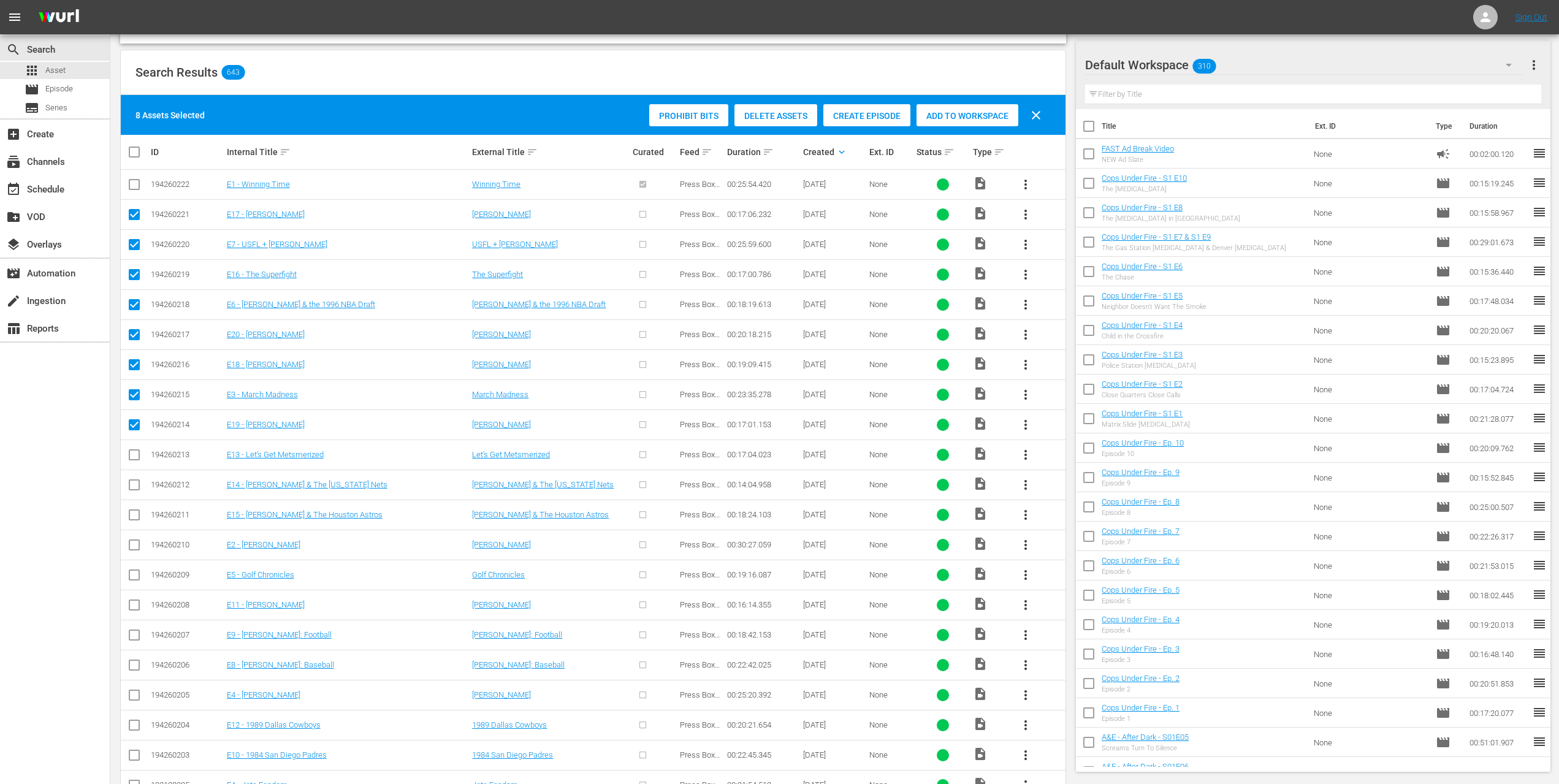
checkbox input "true"
click at [135, 480] on input "checkbox" at bounding box center [134, 487] width 14 height 14
checkbox input "true"
click at [132, 510] on input "checkbox" at bounding box center [134, 517] width 14 height 14
checkbox input "true"
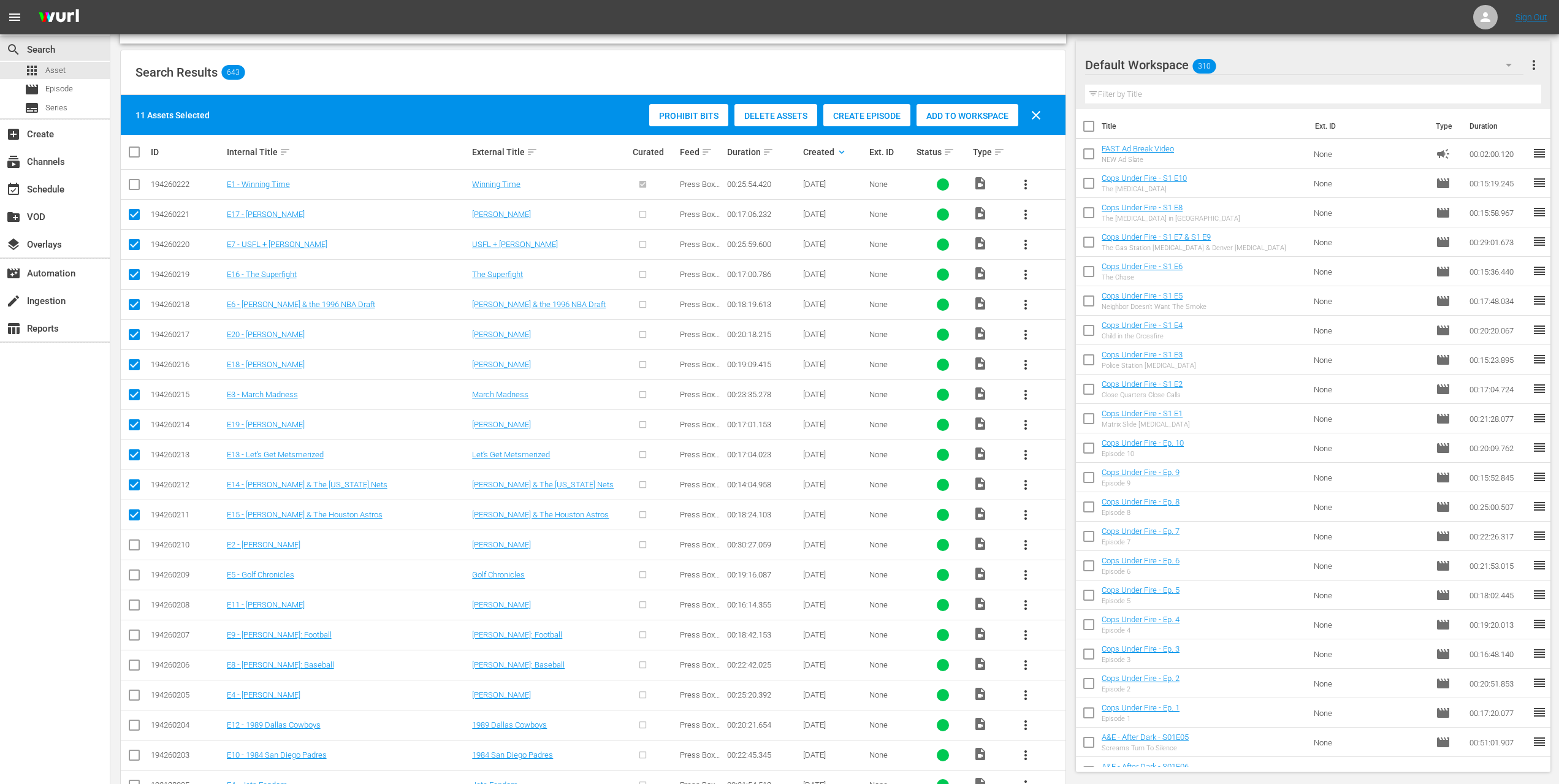
click at [135, 540] on input "checkbox" at bounding box center [134, 547] width 14 height 14
checkbox input "true"
click at [138, 571] on input "checkbox" at bounding box center [134, 577] width 14 height 14
checkbox input "true"
click at [136, 600] on input "checkbox" at bounding box center [134, 607] width 14 height 14
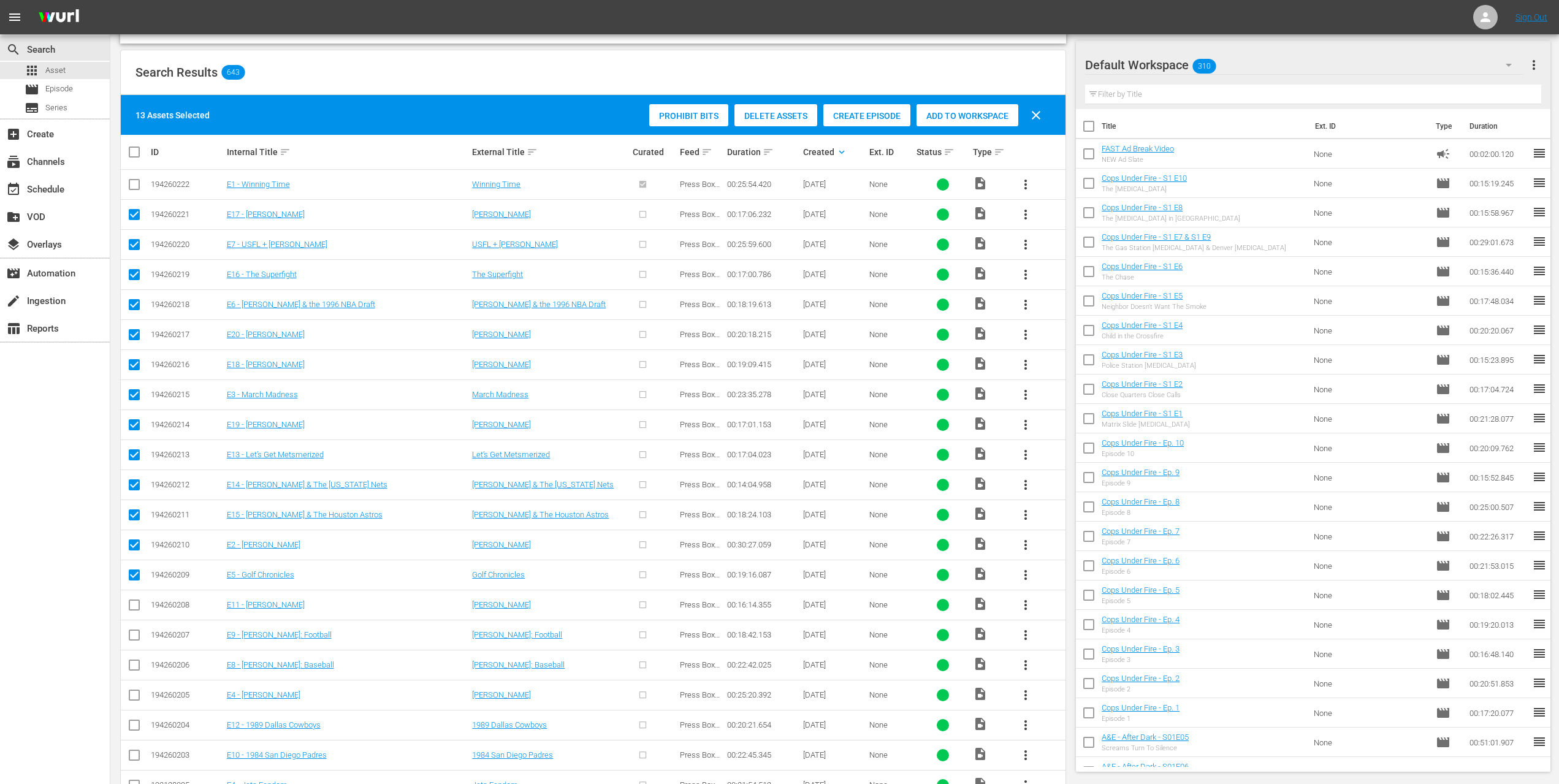
checkbox input "true"
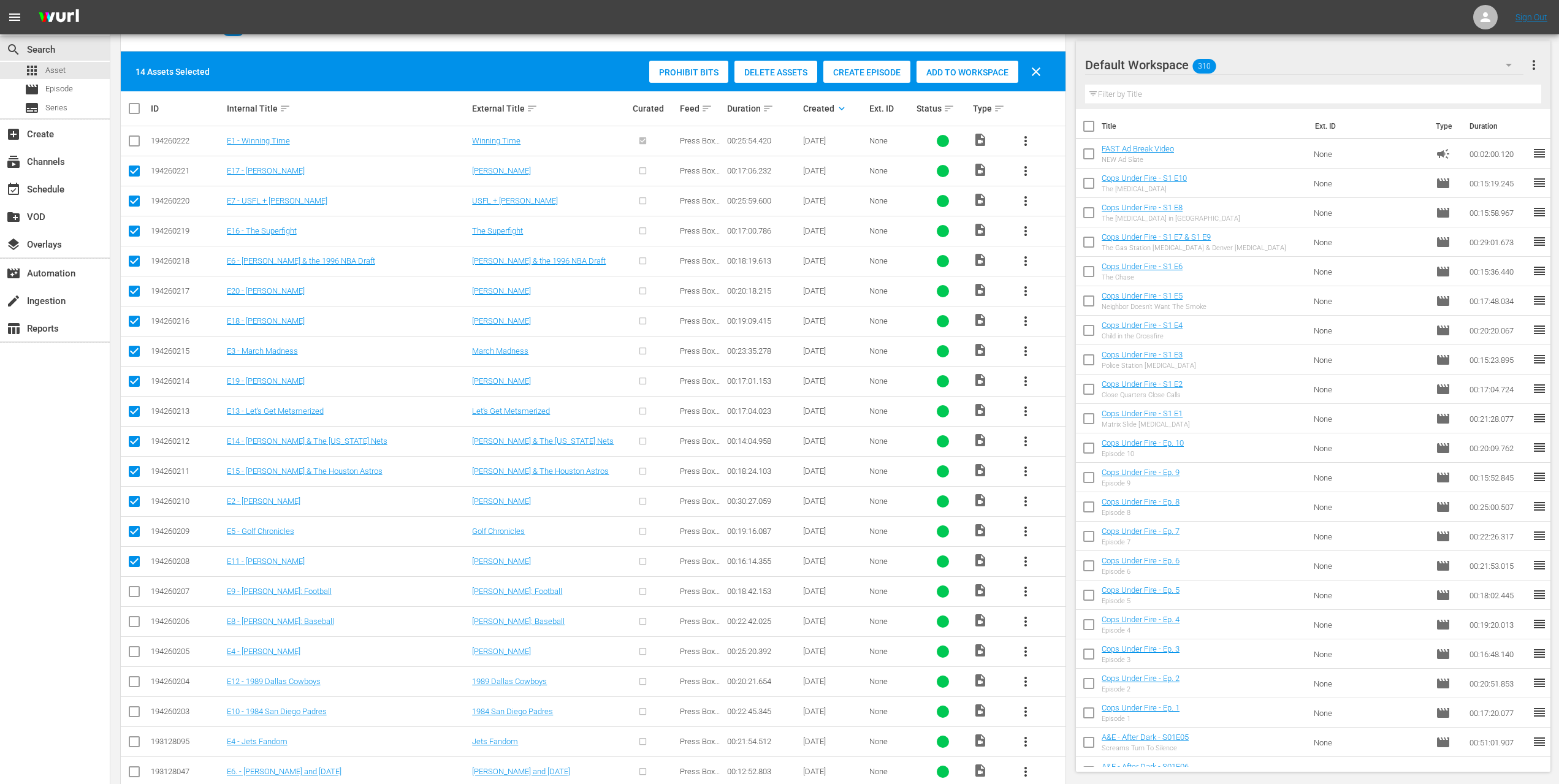
scroll to position [377, 0]
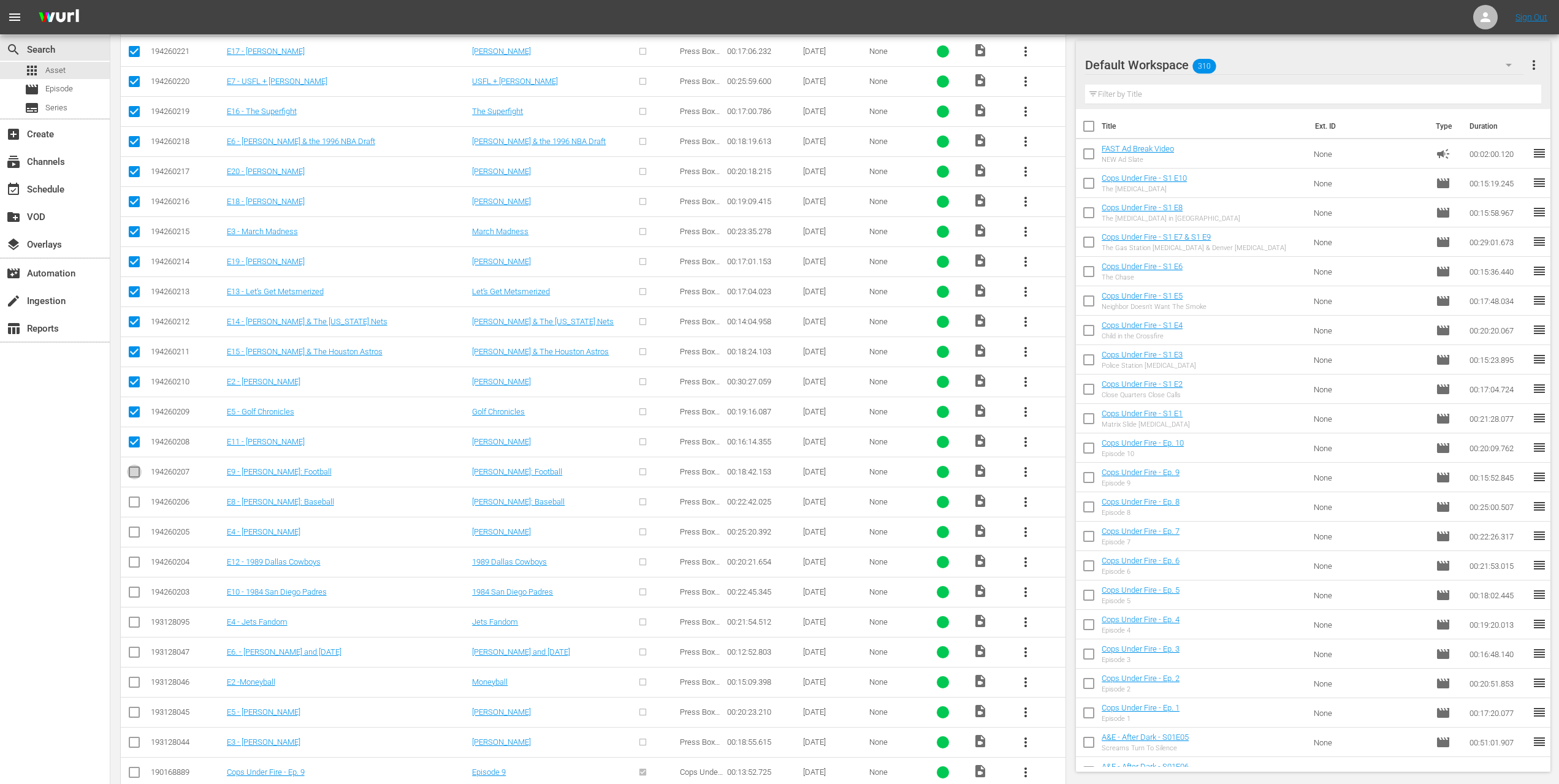
click at [135, 467] on input "checkbox" at bounding box center [134, 474] width 14 height 14
checkbox input "true"
click at [133, 497] on input "checkbox" at bounding box center [134, 504] width 14 height 14
checkbox input "true"
click at [137, 527] on input "checkbox" at bounding box center [134, 534] width 14 height 14
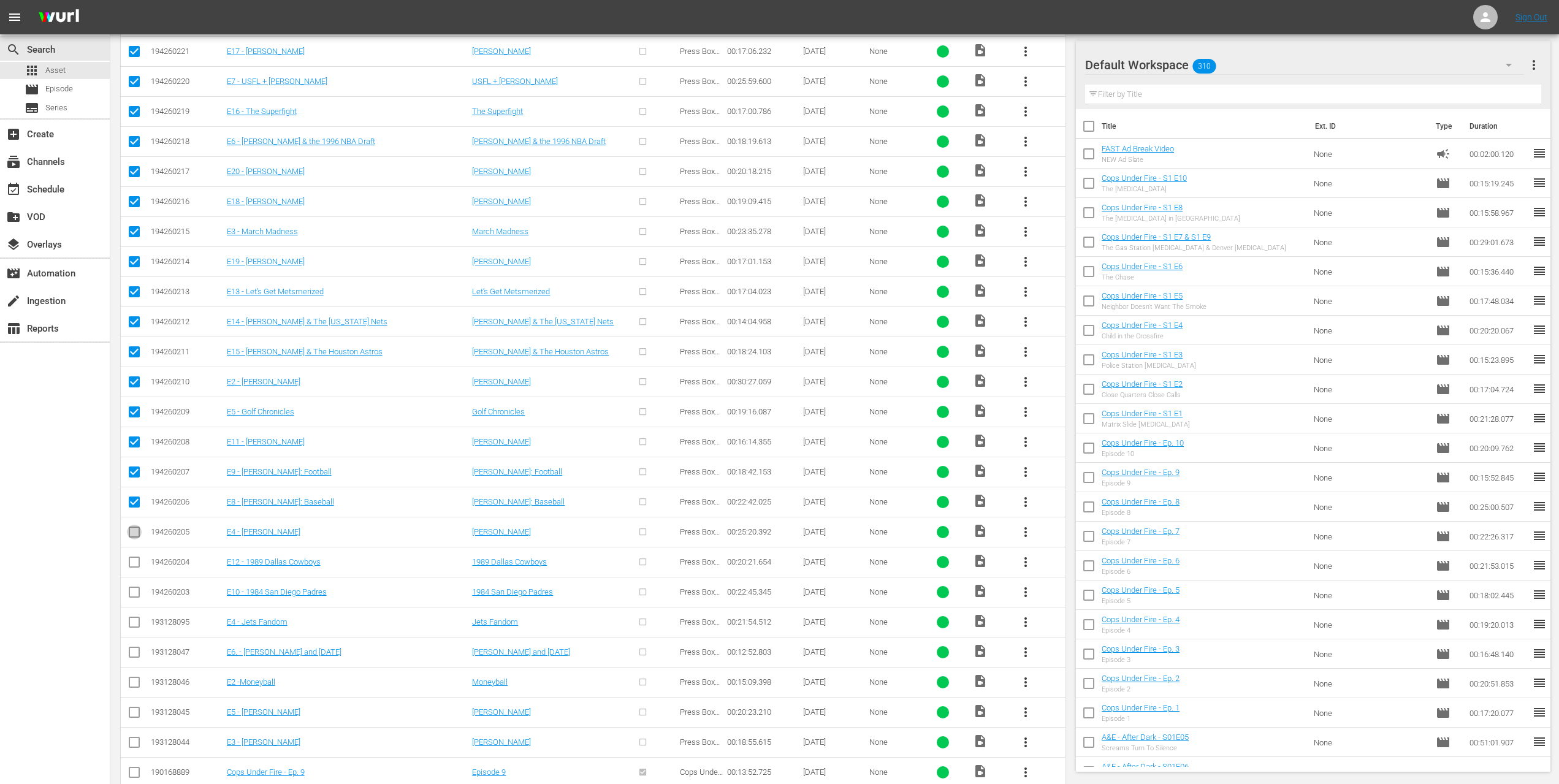
checkbox input "true"
click at [136, 557] on input "checkbox" at bounding box center [134, 564] width 14 height 14
checkbox input "true"
click at [137, 587] on input "checkbox" at bounding box center [134, 594] width 14 height 14
checkbox input "true"
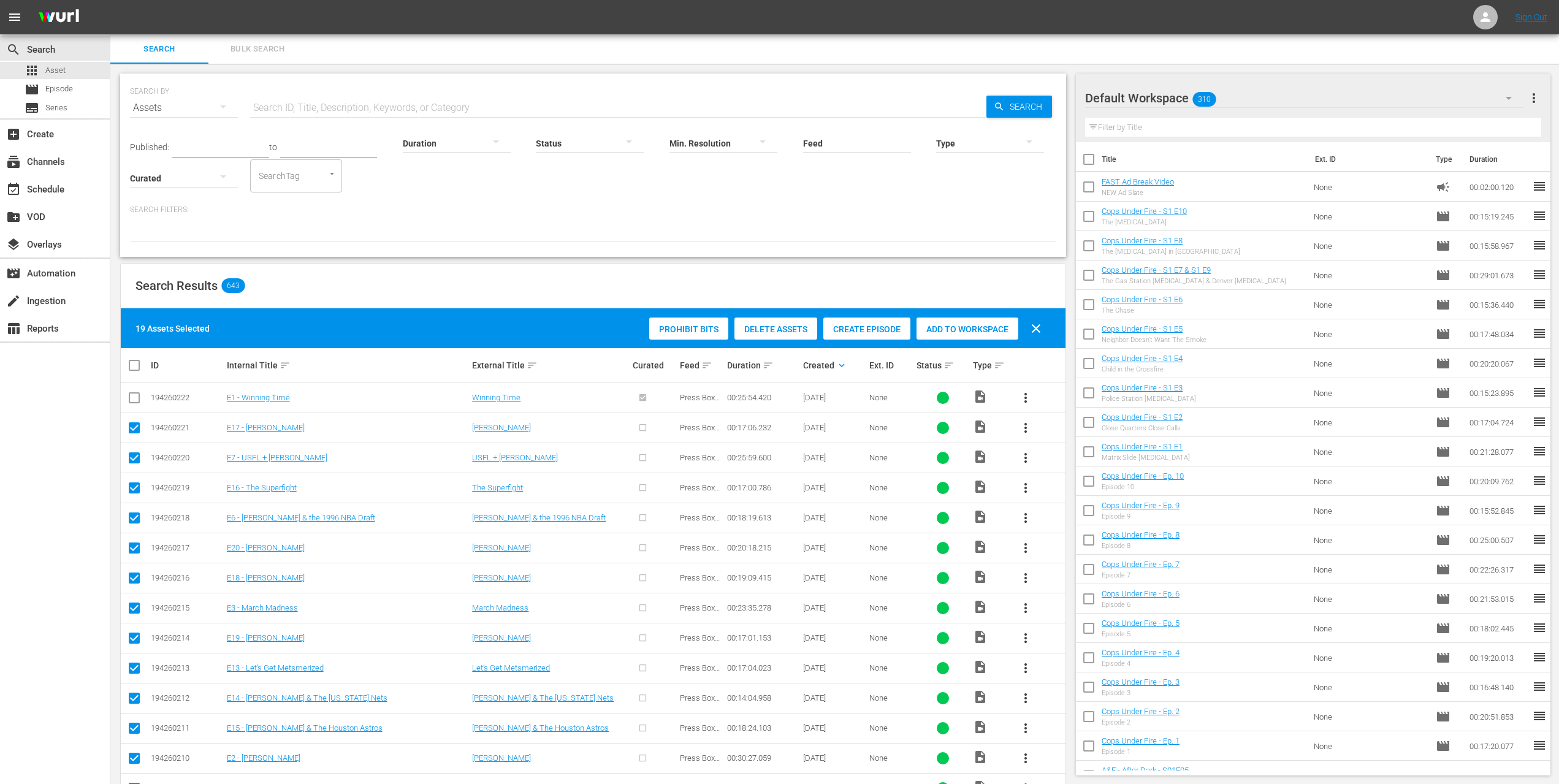
scroll to position [94, 0]
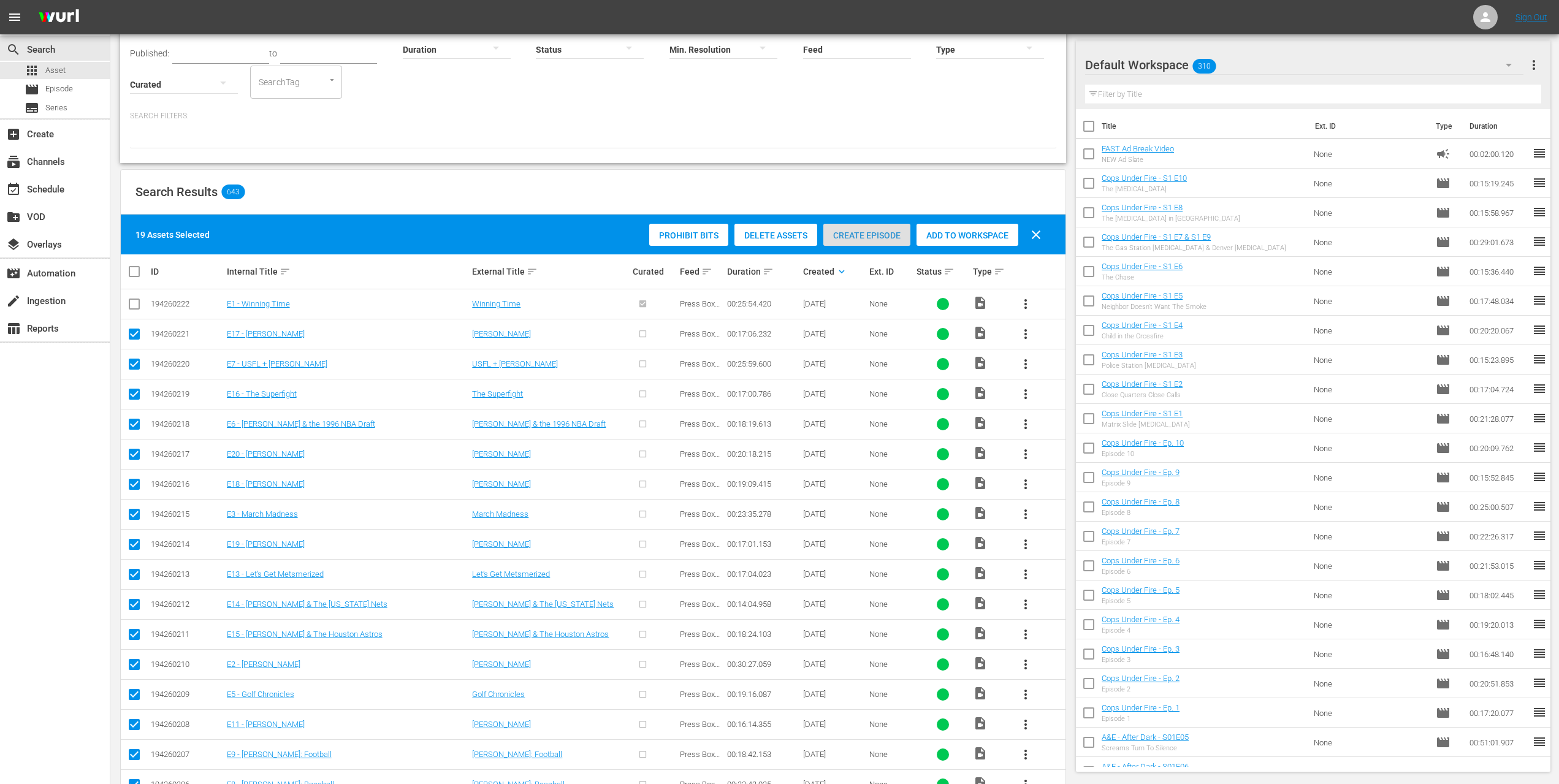
click at [871, 237] on span "Create Episode" at bounding box center [867, 235] width 87 height 10
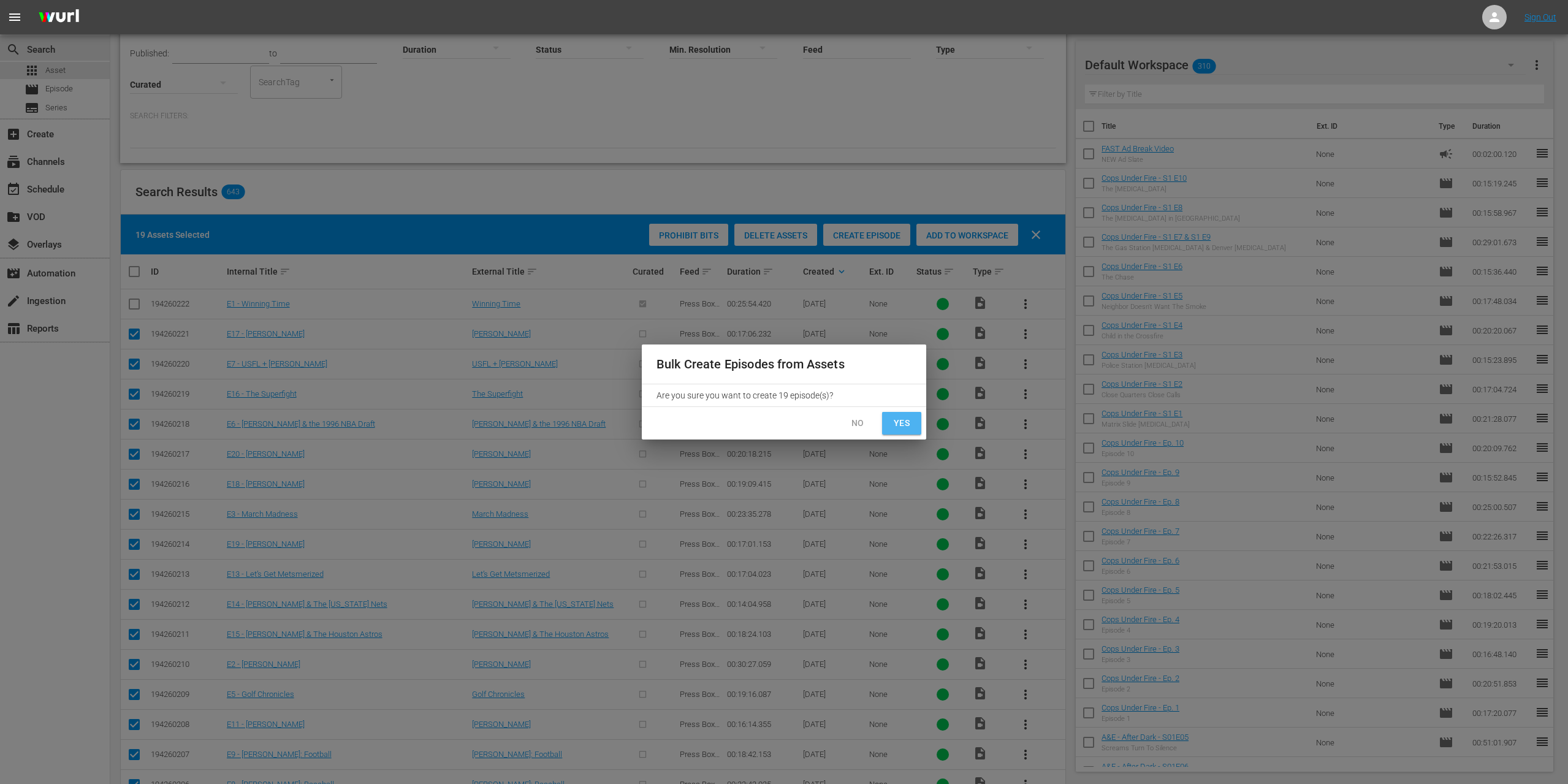
click at [901, 424] on span "Yes" at bounding box center [902, 424] width 20 height 15
checkbox input "false"
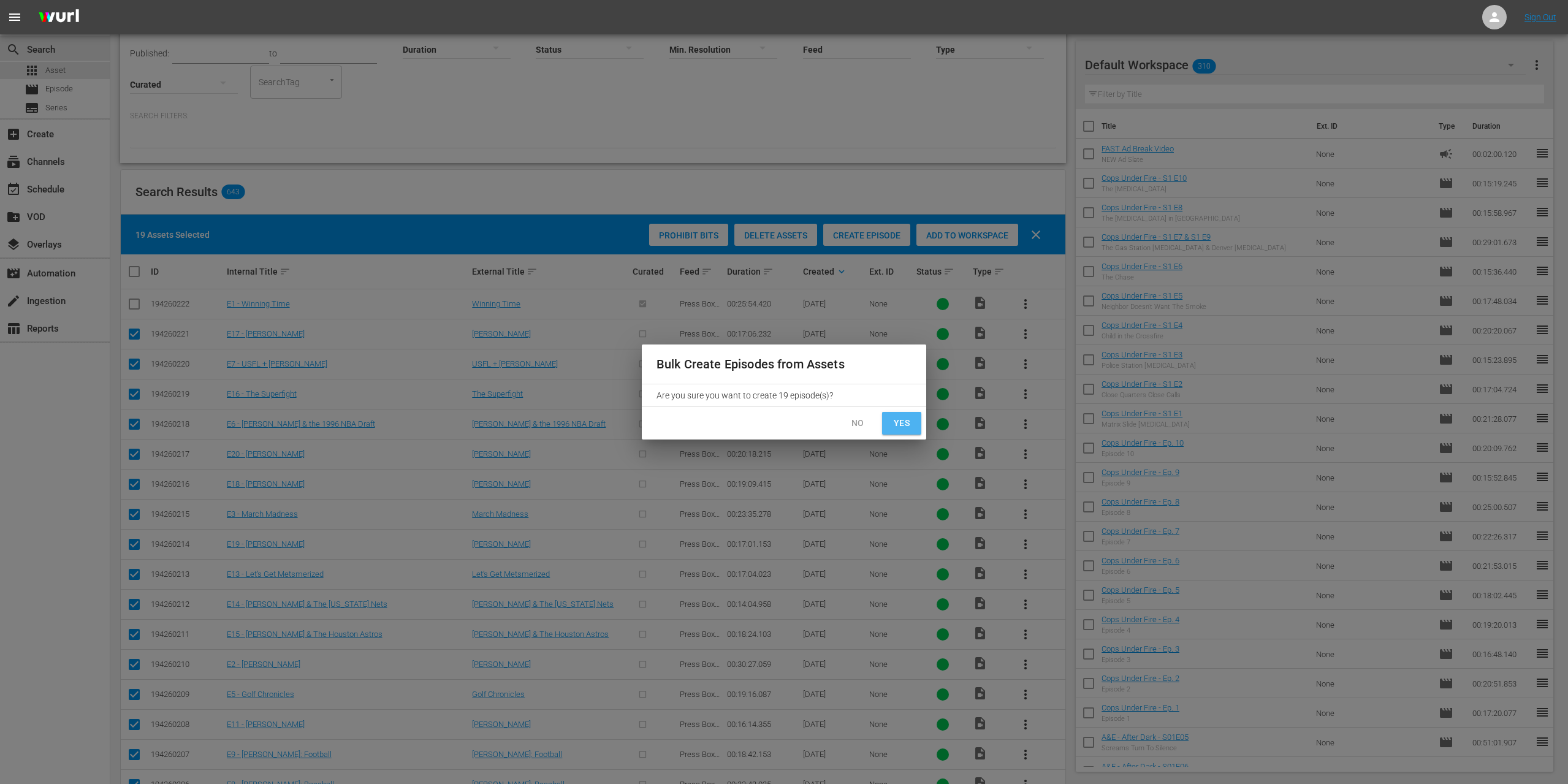
checkbox input "false"
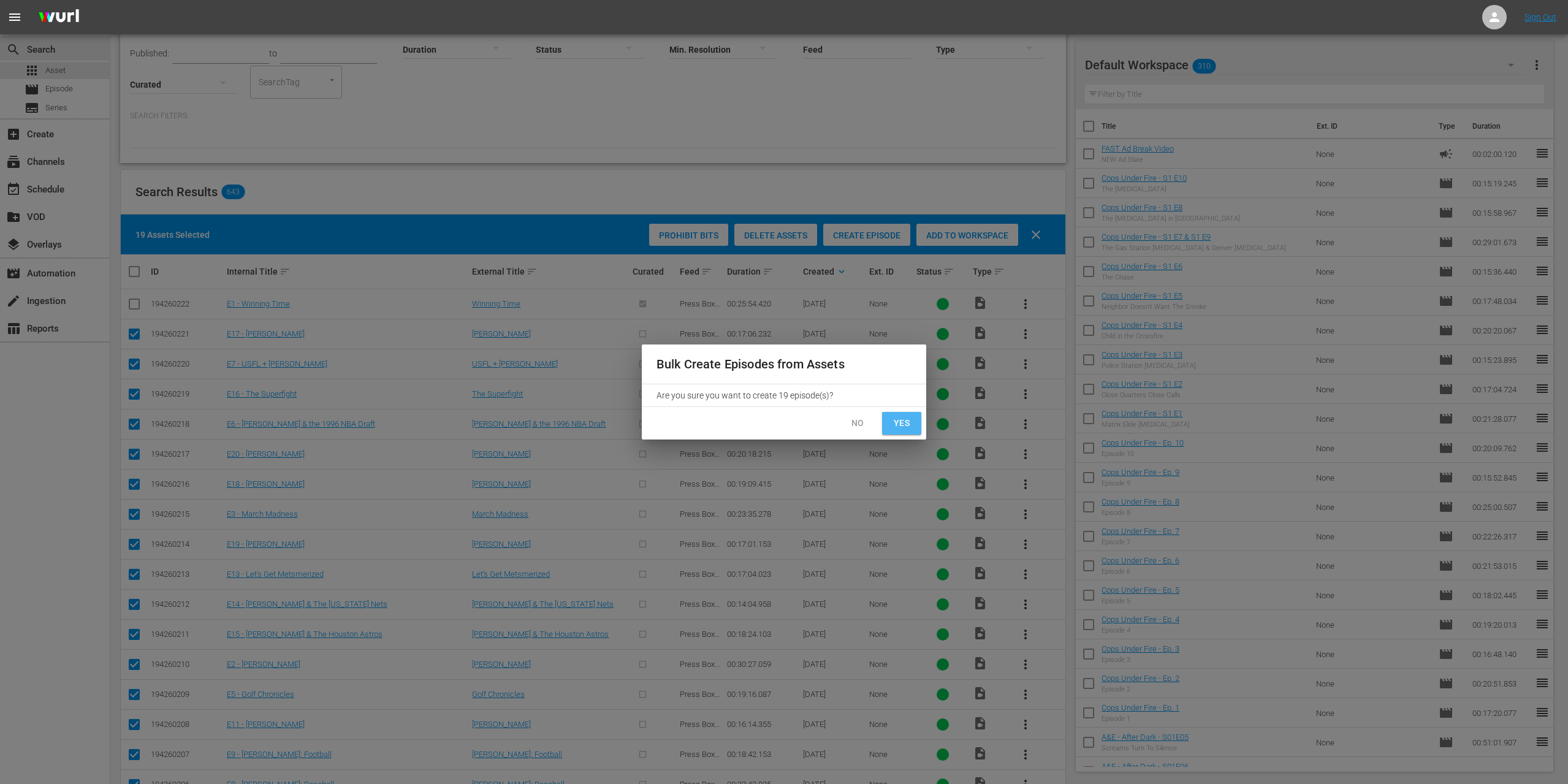
checkbox input "false"
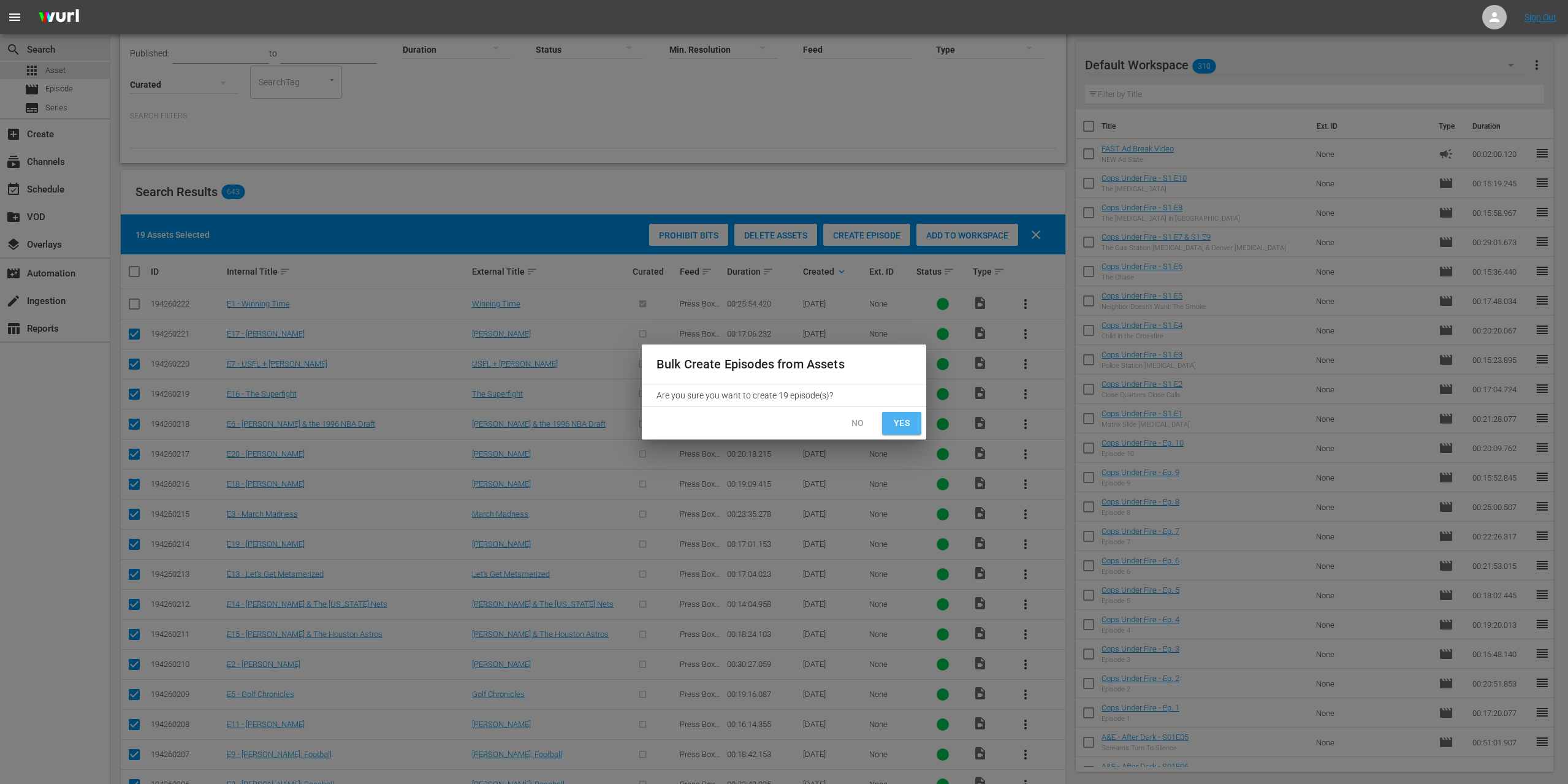
checkbox input "false"
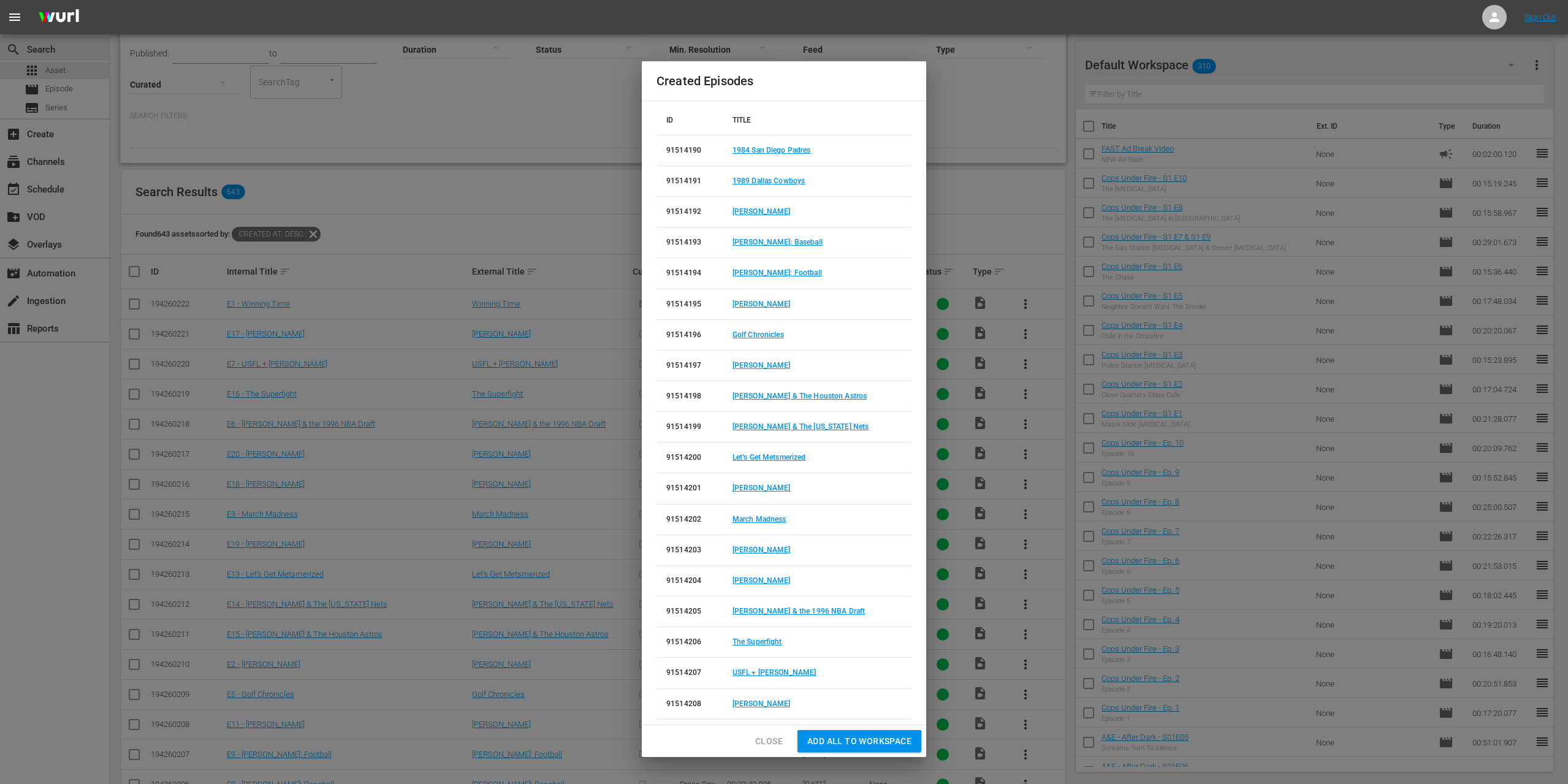
click at [770, 740] on span "Close" at bounding box center [769, 741] width 27 height 15
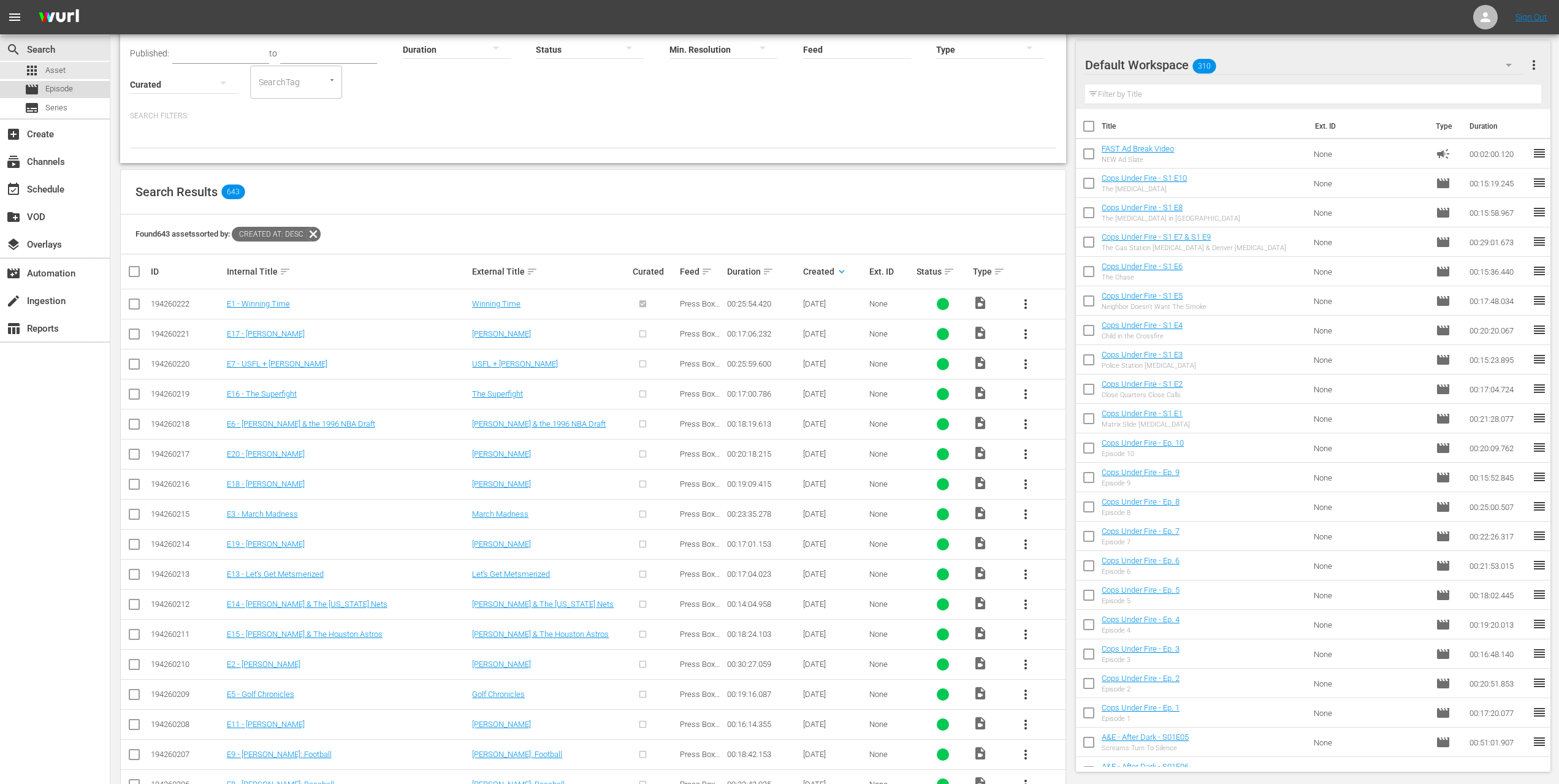
click at [71, 84] on span "Episode" at bounding box center [59, 89] width 27 height 12
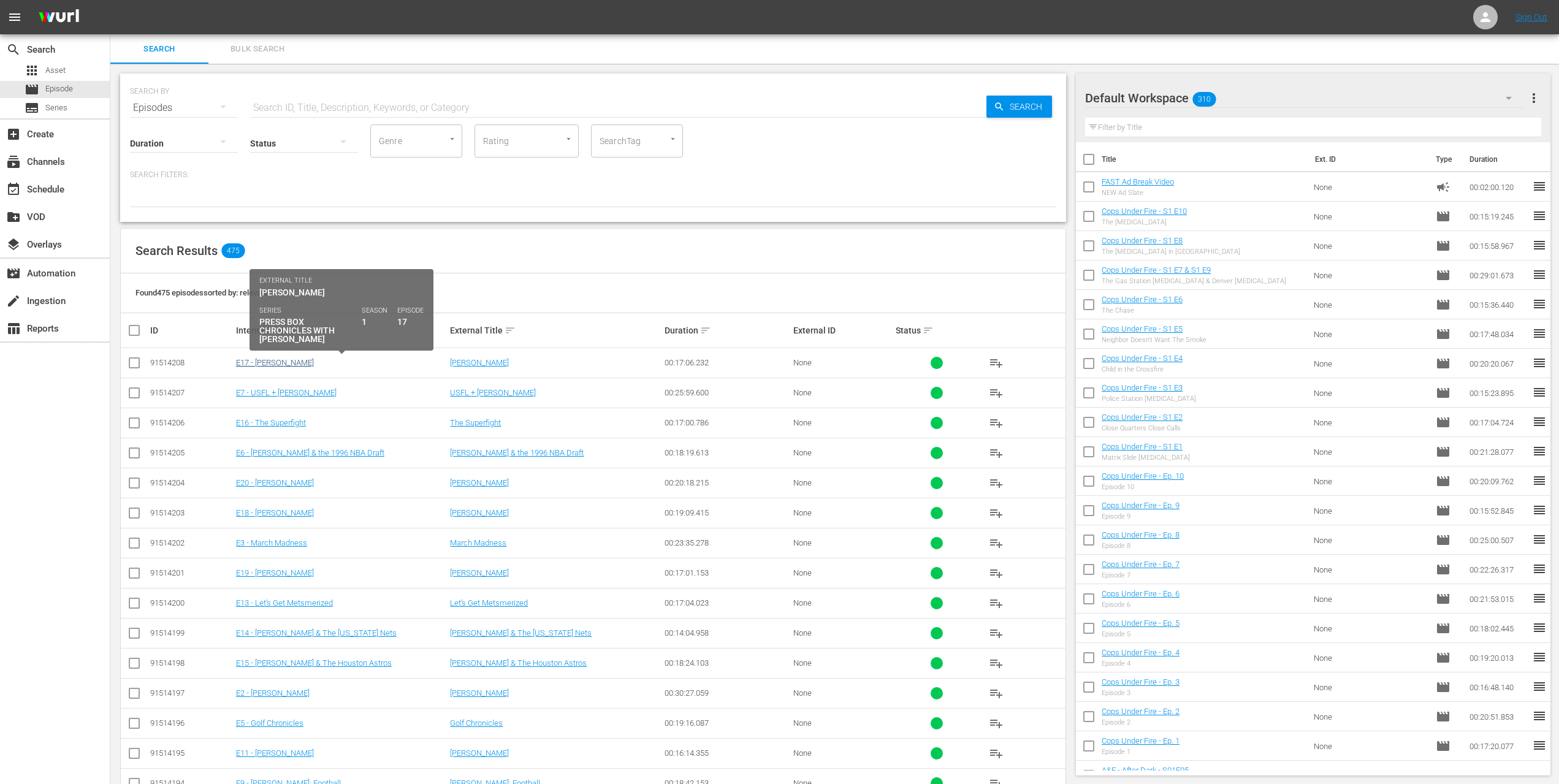
click at [278, 367] on link "E17 - [PERSON_NAME]" at bounding box center [274, 362] width 78 height 9
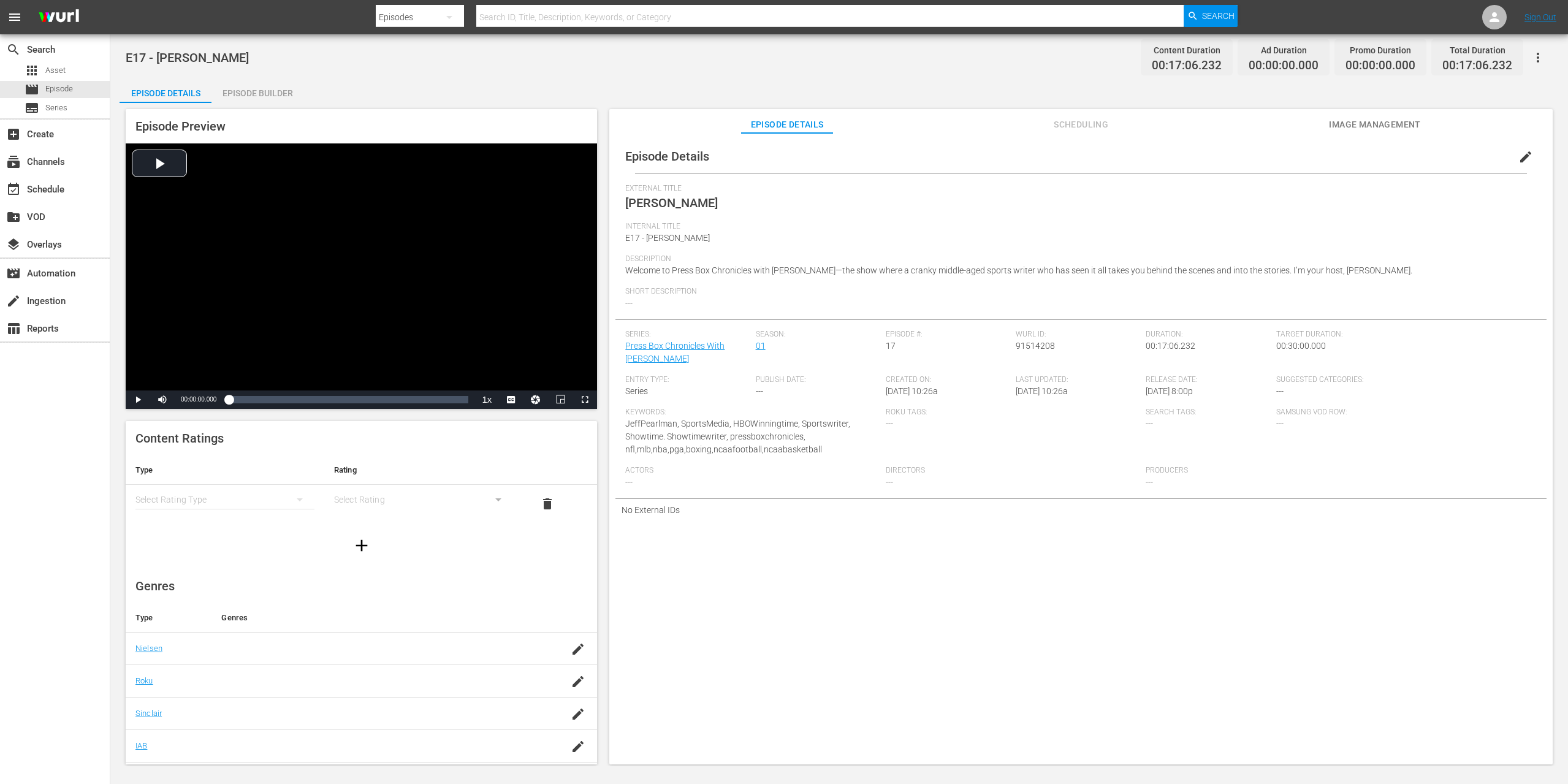
click at [1345, 126] on span "Image Management" at bounding box center [1375, 124] width 92 height 15
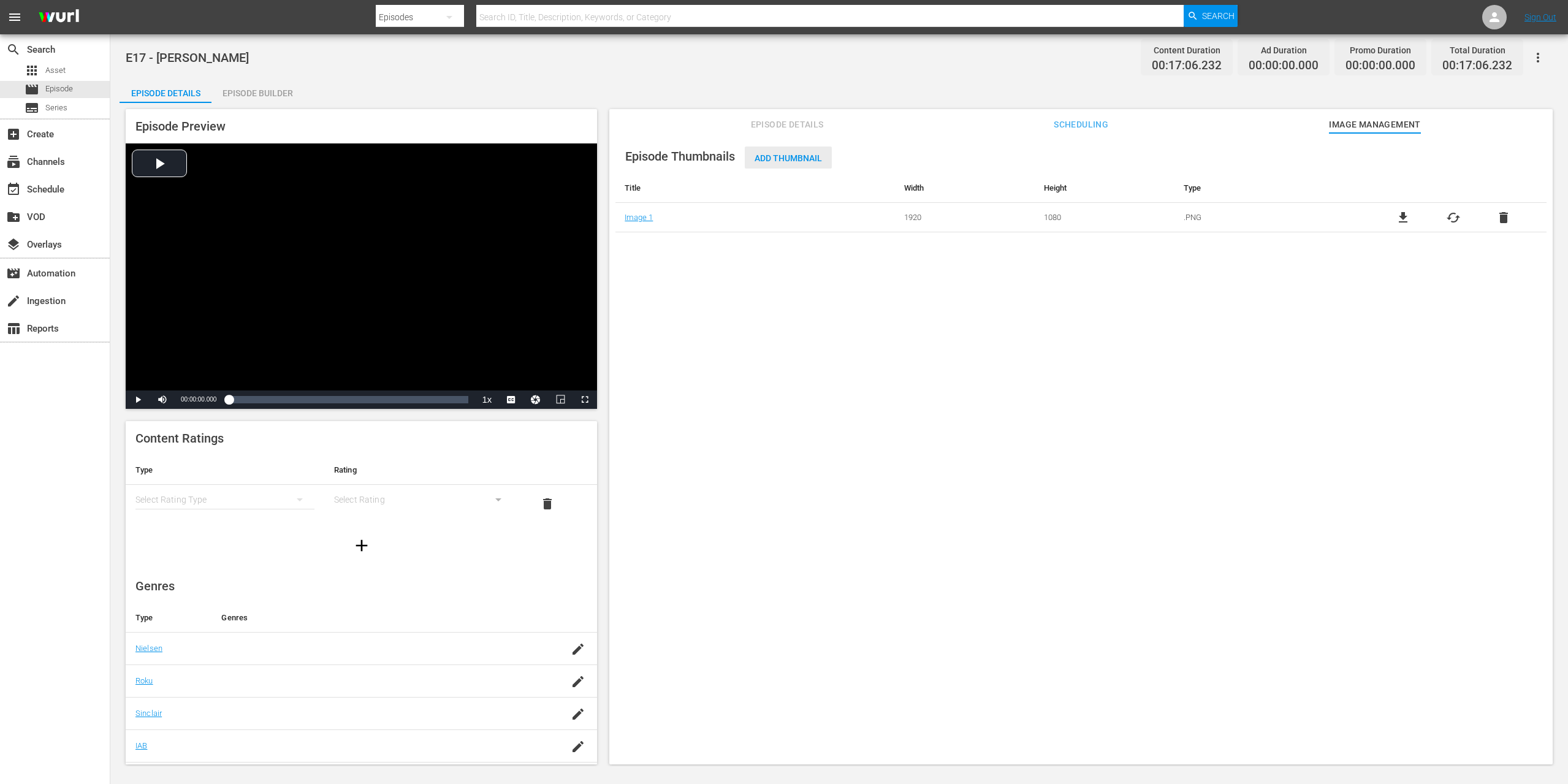
click at [807, 157] on span "Add Thumbnail" at bounding box center [788, 159] width 87 height 10
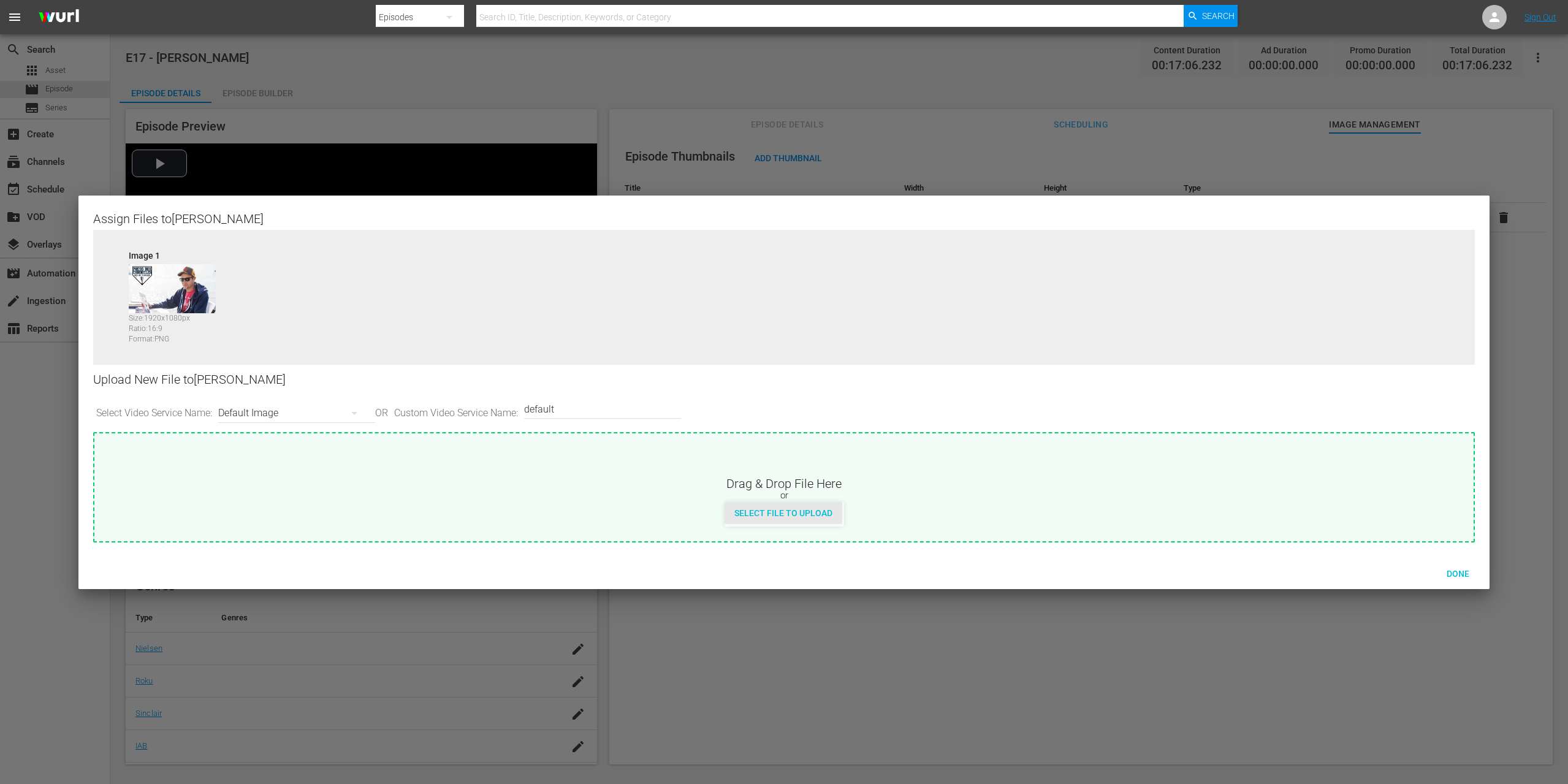
click at [787, 519] on div "Select File to Upload" at bounding box center [783, 513] width 118 height 23
type input "C:\fakepath\PBC_PRIMARY_THUMB.png"
click at [1457, 571] on span "Done" at bounding box center [1458, 574] width 43 height 10
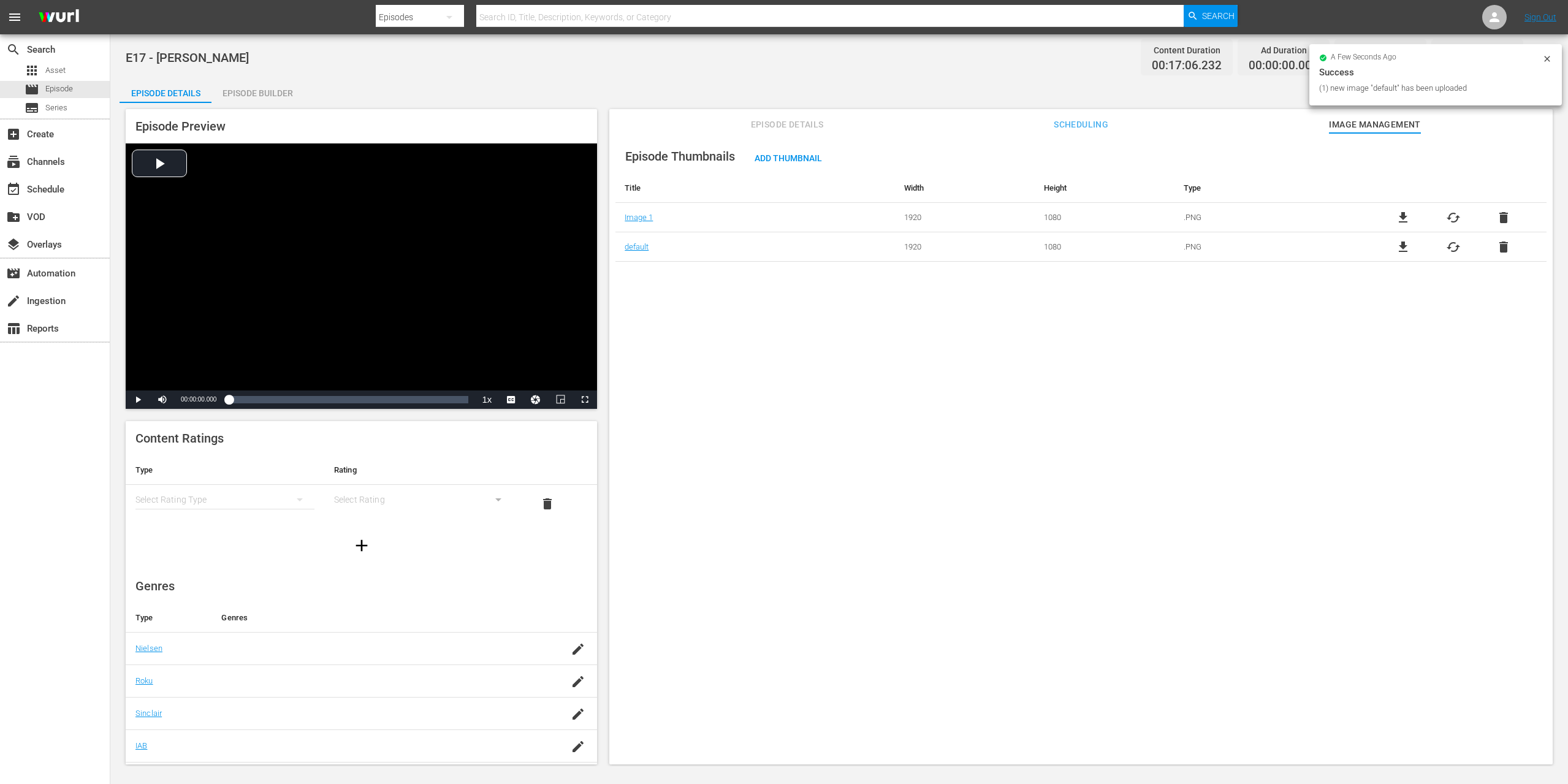
click at [733, 482] on div "Episode Thumbnails Add Thumbnail Title Width Height Type Image 1 1920 1080 .PNG…" at bounding box center [1081, 454] width 943 height 643
drag, startPoint x: 868, startPoint y: 429, endPoint x: 751, endPoint y: 304, distance: 171.2
click at [760, 314] on div "Episode Thumbnails Add Thumbnail Title Width Height Type Image 1 1920 1080 .PNG…" at bounding box center [1081, 454] width 943 height 643
